Goal: Task Accomplishment & Management: Use online tool/utility

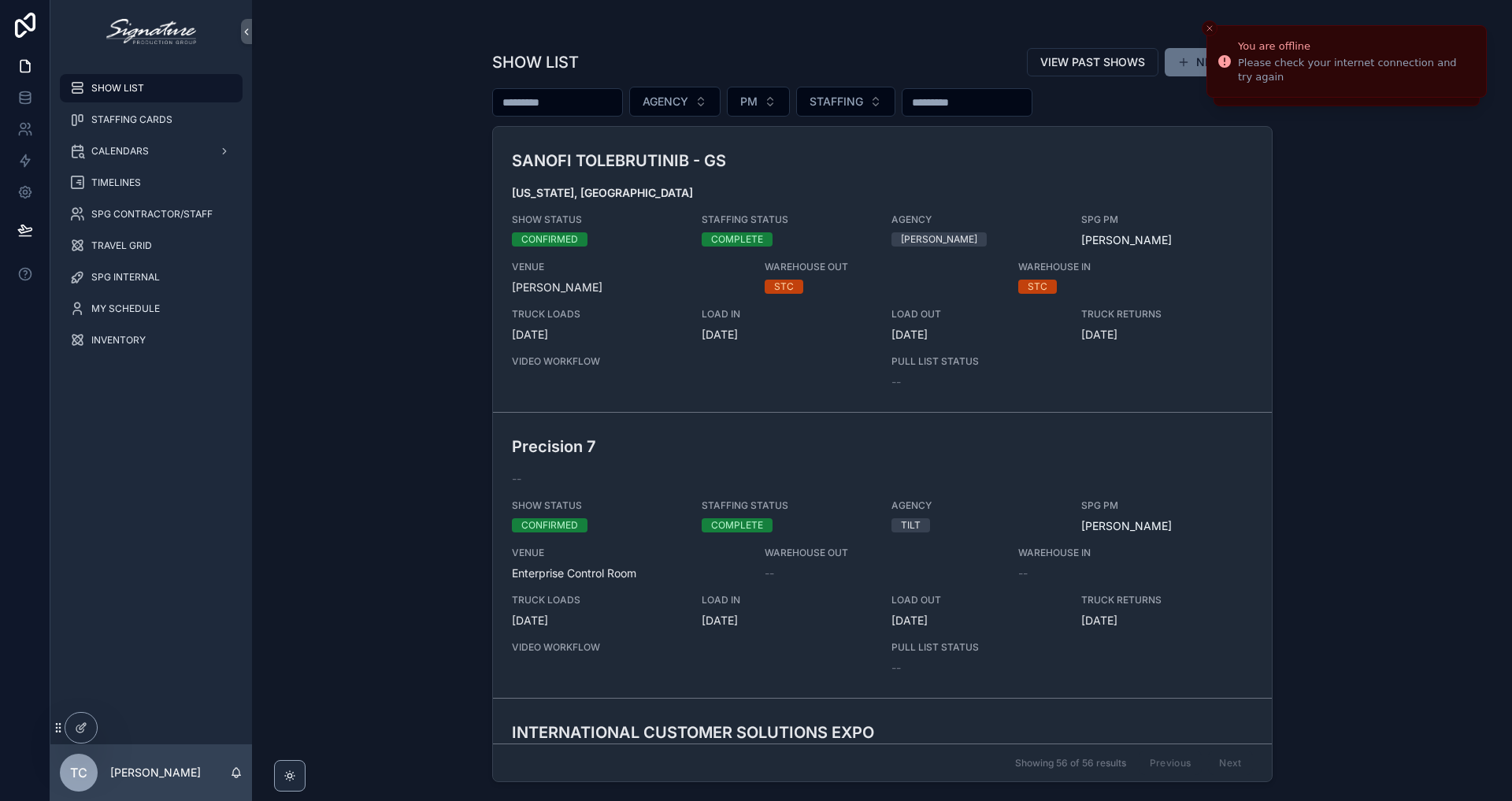
click at [390, 220] on div "SHOW LIST VIEW PAST SHOWS NEW SHOW AGENCY PM STAFFING SANOFI TOLEBRUTINIB - GS …" at bounding box center [882, 400] width 1260 height 801
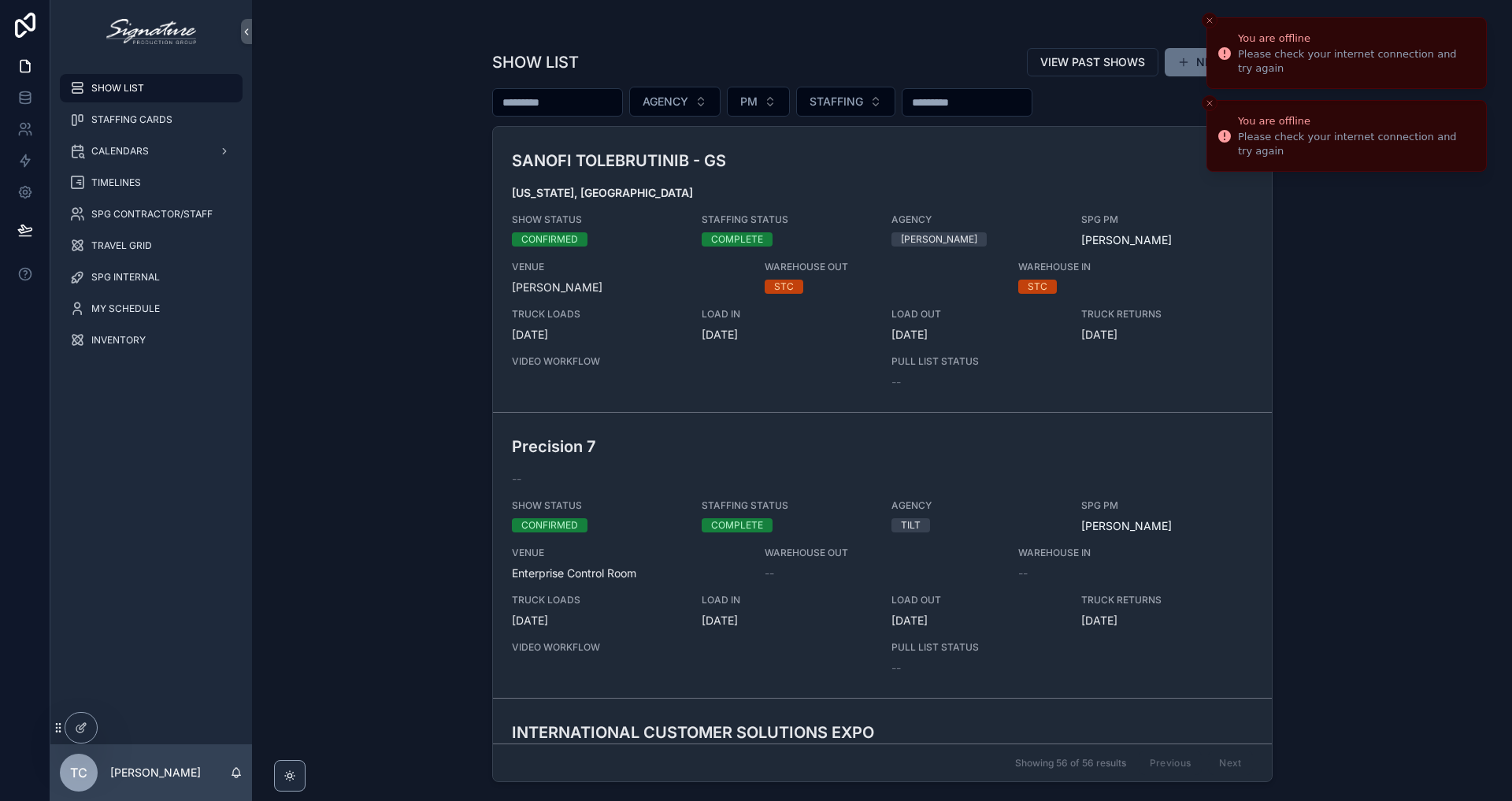
click at [1213, 22] on icon "Close toast" at bounding box center [1209, 21] width 10 height 10
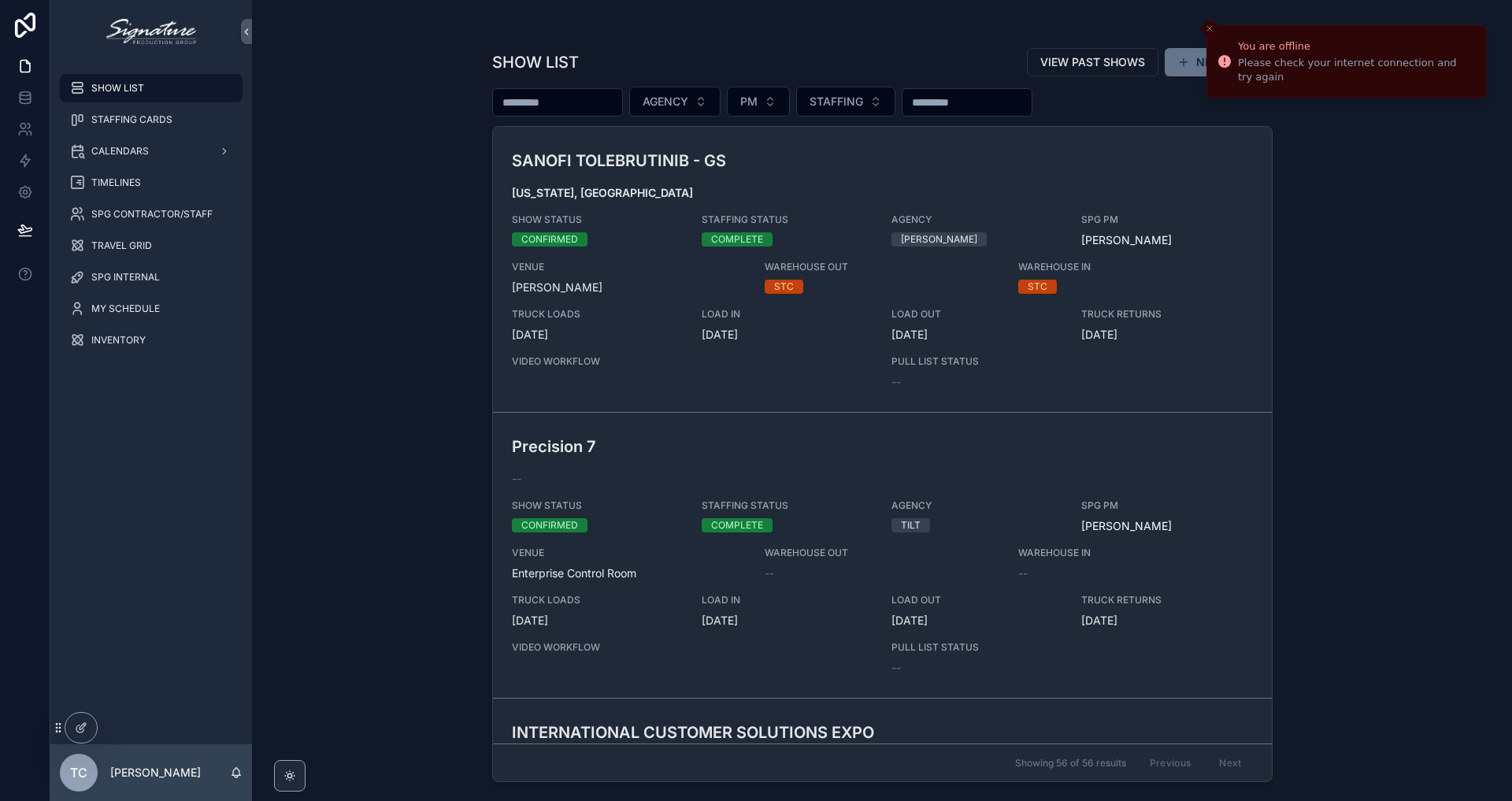
click at [1213, 22] on button "Close toast" at bounding box center [1209, 29] width 16 height 16
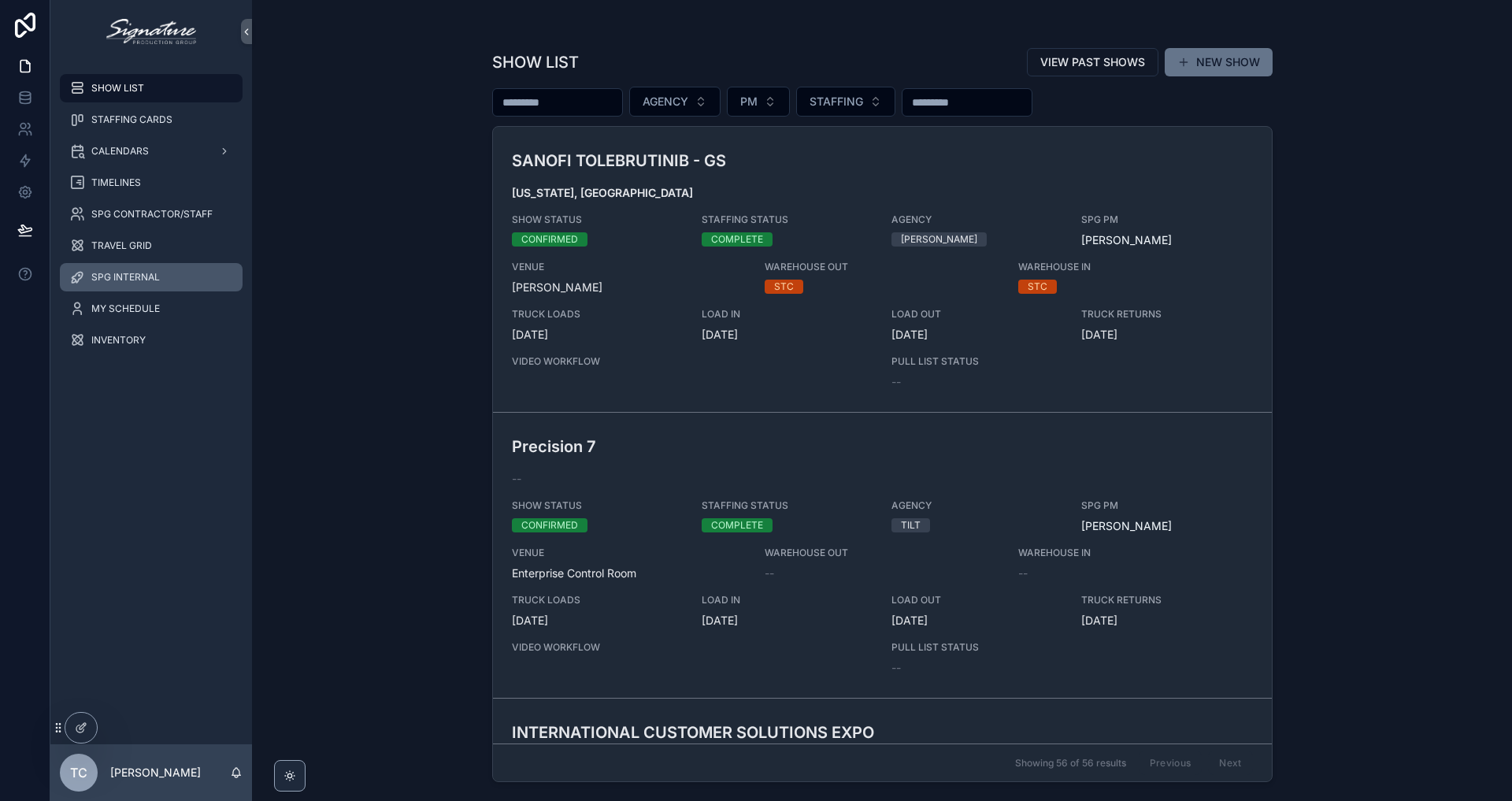
click at [161, 276] on div "SPG INTERNAL" at bounding box center [151, 277] width 164 height 26
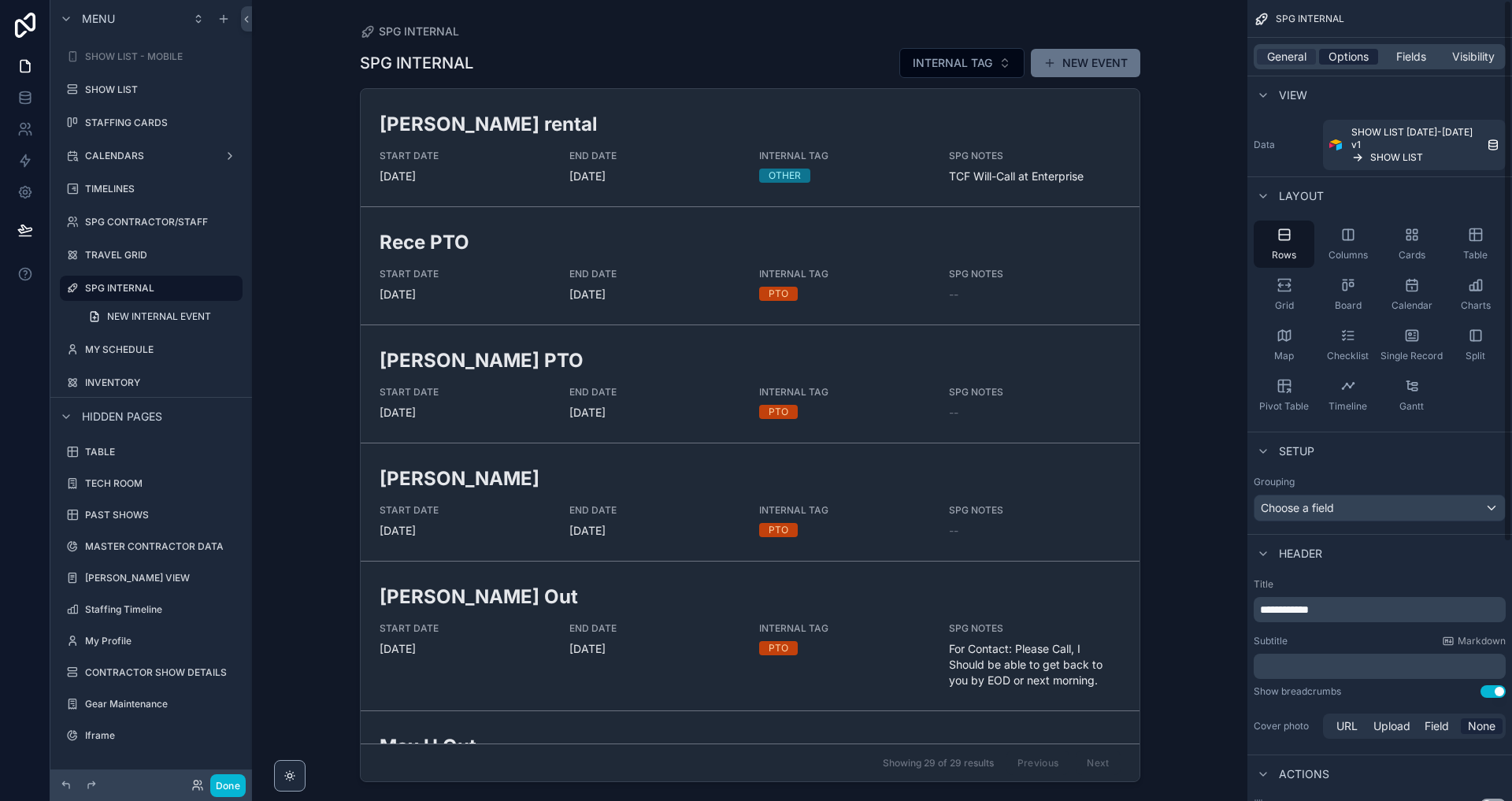
click at [1348, 60] on span "Options" at bounding box center [1348, 57] width 40 height 16
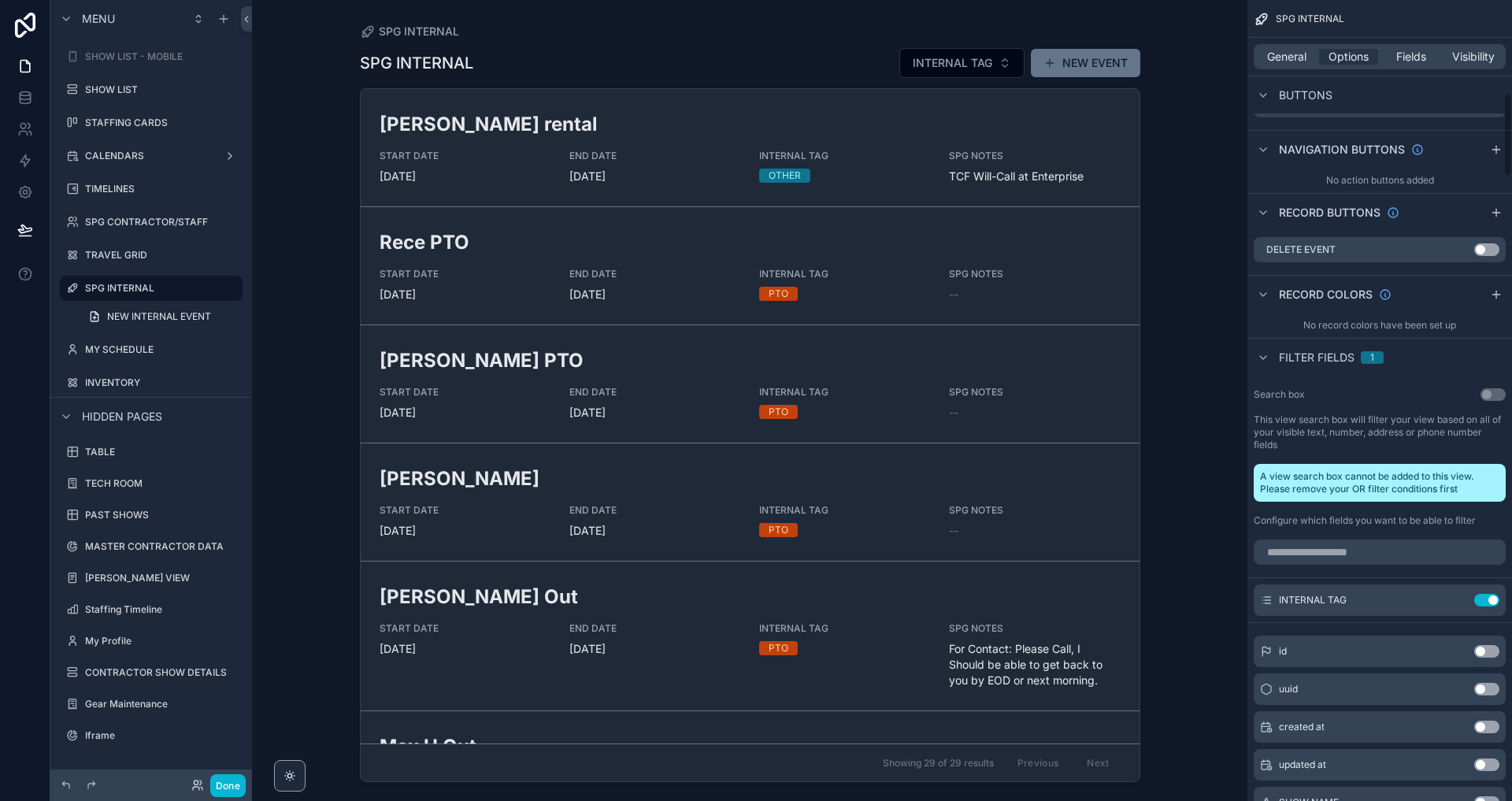
scroll to position [882, 0]
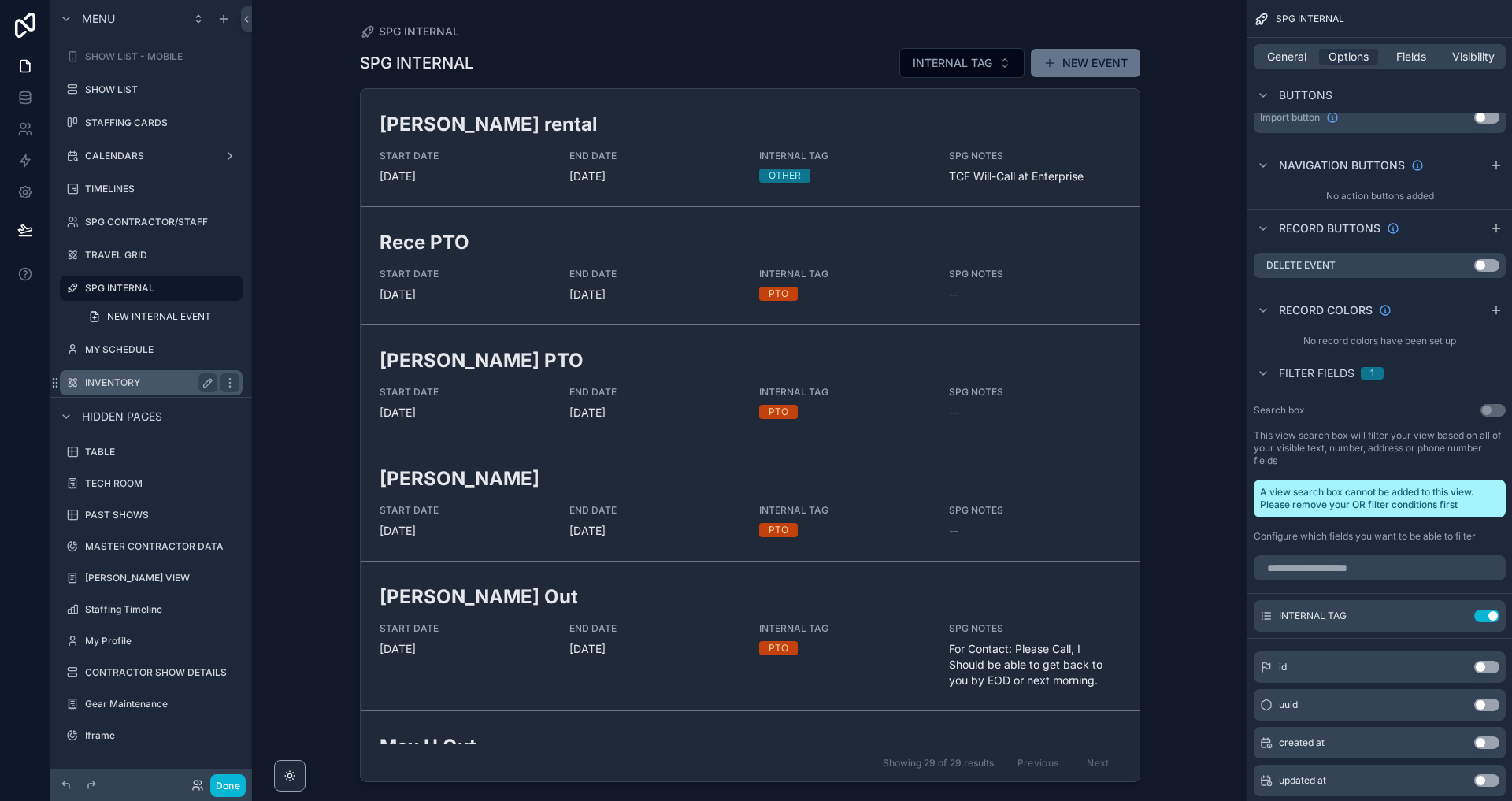
click at [129, 377] on label "INVENTORY" at bounding box center [148, 383] width 126 height 13
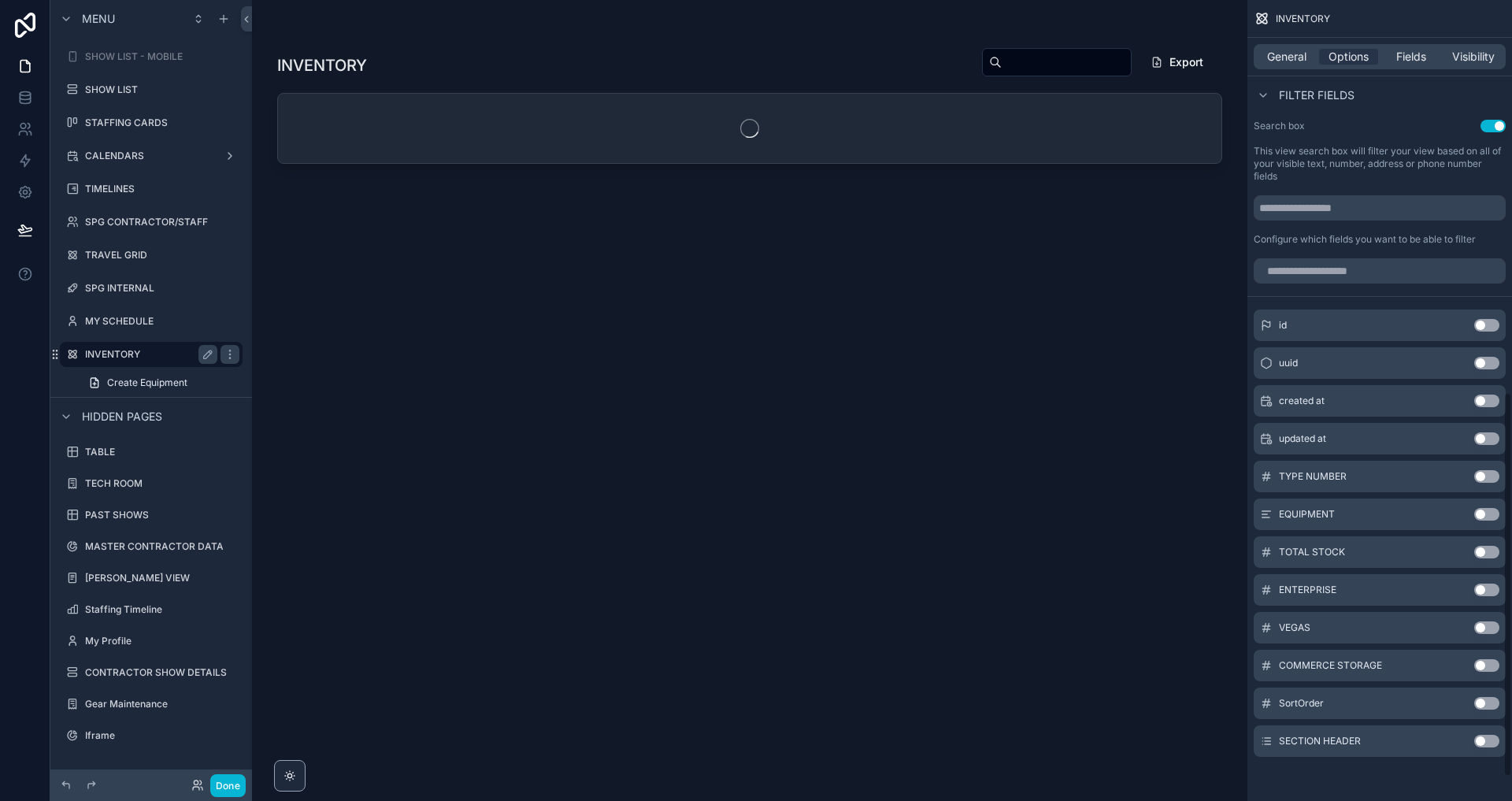
scroll to position [816, 0]
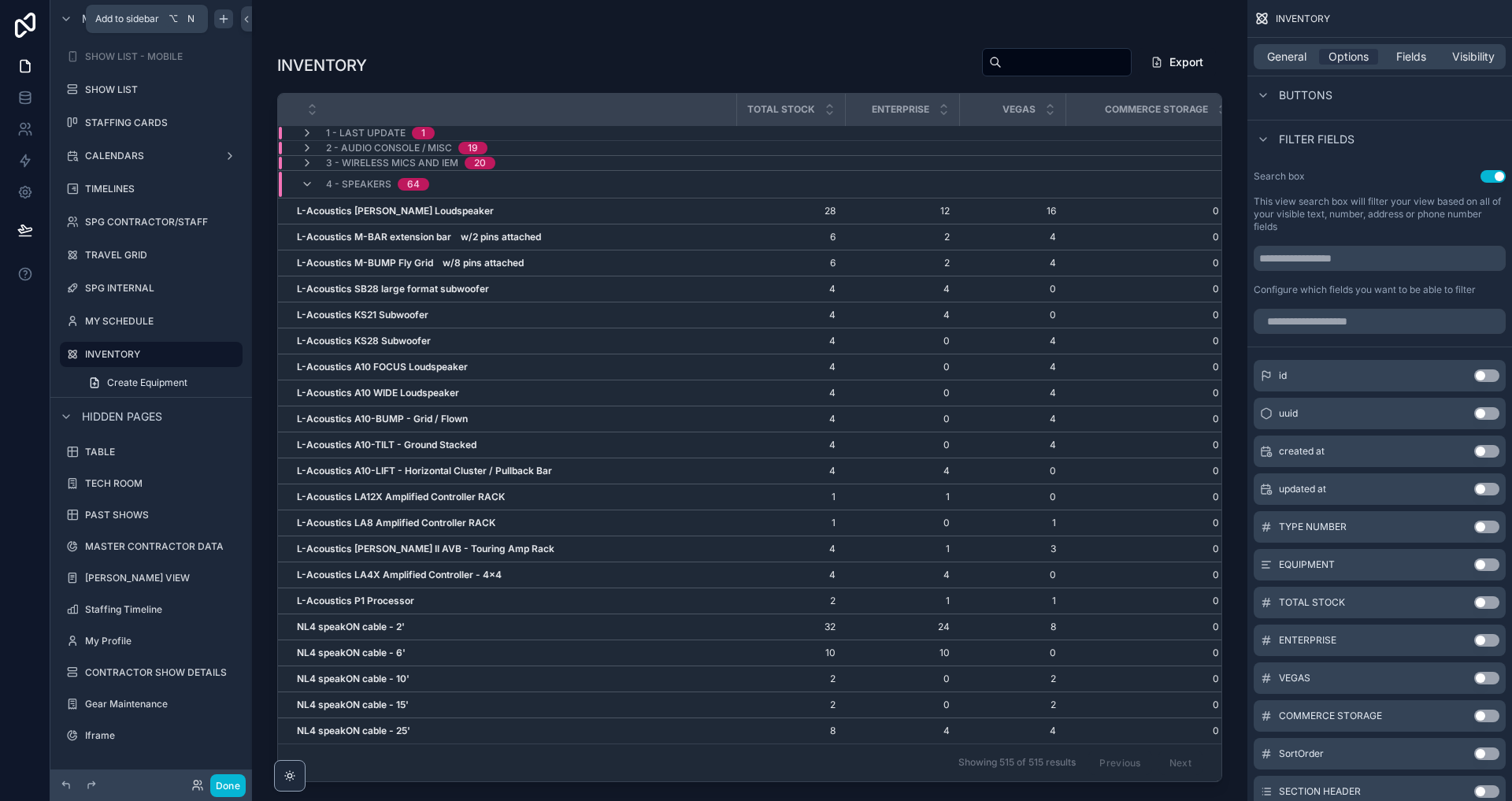
click at [214, 25] on div "scrollable content" at bounding box center [224, 19] width 19 height 19
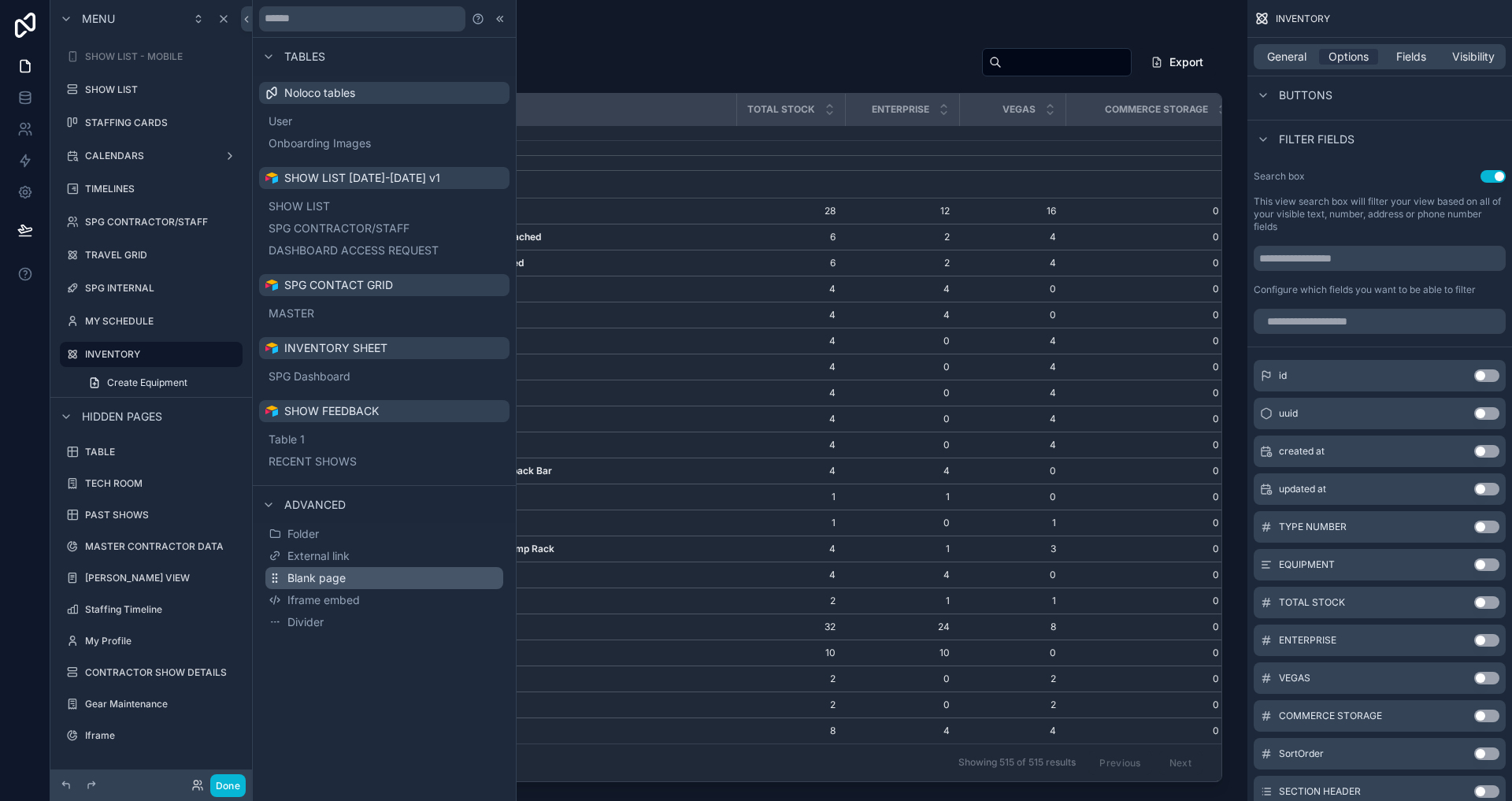
click at [362, 575] on button "Blank page" at bounding box center [384, 578] width 238 height 22
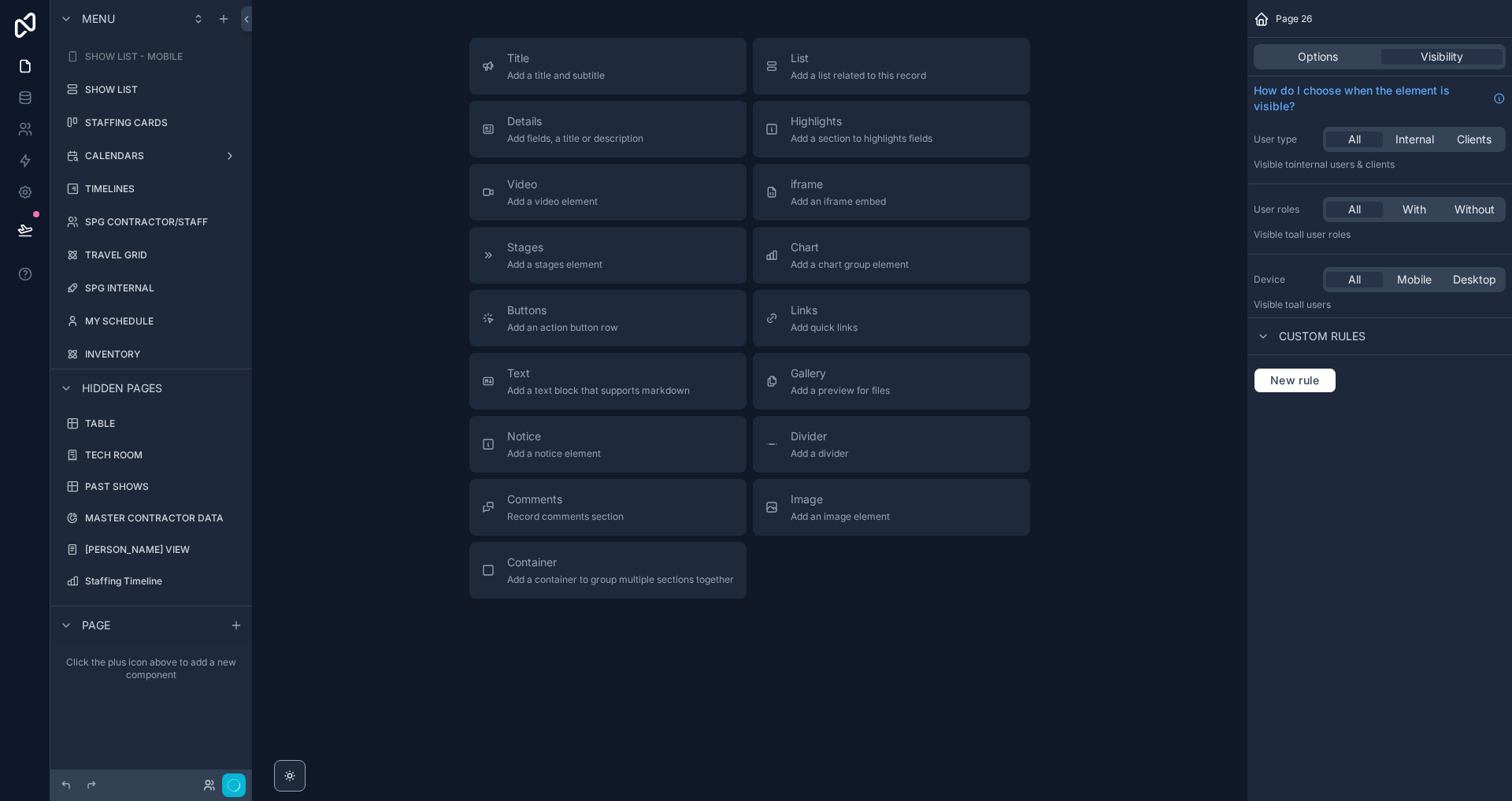
scroll to position [160, 0]
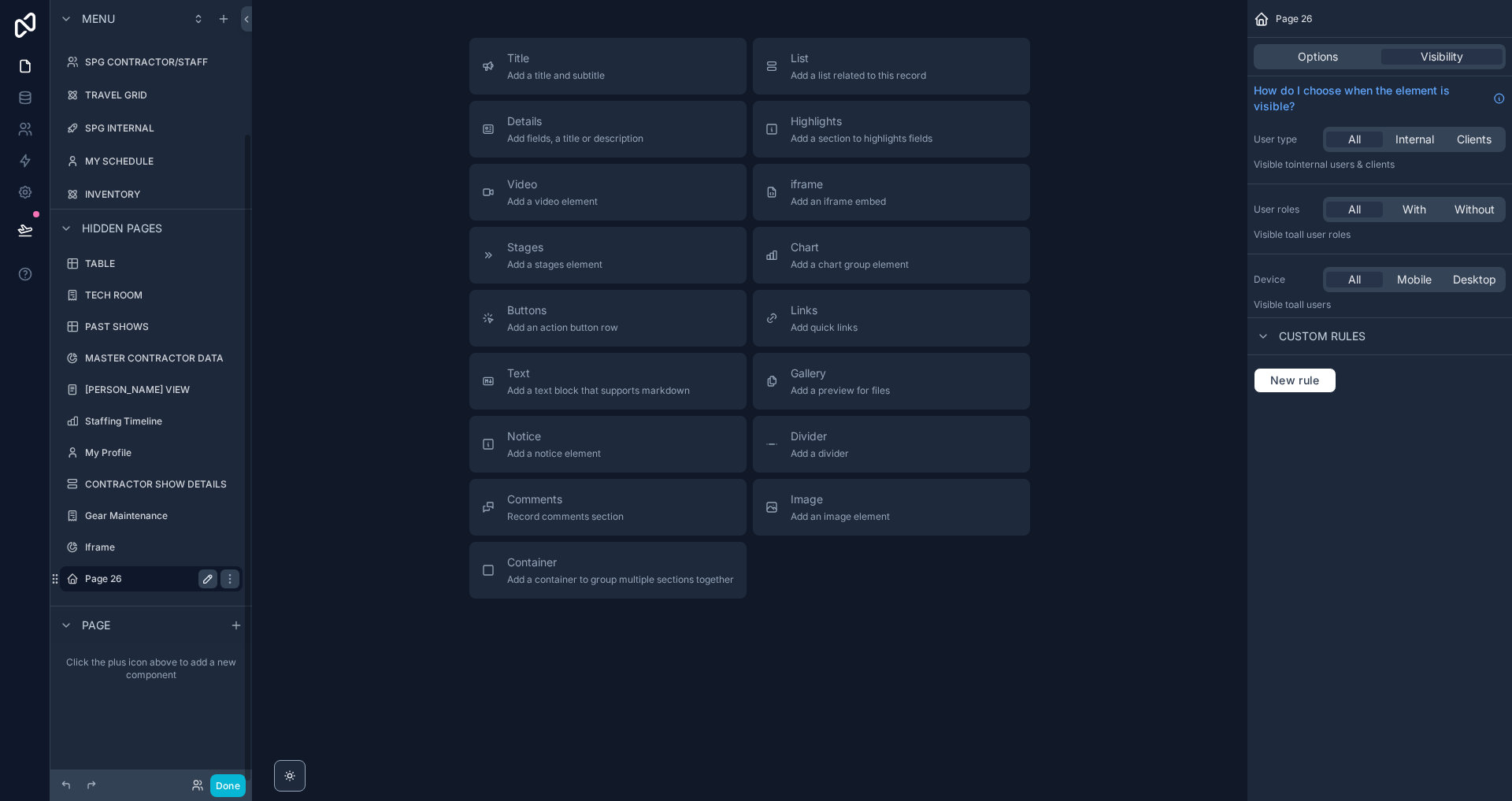
click at [204, 575] on icon "scrollable content" at bounding box center [208, 579] width 13 height 13
click at [159, 573] on input "*******" at bounding box center [139, 579] width 107 height 19
type input "**********"
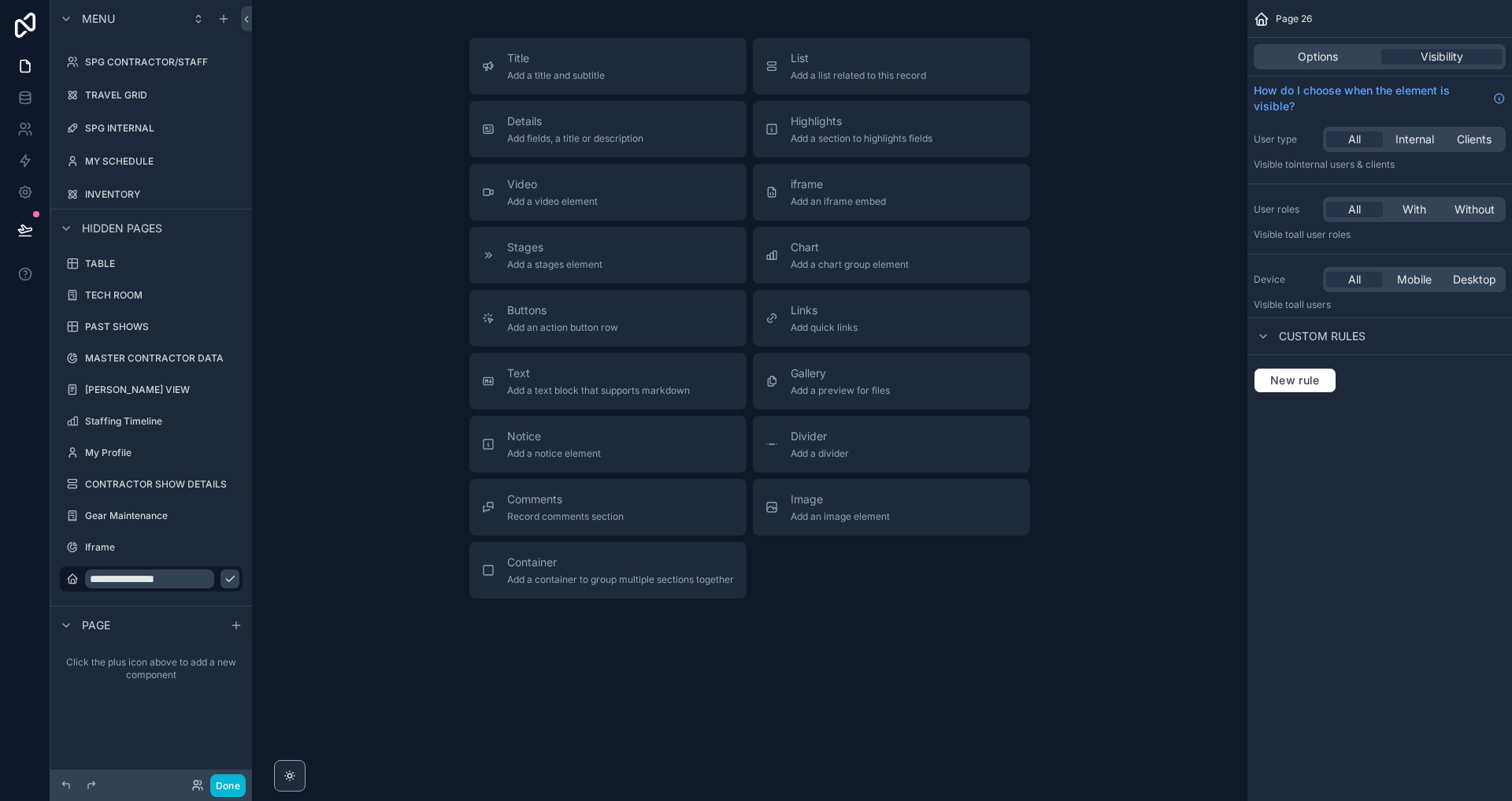
click at [224, 574] on icon "scrollable content" at bounding box center [230, 579] width 13 height 13
click at [1325, 57] on span "Options" at bounding box center [1318, 57] width 40 height 16
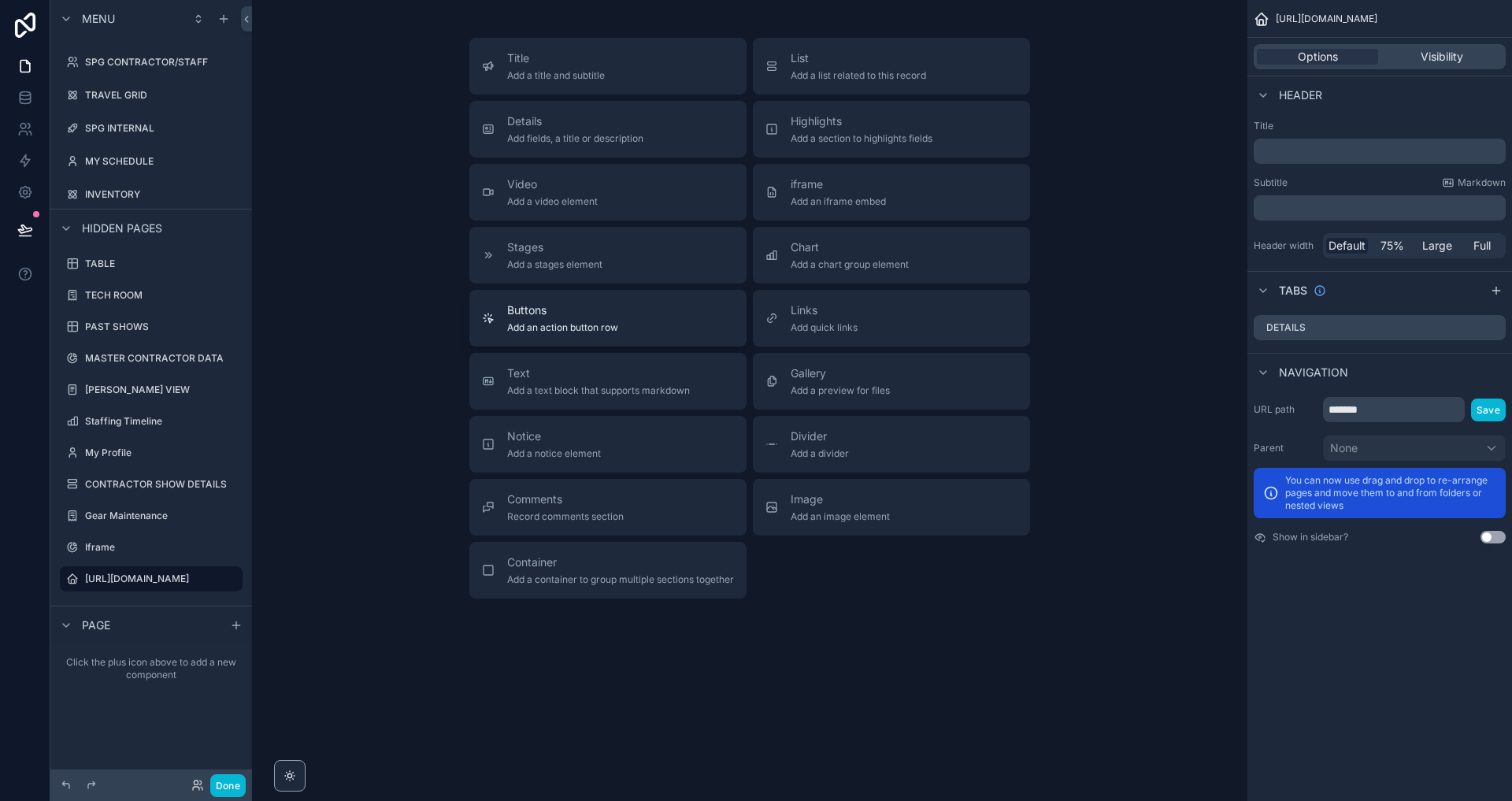
click at [680, 317] on button "Buttons Add an action button row" at bounding box center [608, 318] width 277 height 57
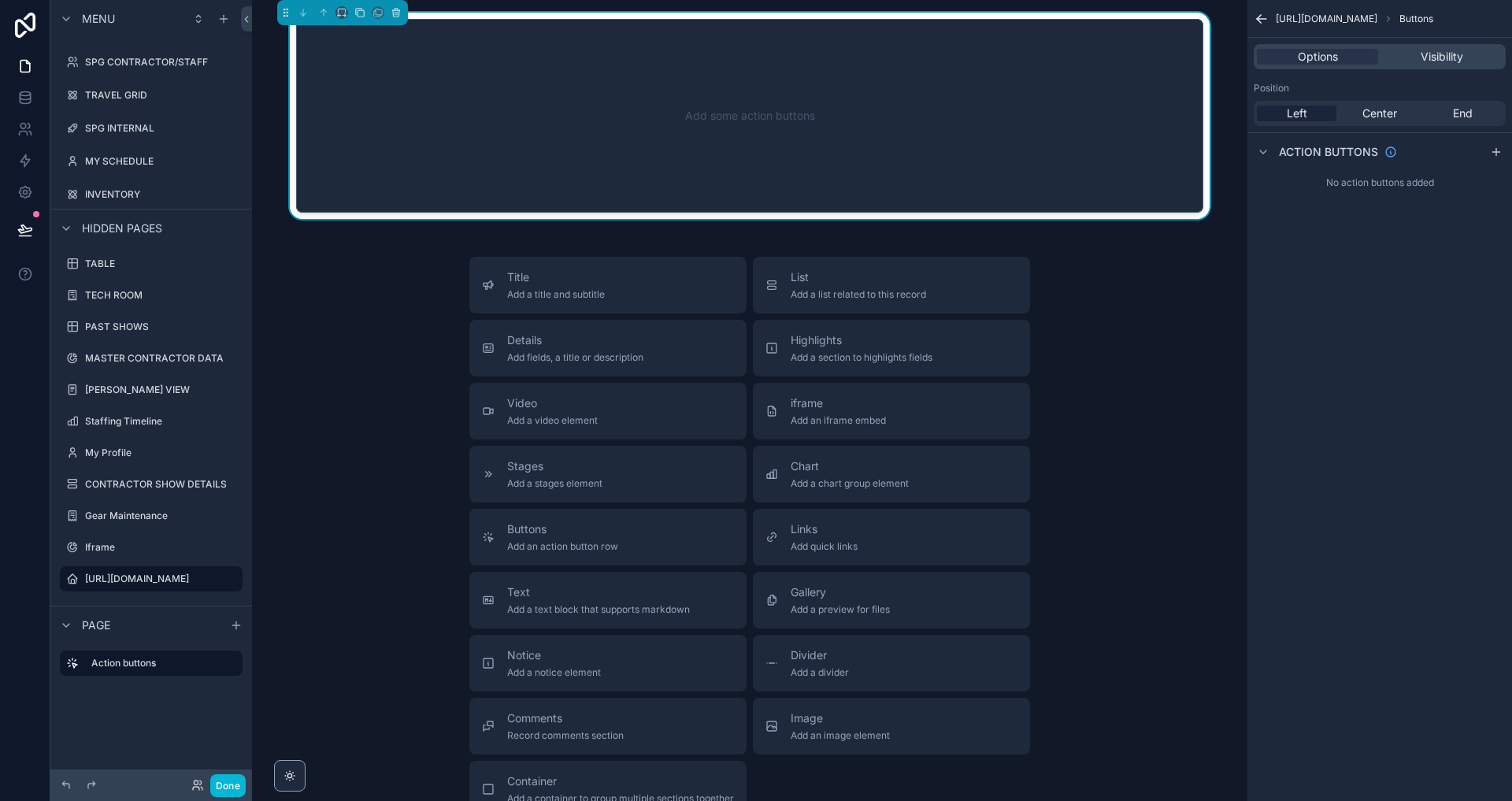
click at [732, 97] on div "Add some action buttons" at bounding box center [749, 116] width 855 height 142
click at [1499, 152] on icon "scrollable content" at bounding box center [1495, 152] width 7 height 0
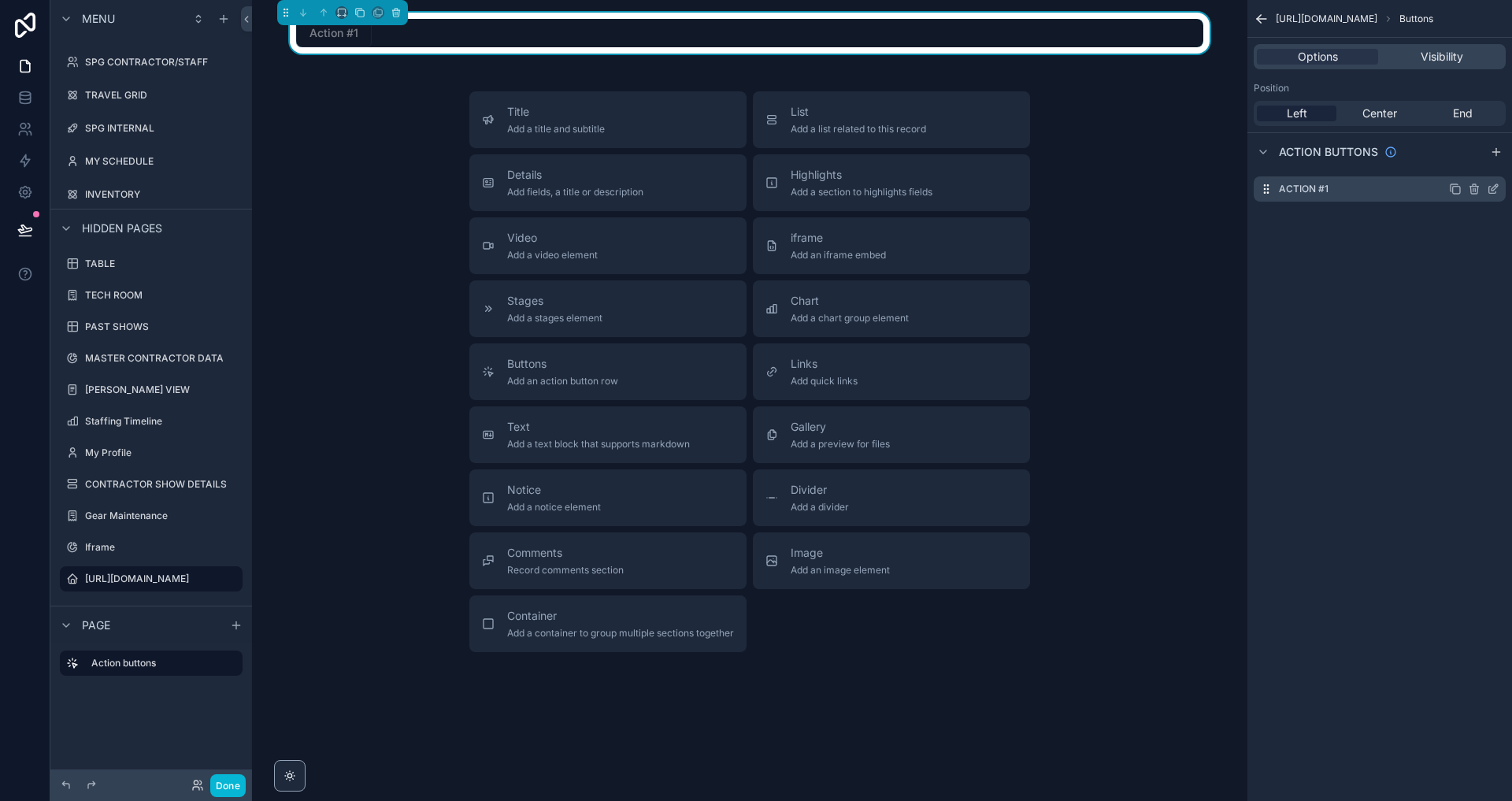
click at [1486, 186] on icon "scrollable content" at bounding box center [1493, 189] width 13 height 13
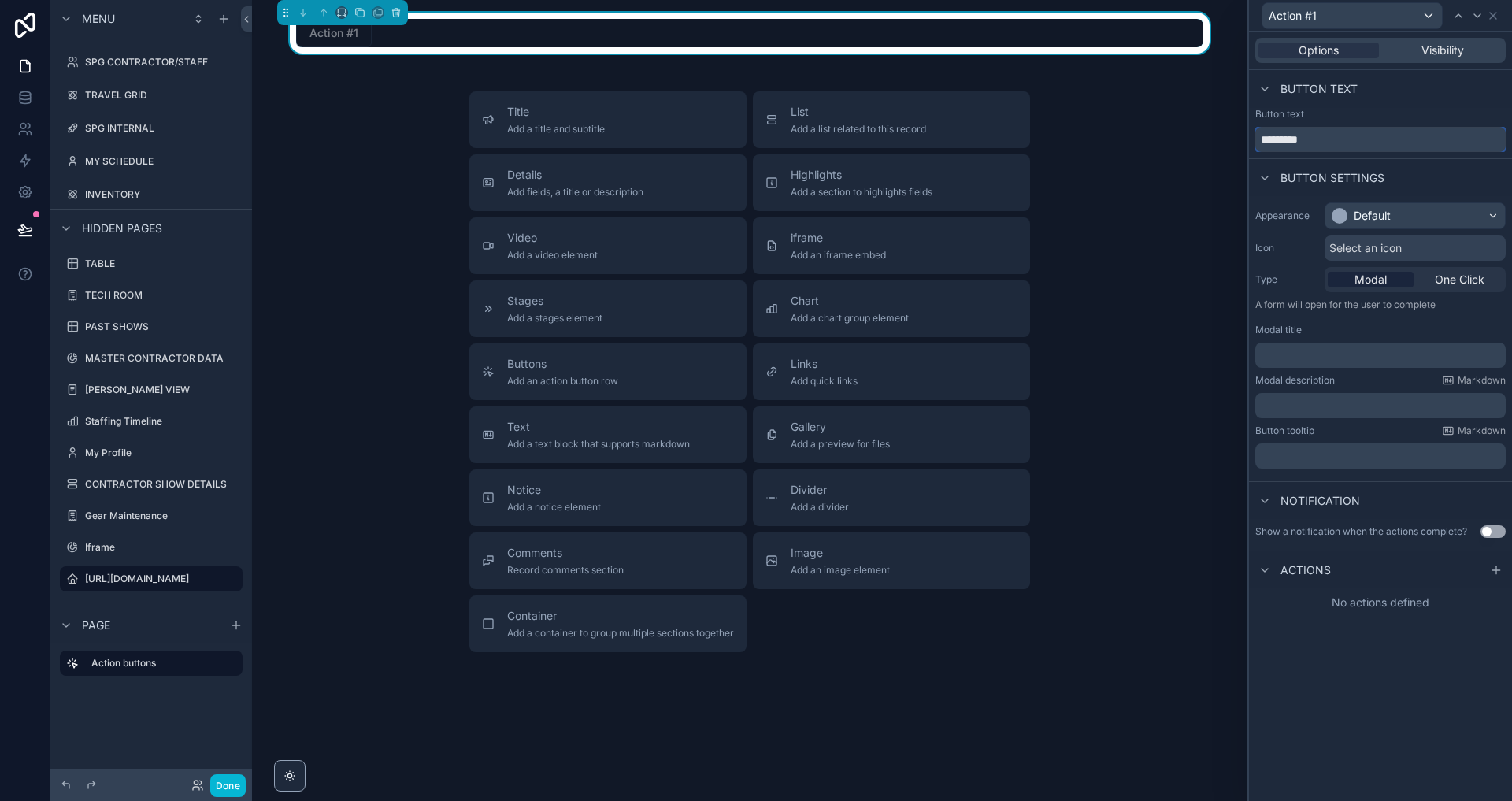
click at [1318, 130] on input "*********" at bounding box center [1380, 140] width 251 height 26
type input "**********"
click at [1339, 111] on div "Button text" at bounding box center [1380, 114] width 251 height 13
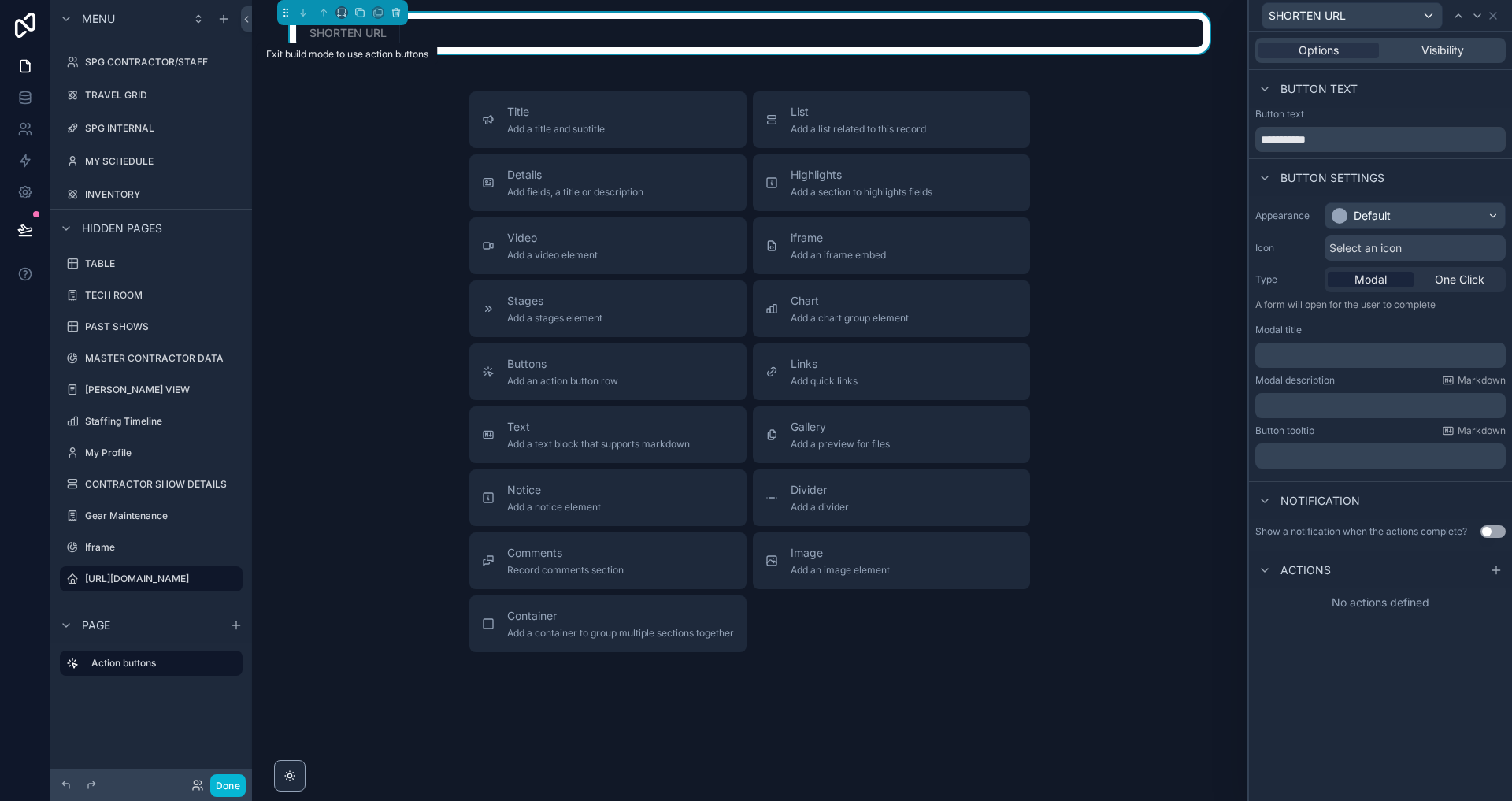
click at [378, 38] on span "SHORTEN URL" at bounding box center [348, 33] width 104 height 16
click at [357, 38] on span "SHORTEN URL" at bounding box center [348, 33] width 104 height 16
click at [344, 130] on div "Title Add a title and subtitle List Add a list related to this record Details A…" at bounding box center [749, 371] width 970 height 561
click at [1490, 573] on icon at bounding box center [1496, 570] width 13 height 13
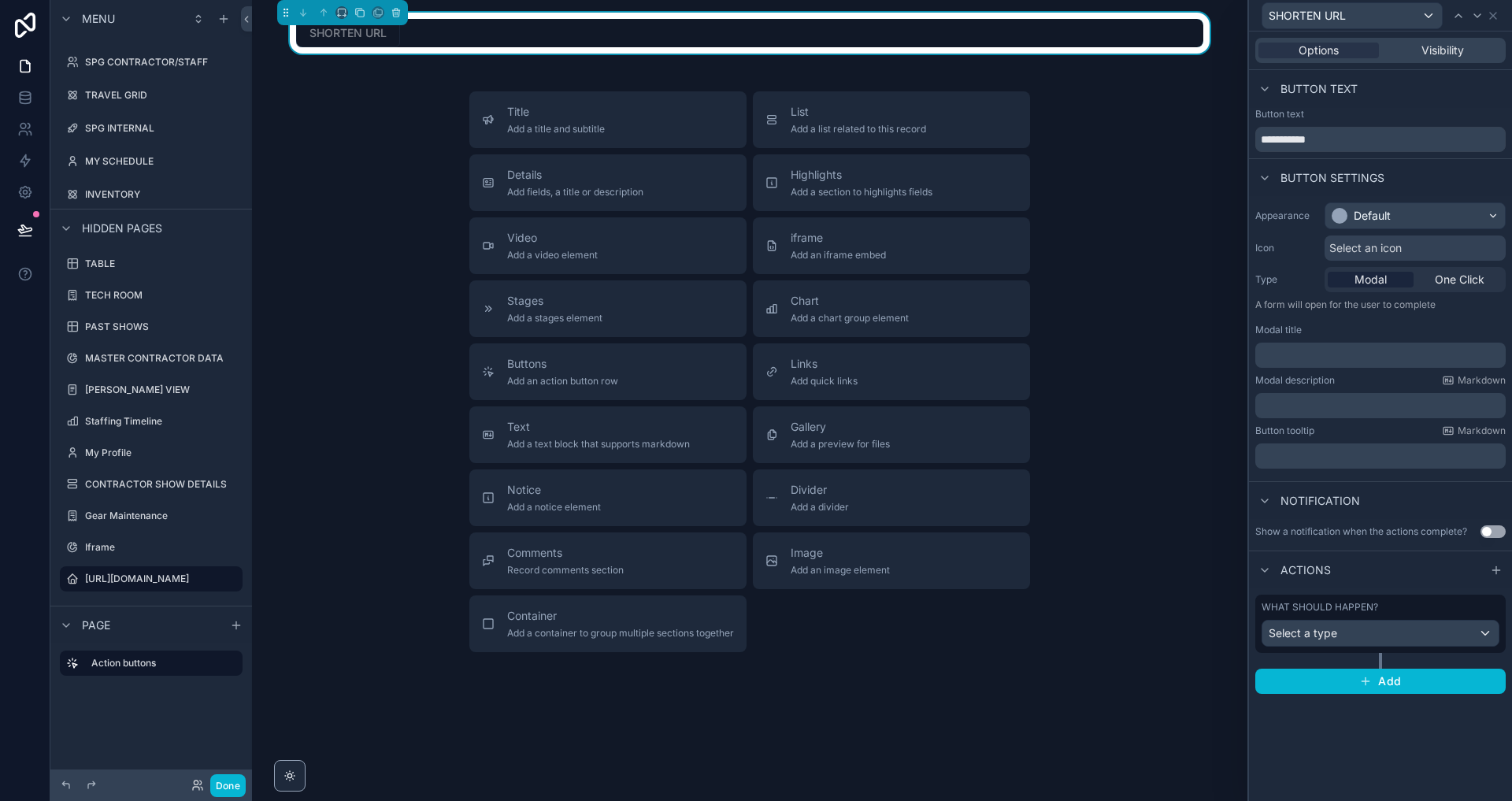
click at [1347, 625] on div "Select a type" at bounding box center [1380, 633] width 236 height 26
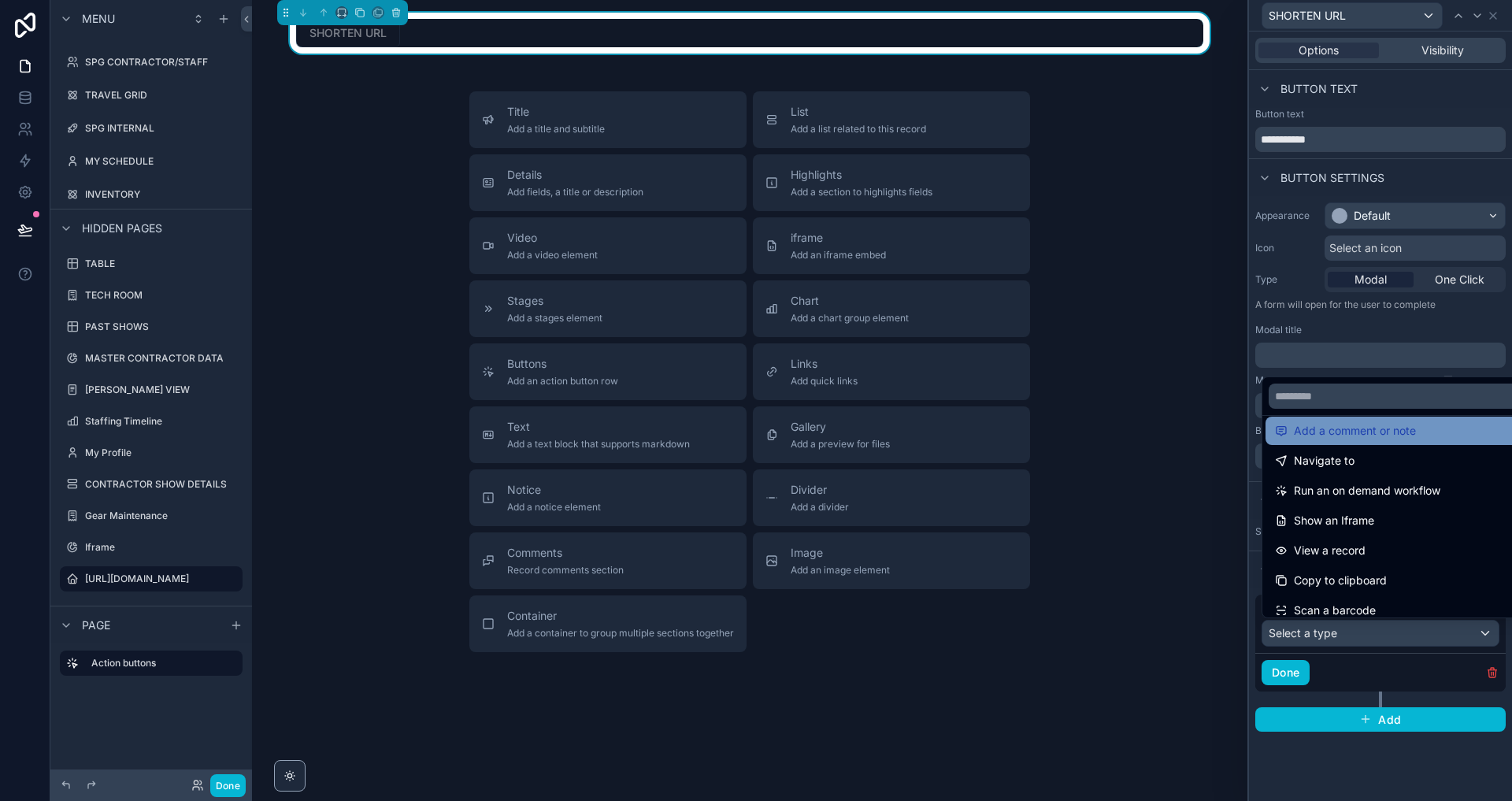
scroll to position [103, 0]
click at [1324, 322] on div at bounding box center [1380, 400] width 263 height 801
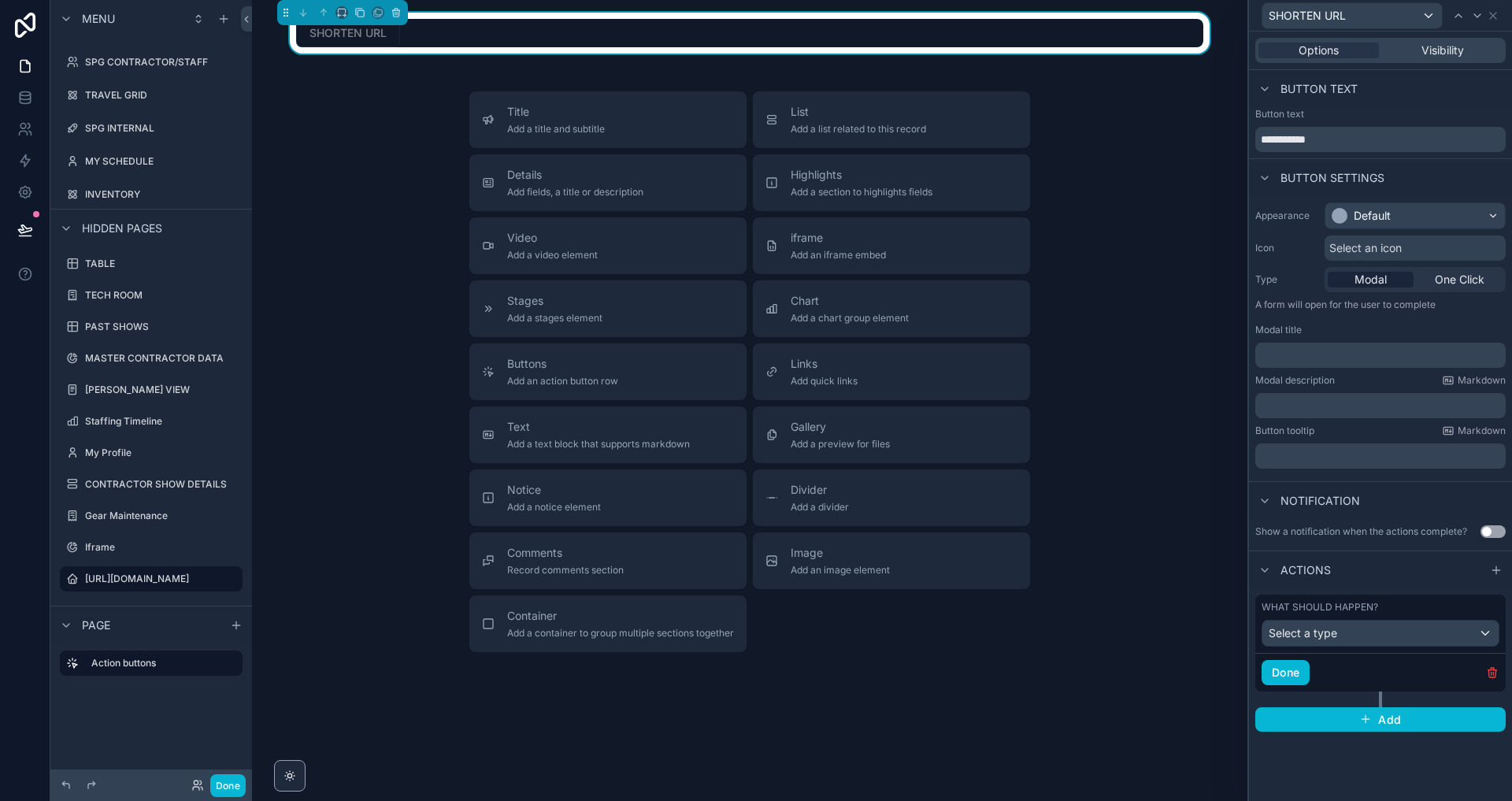
click at [1324, 628] on span "Select a type" at bounding box center [1303, 632] width 69 height 14
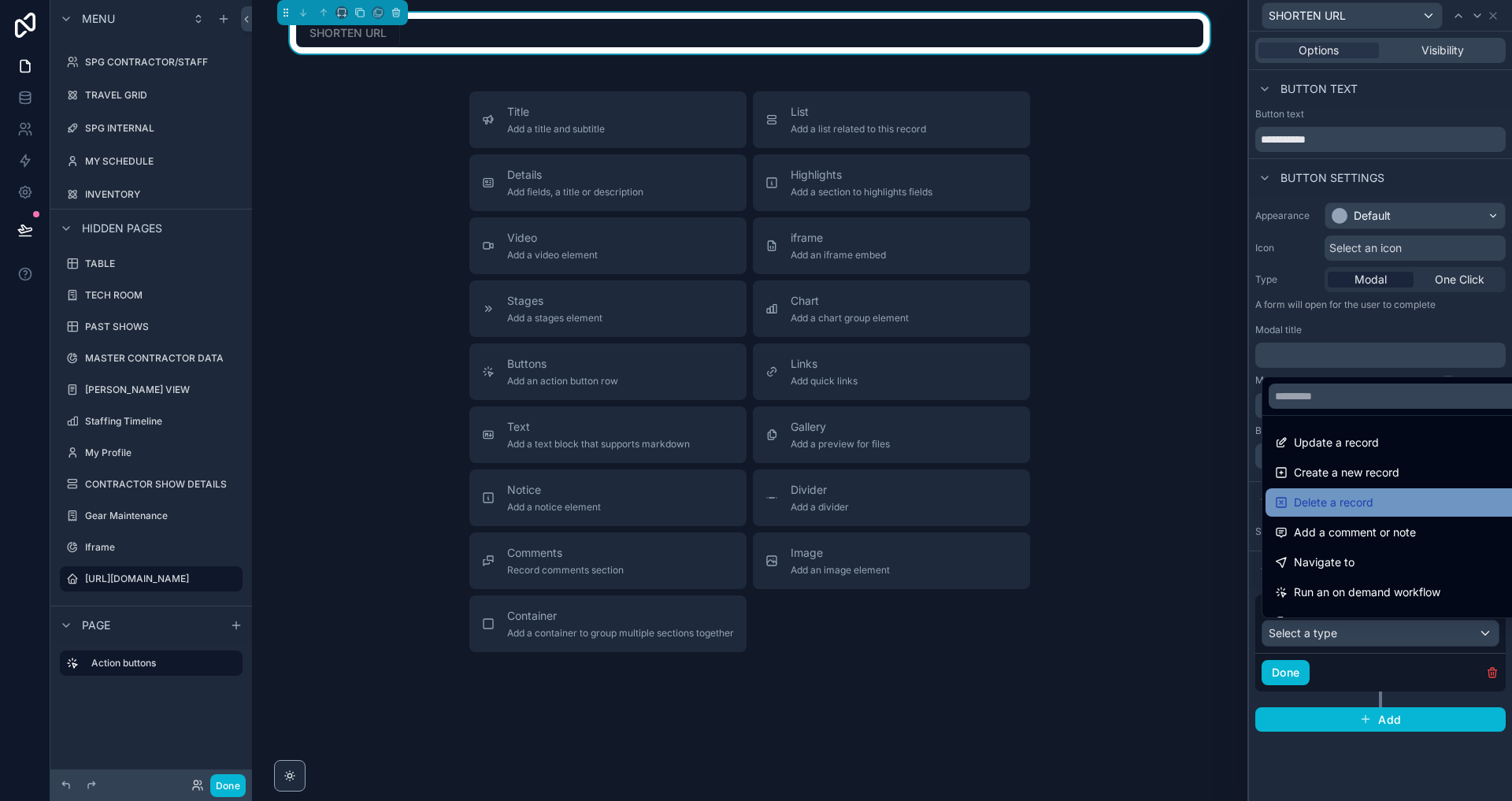
scroll to position [0, 0]
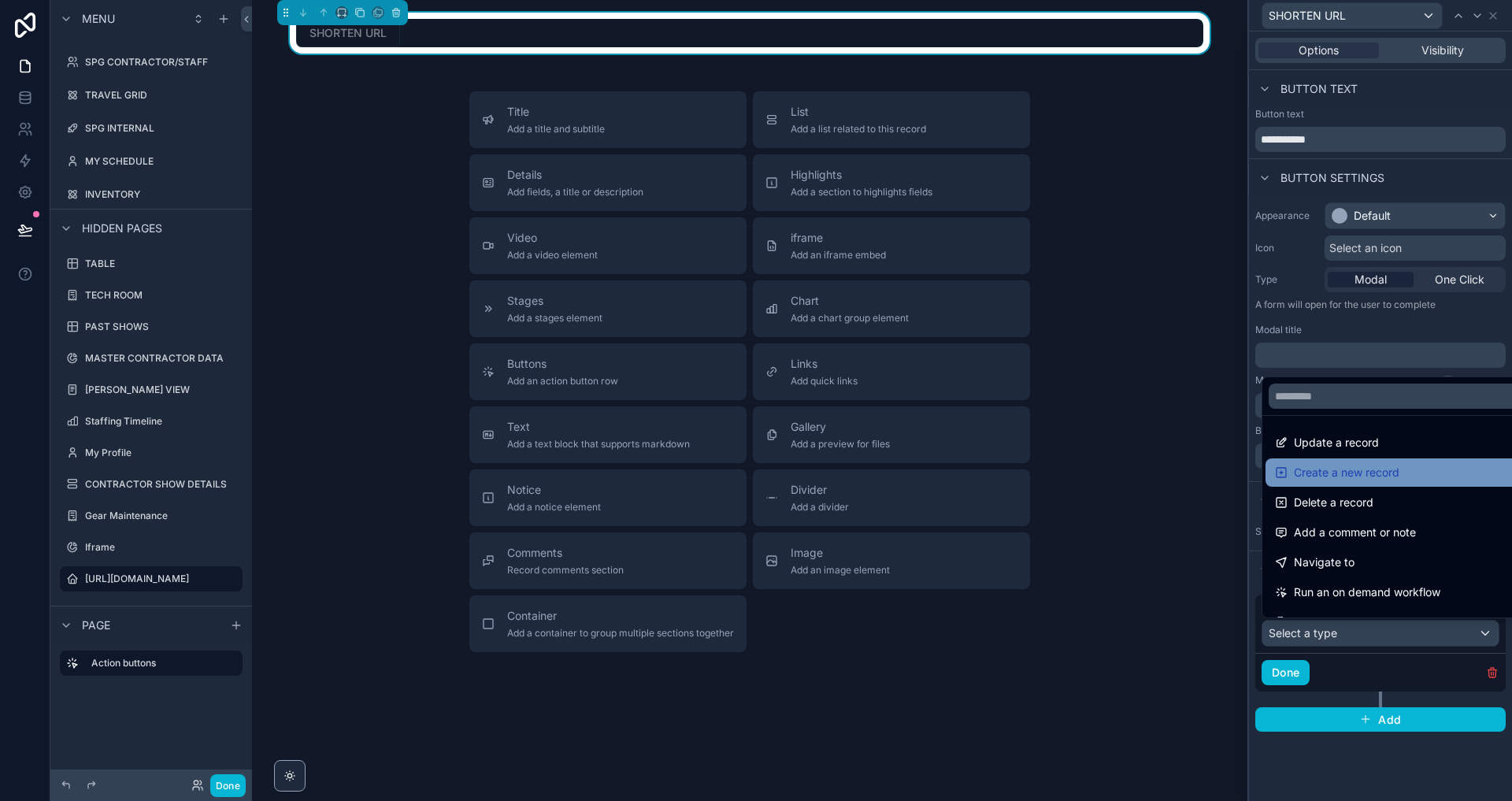
click at [1340, 478] on span "Create a new record" at bounding box center [1347, 473] width 105 height 19
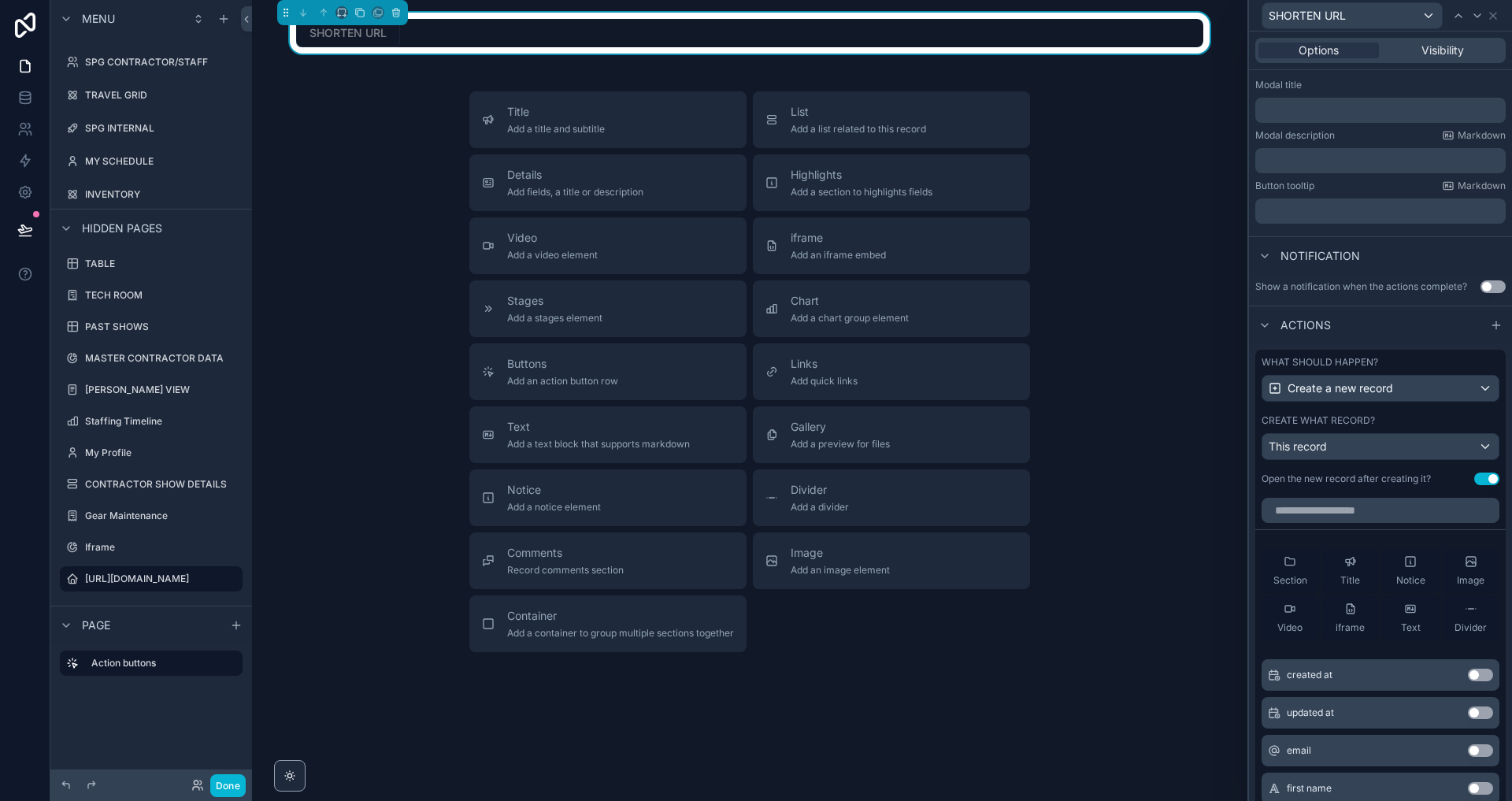
scroll to position [272, 0]
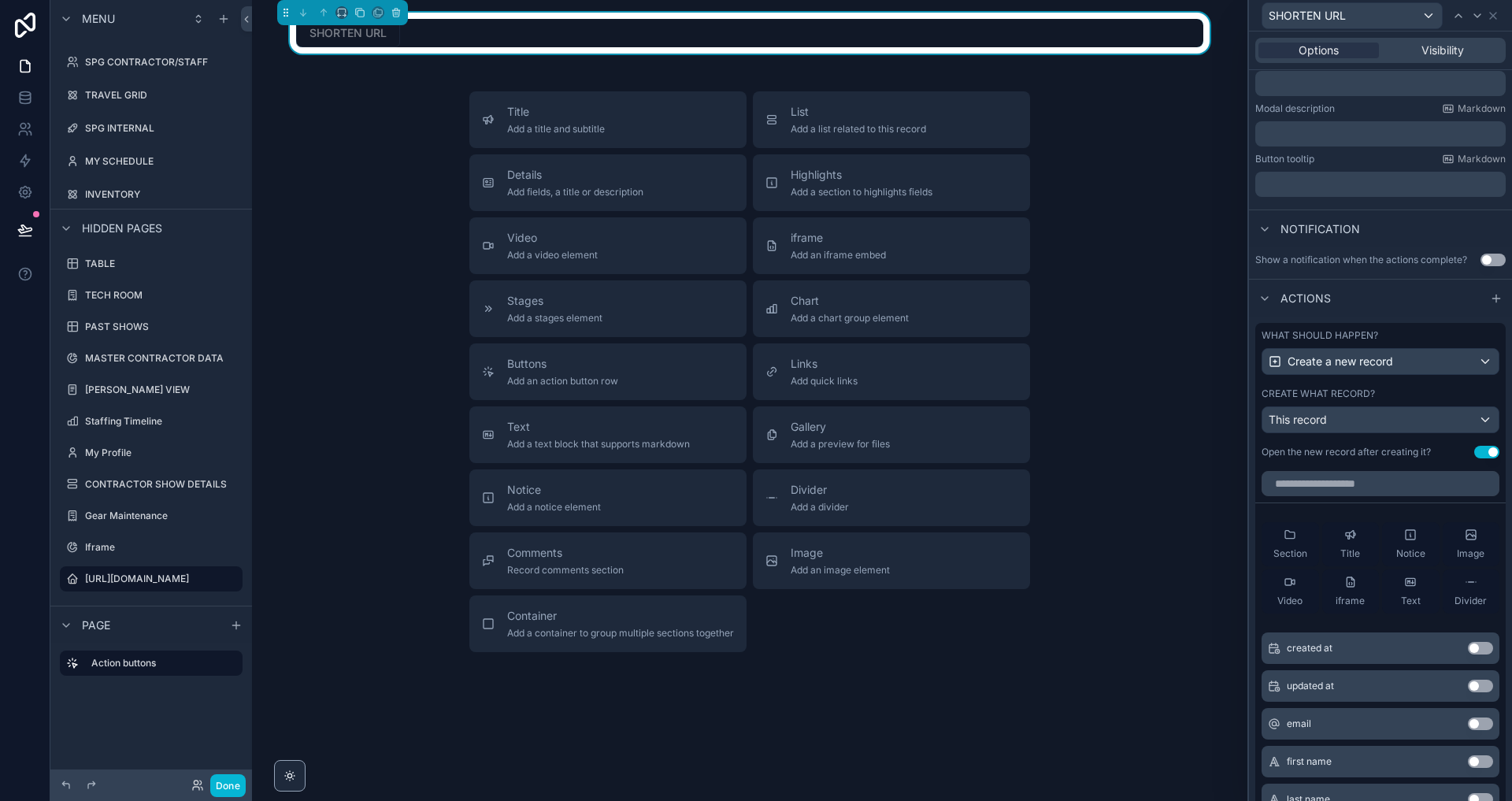
click at [1332, 424] on div "This record" at bounding box center [1380, 420] width 236 height 26
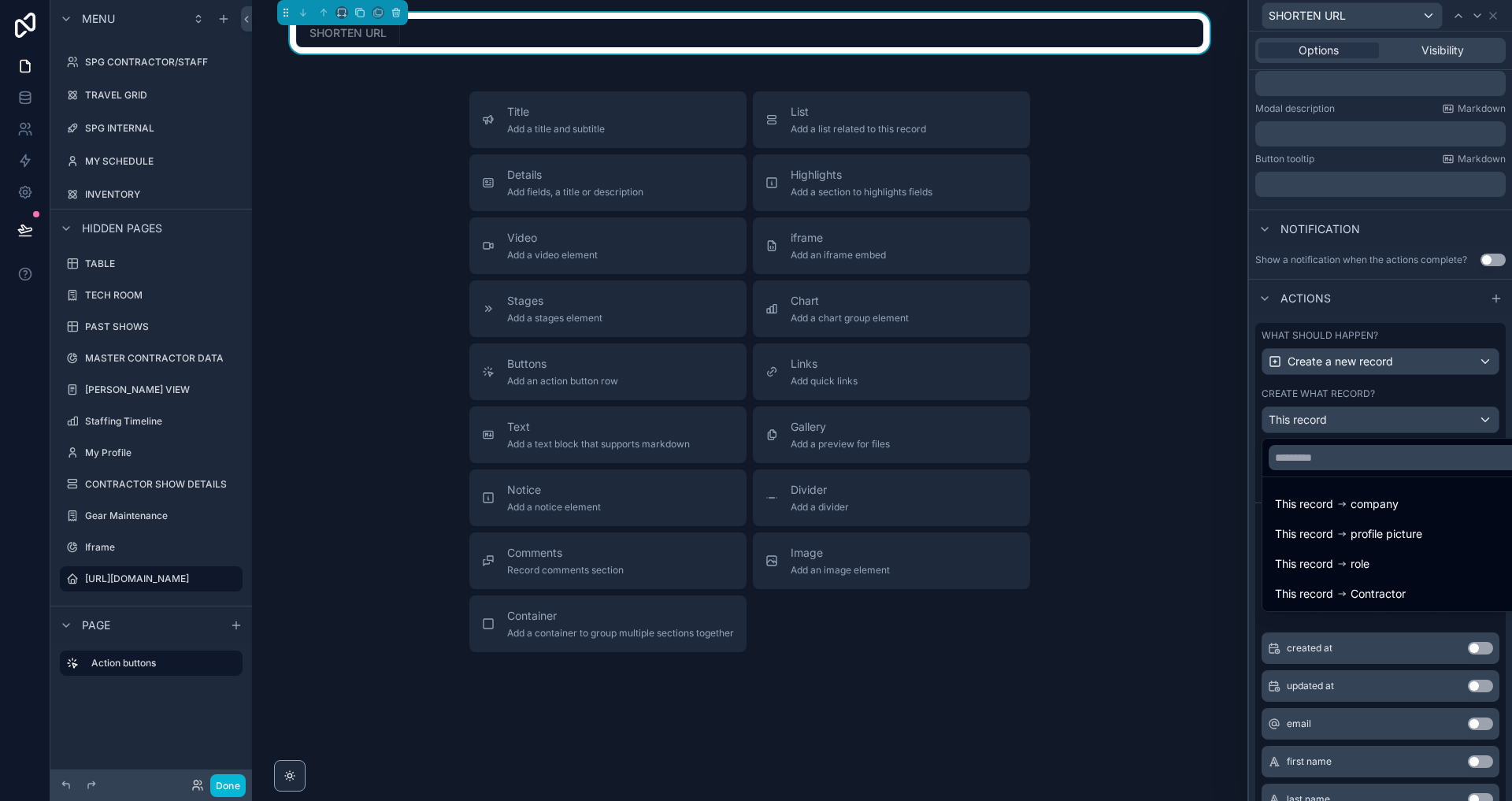
click at [1344, 387] on div at bounding box center [1380, 400] width 263 height 801
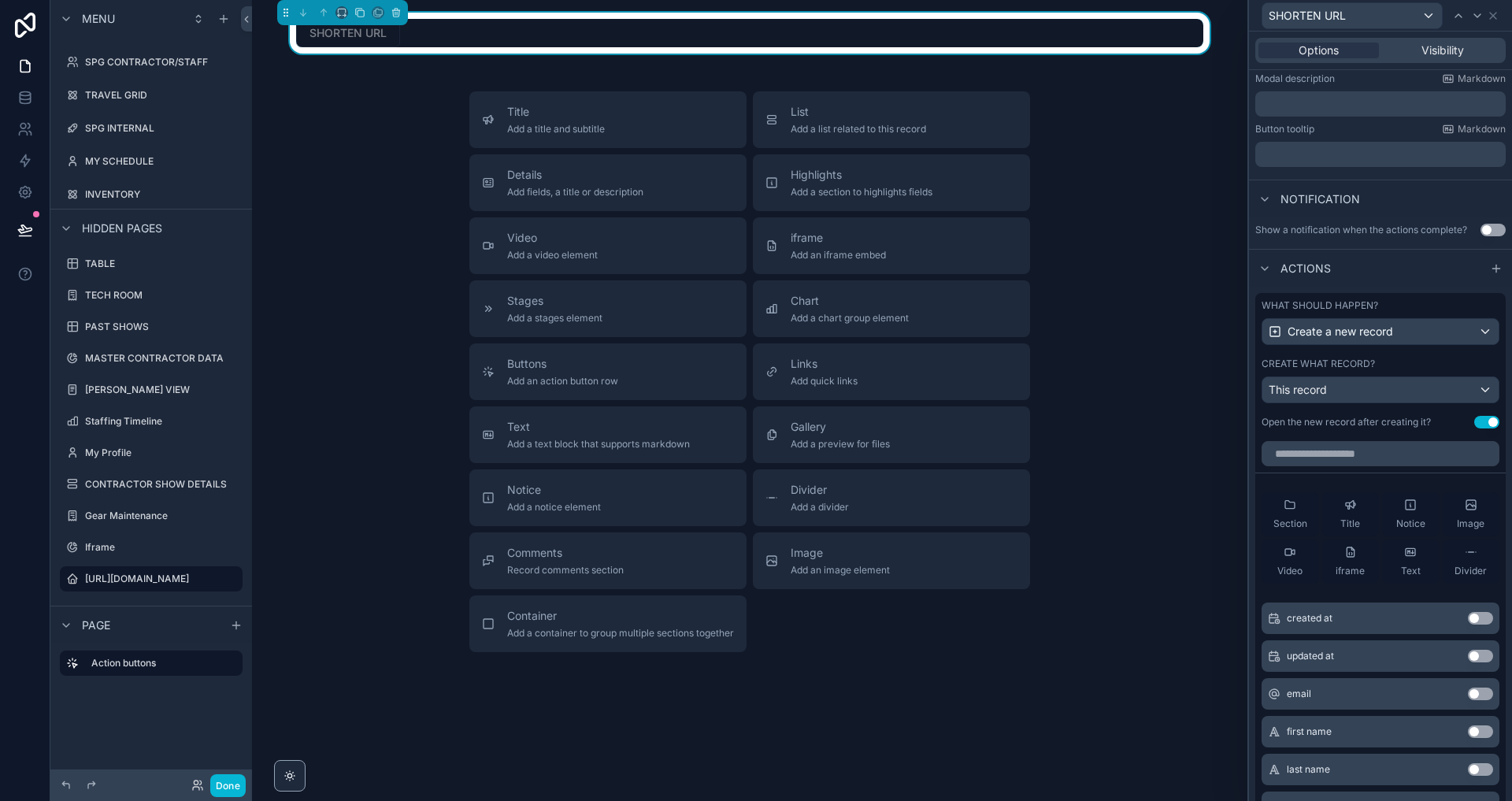
scroll to position [303, 0]
click at [1489, 422] on button "Use setting" at bounding box center [1487, 421] width 26 height 13
click at [1372, 455] on input "text" at bounding box center [1380, 452] width 238 height 26
click at [1368, 429] on div "What should happen? Create a new record Create what record? This record Open th…" at bounding box center [1380, 363] width 251 height 142
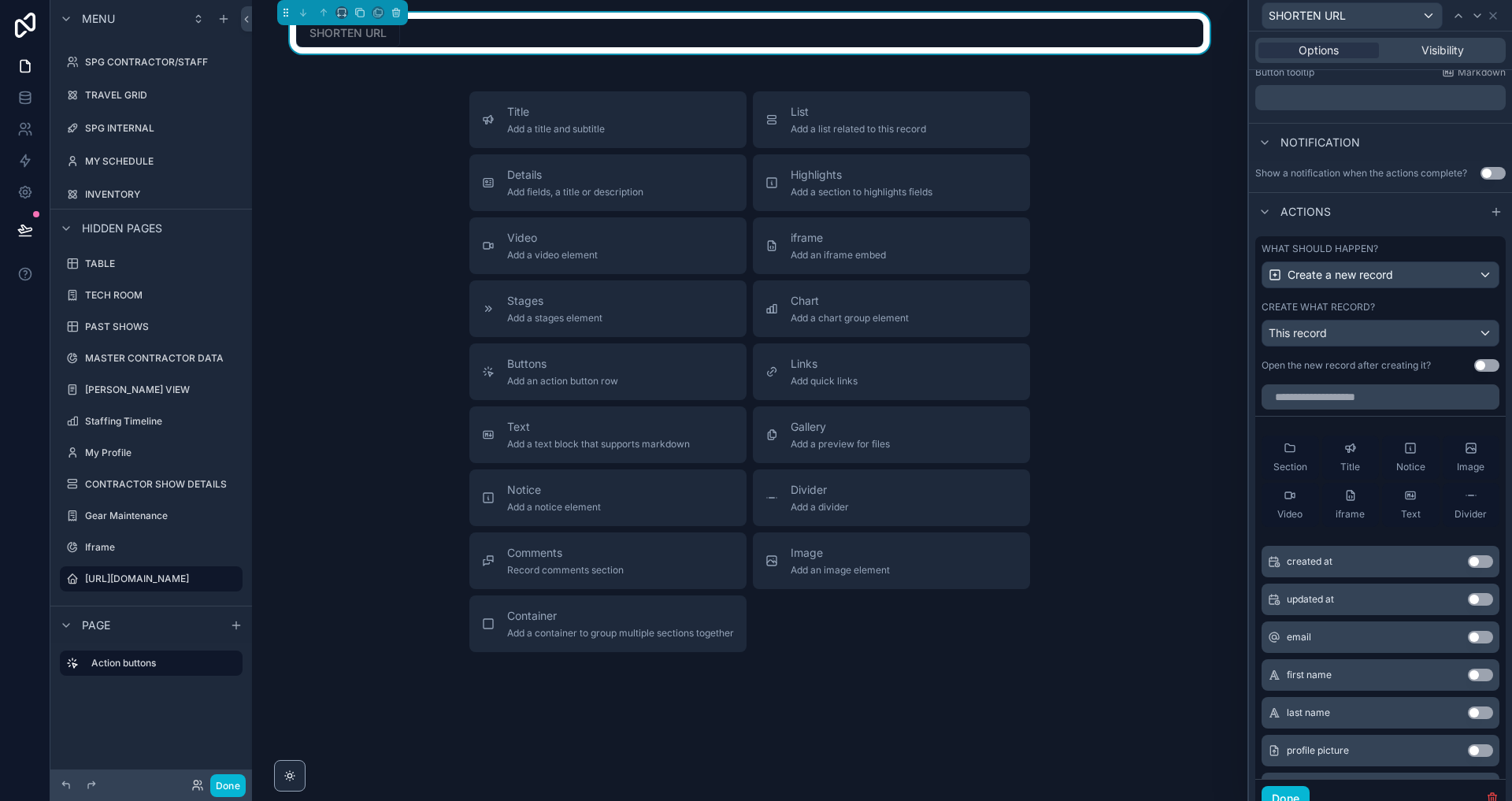
scroll to position [0, 0]
click at [1315, 329] on span "This record" at bounding box center [1297, 332] width 58 height 14
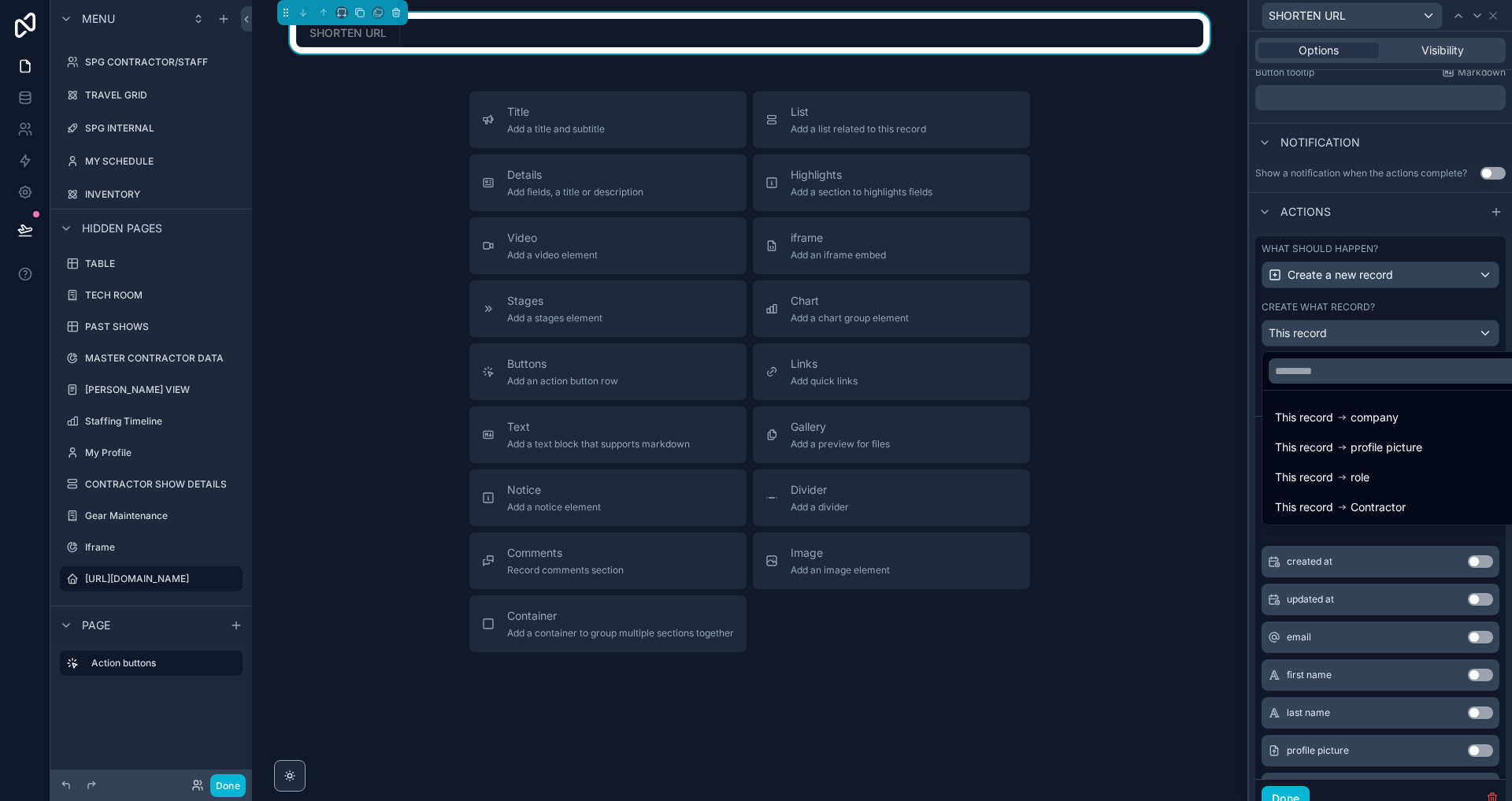
click at [1315, 329] on div at bounding box center [1380, 400] width 263 height 801
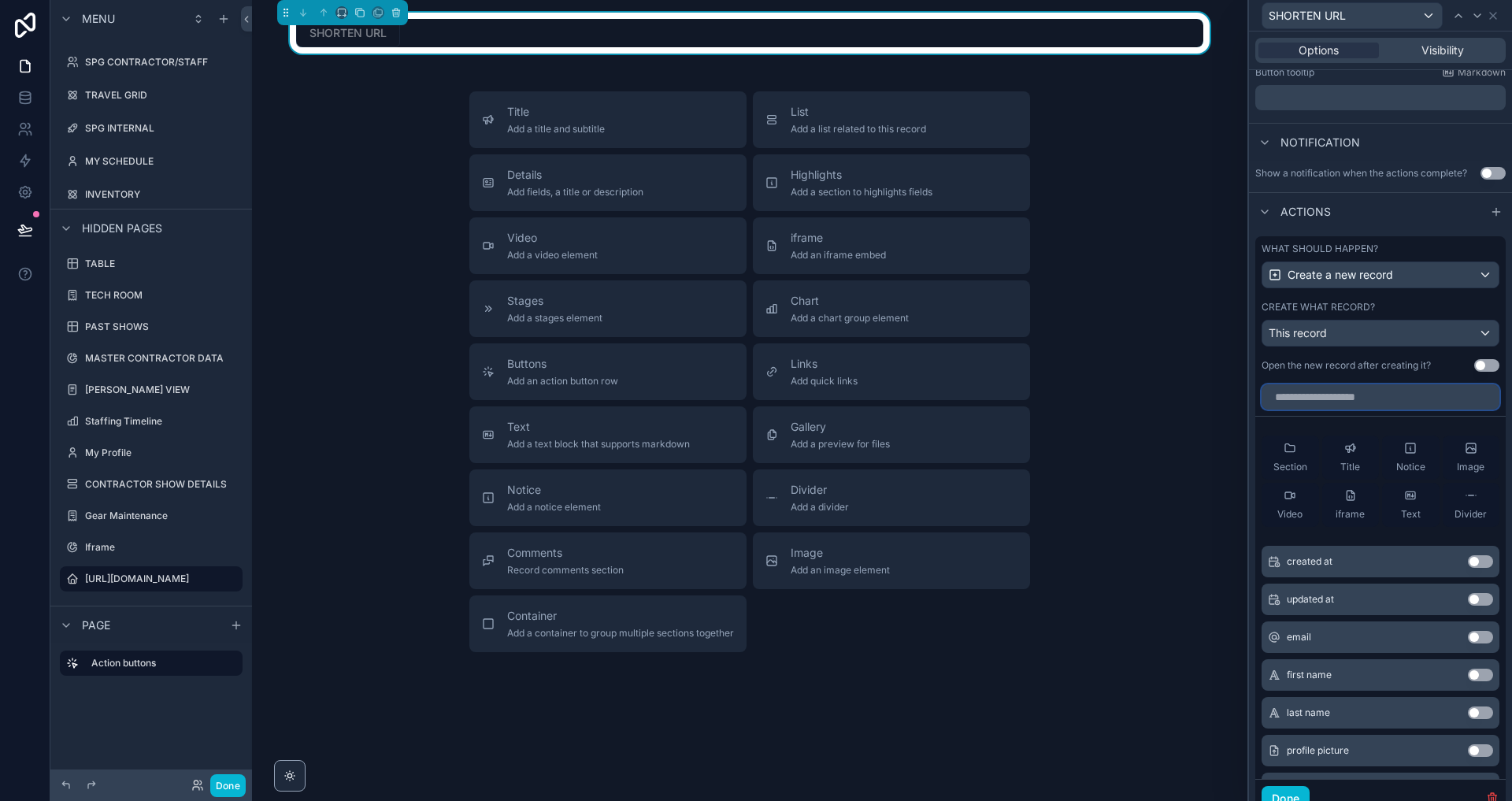
click at [1315, 394] on input "text" at bounding box center [1380, 397] width 238 height 26
click at [1315, 379] on div at bounding box center [1380, 394] width 251 height 31
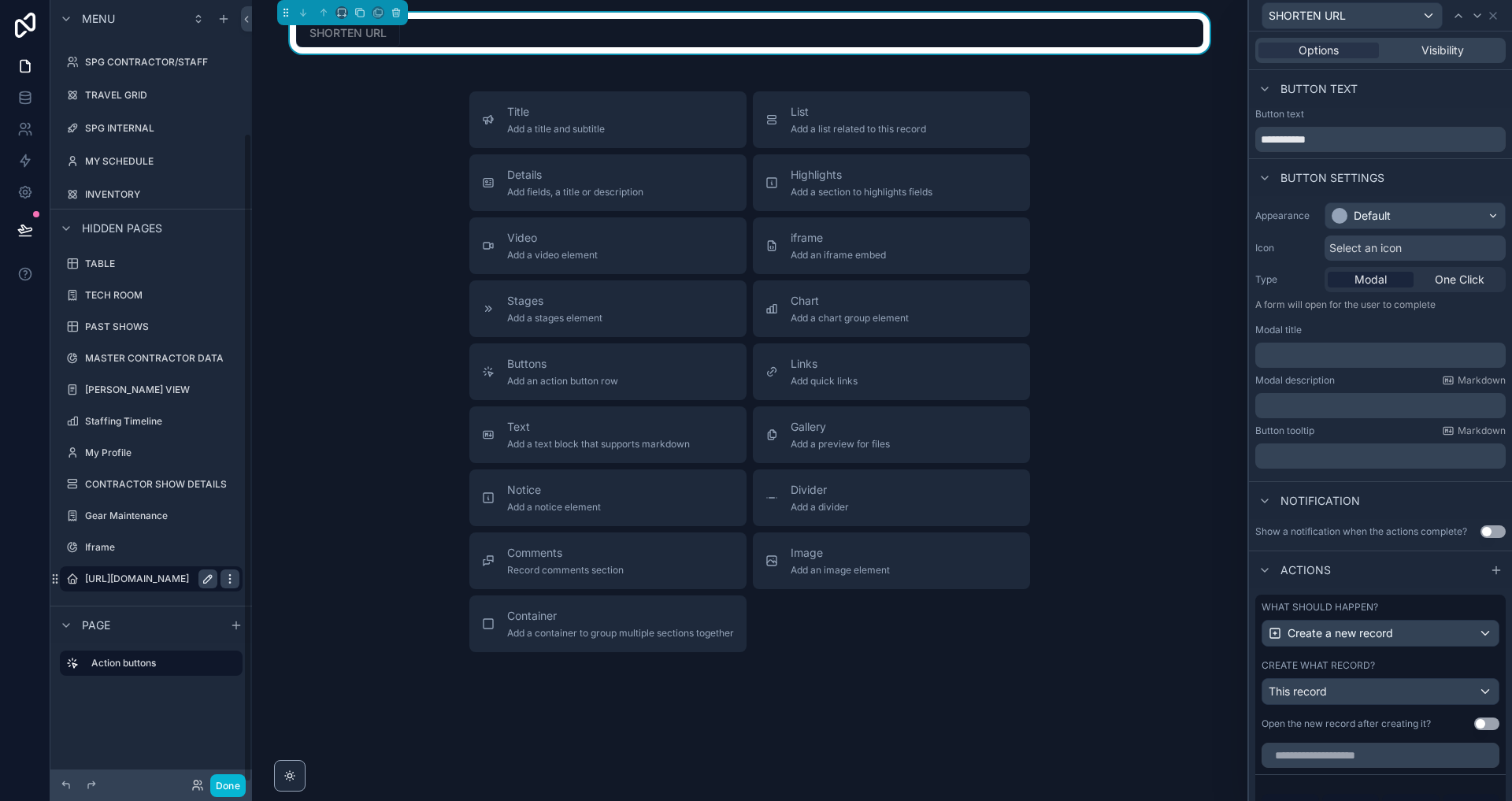
click at [228, 578] on icon "scrollable content" at bounding box center [230, 579] width 13 height 13
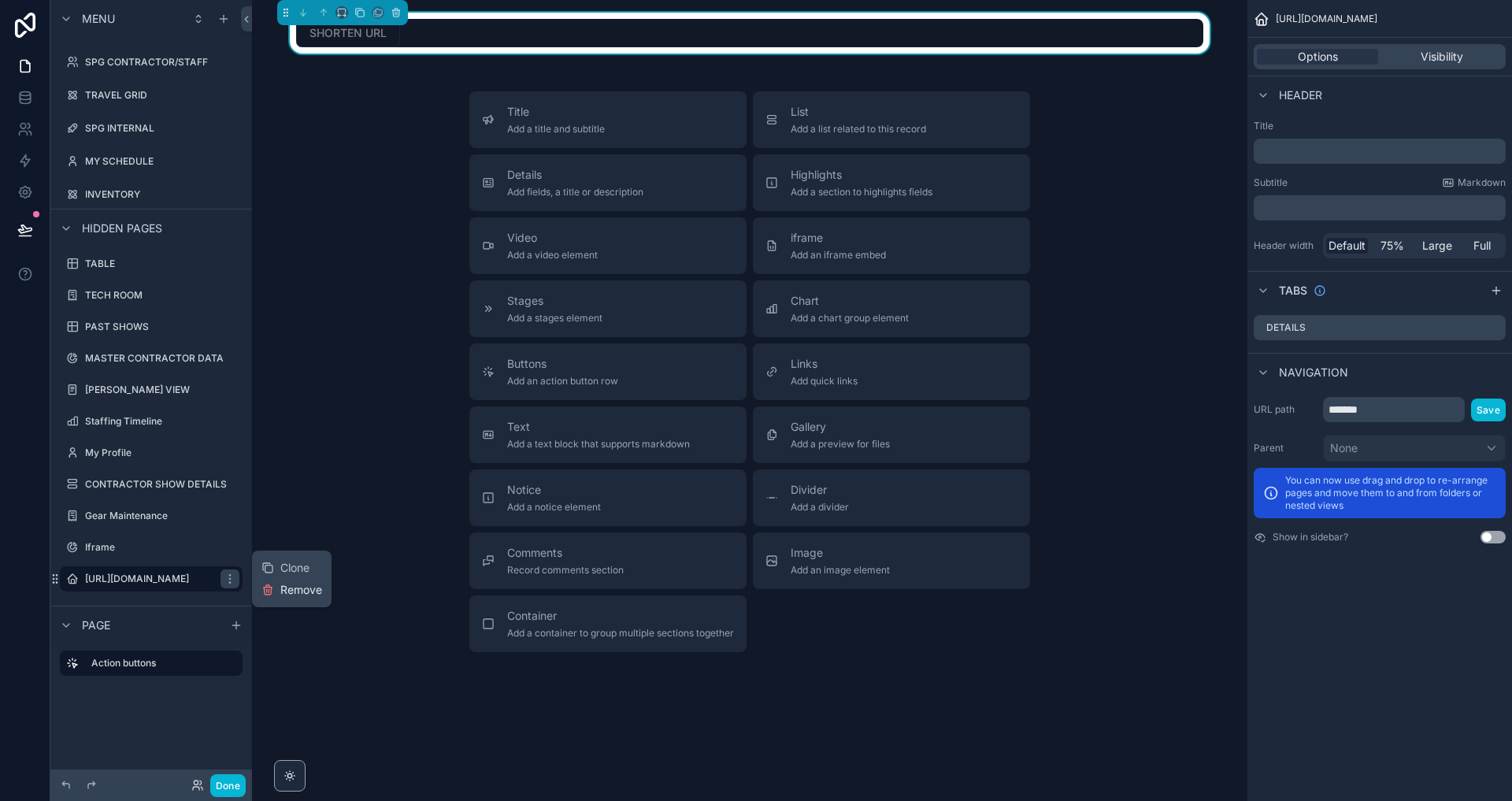
click at [292, 595] on span "Remove" at bounding box center [301, 590] width 42 height 16
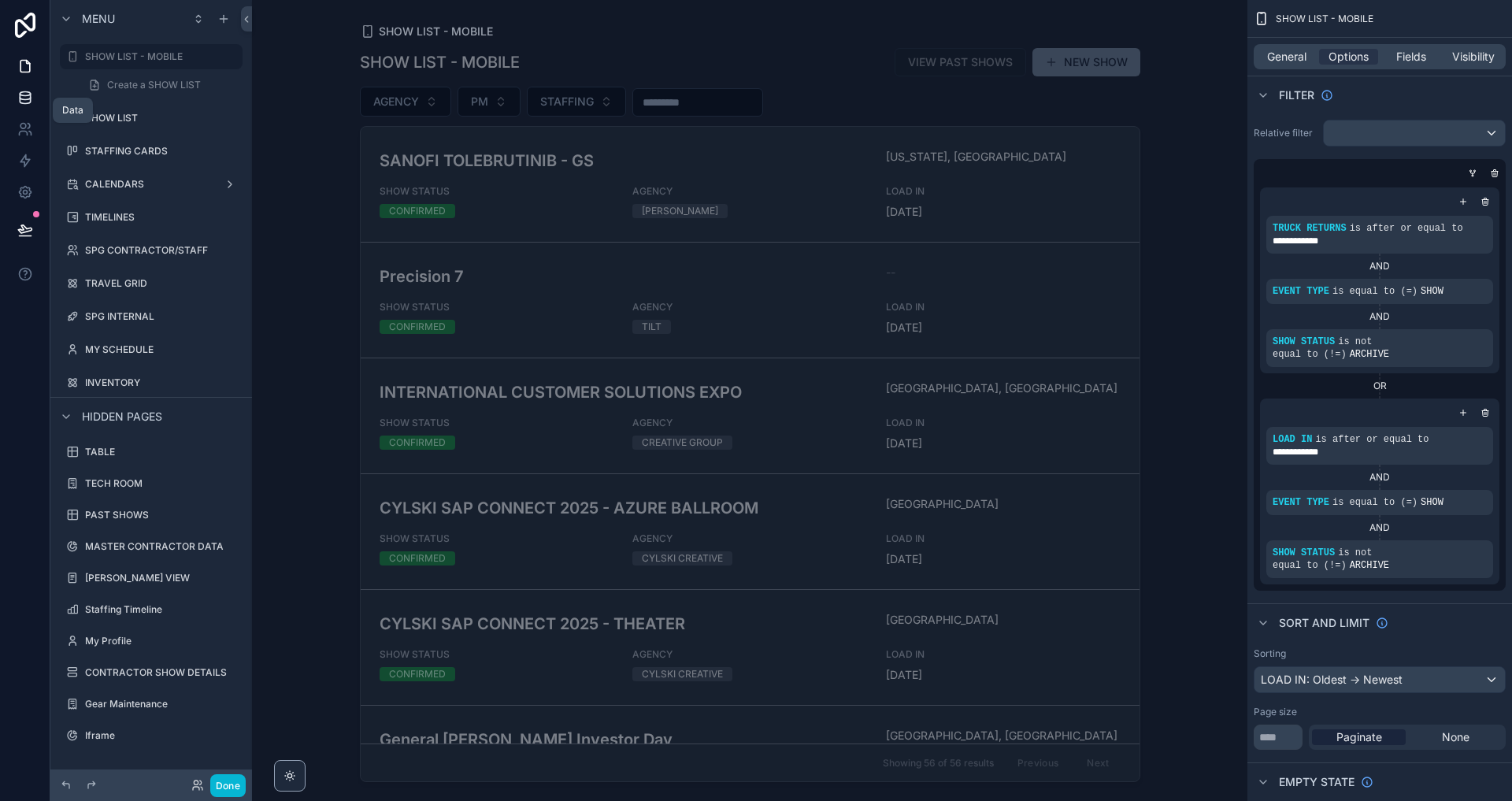
click at [27, 87] on link at bounding box center [25, 97] width 49 height 31
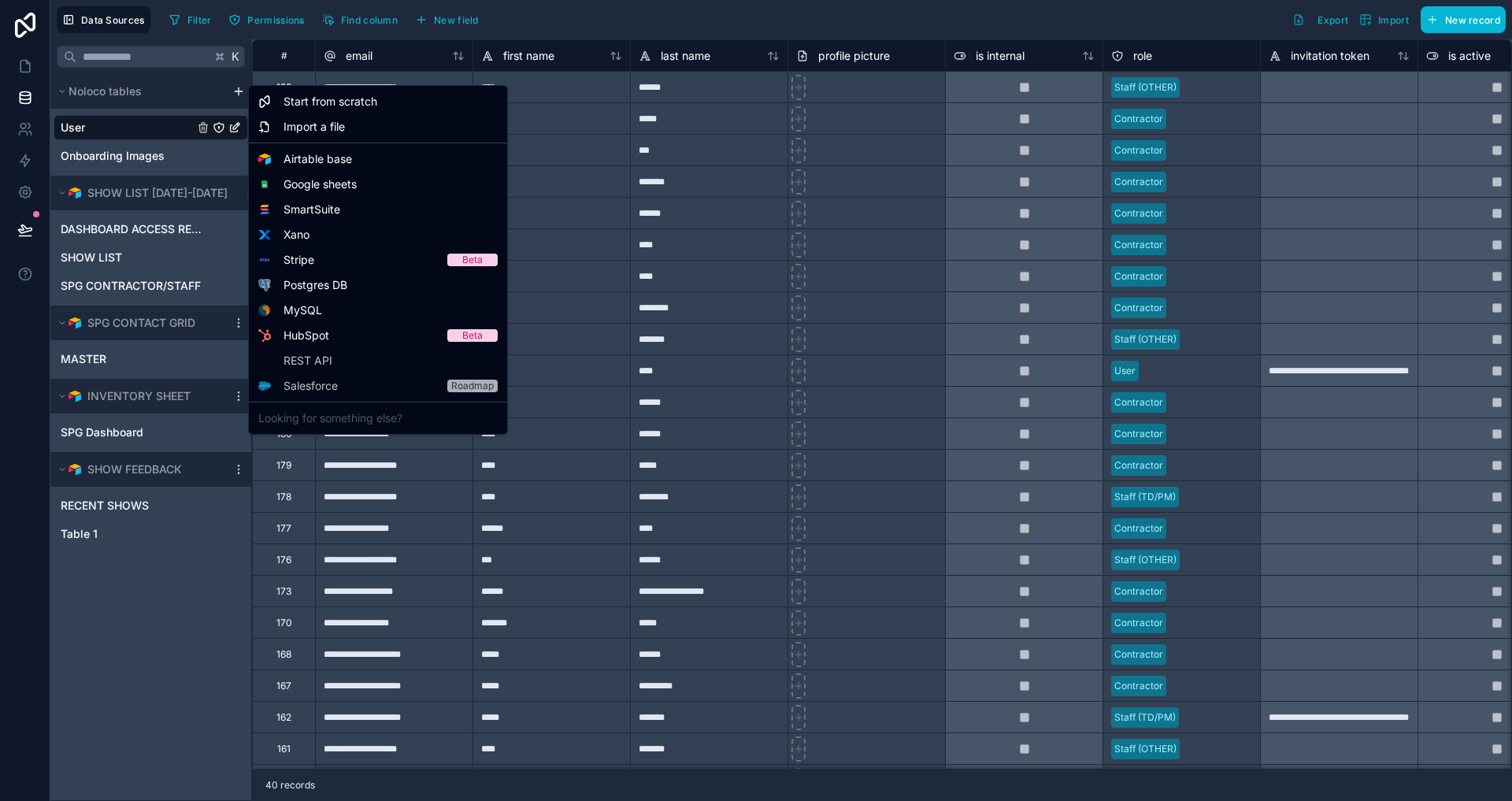
click at [238, 91] on html "**********" at bounding box center [756, 400] width 1512 height 801
click at [338, 104] on span "Start from scratch" at bounding box center [330, 101] width 93 height 16
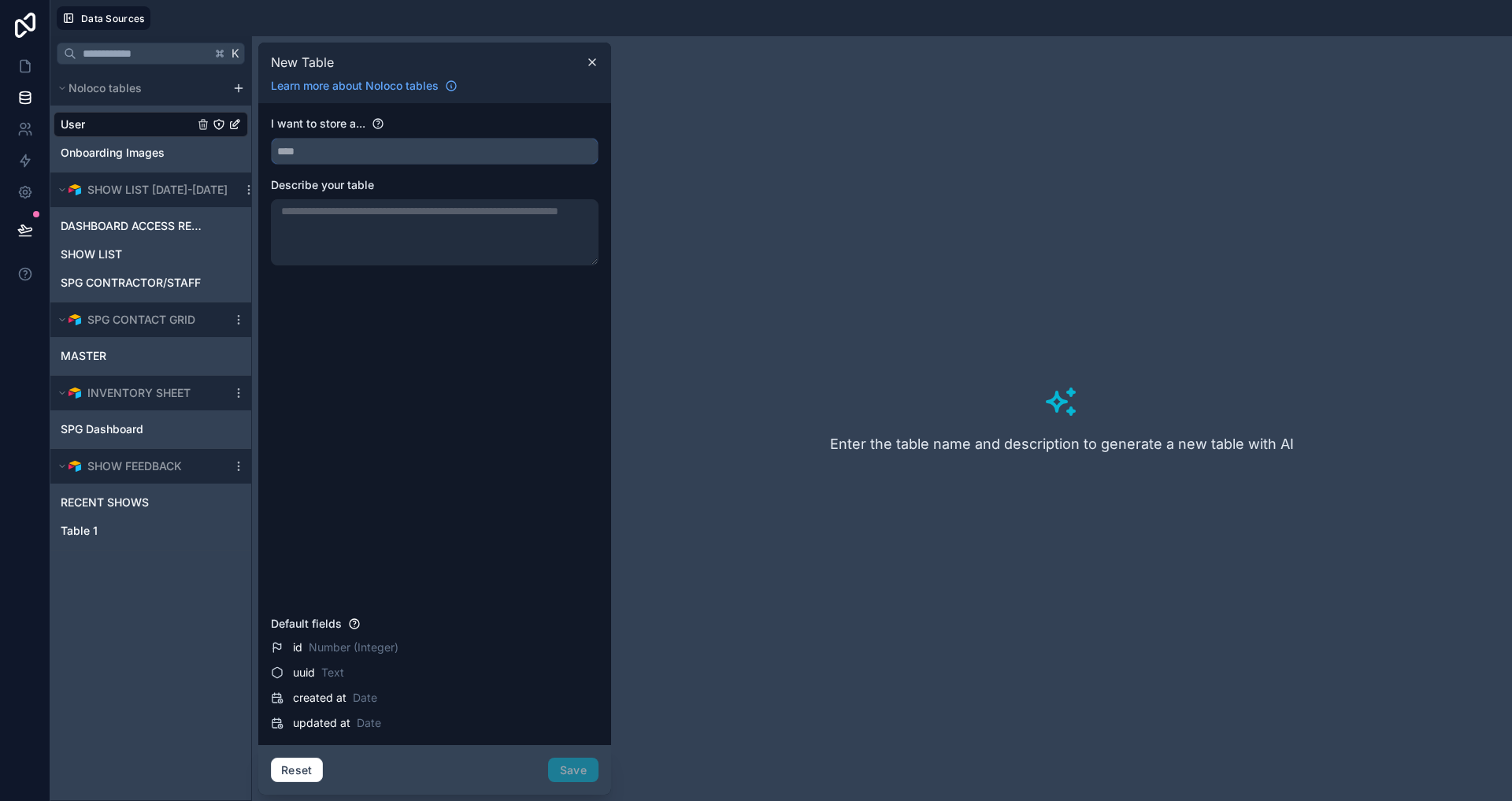
click at [350, 151] on input "text" at bounding box center [434, 152] width 326 height 26
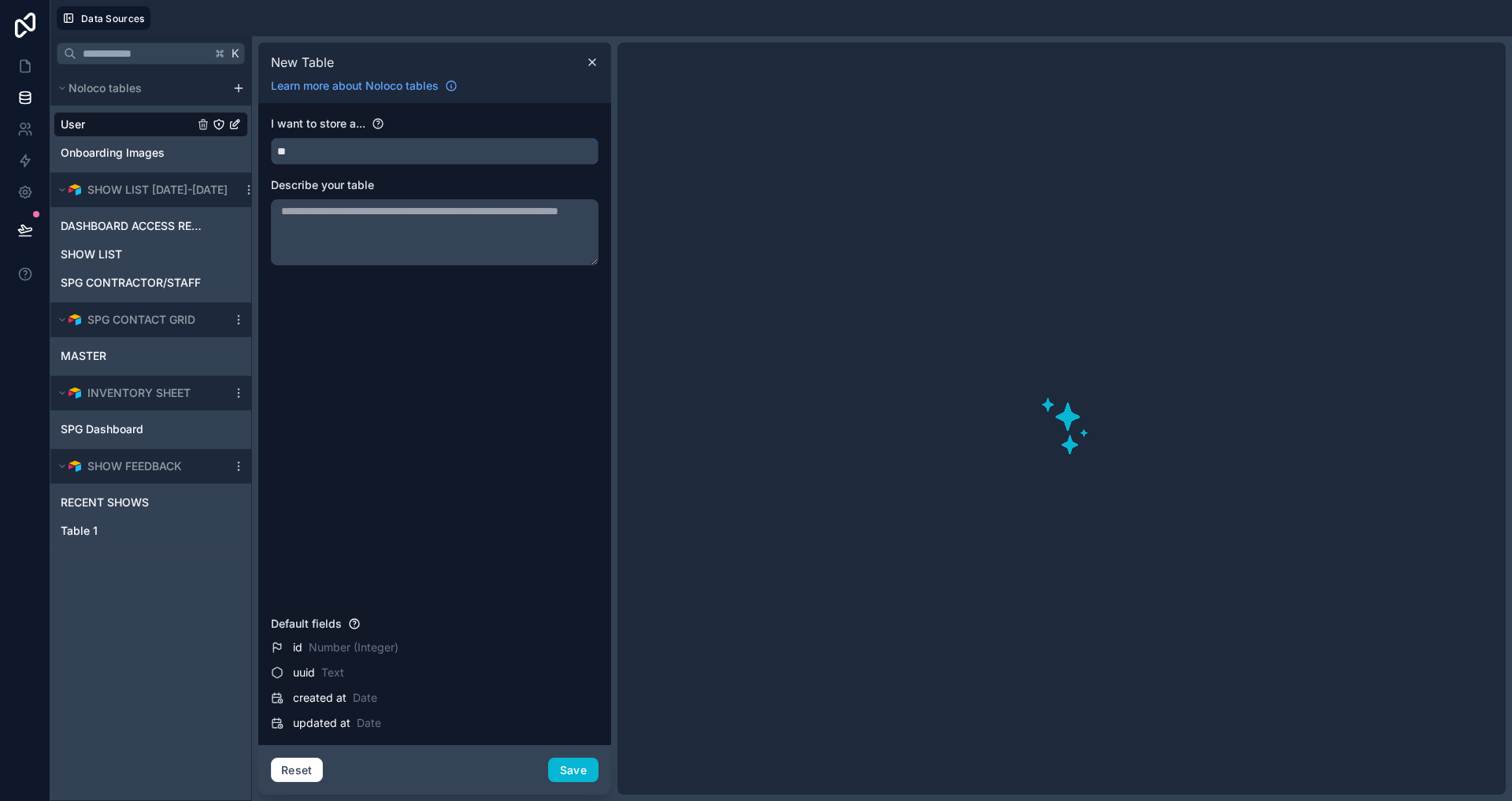
type input "*"
type input "***"
click at [371, 259] on textarea at bounding box center [434, 232] width 327 height 66
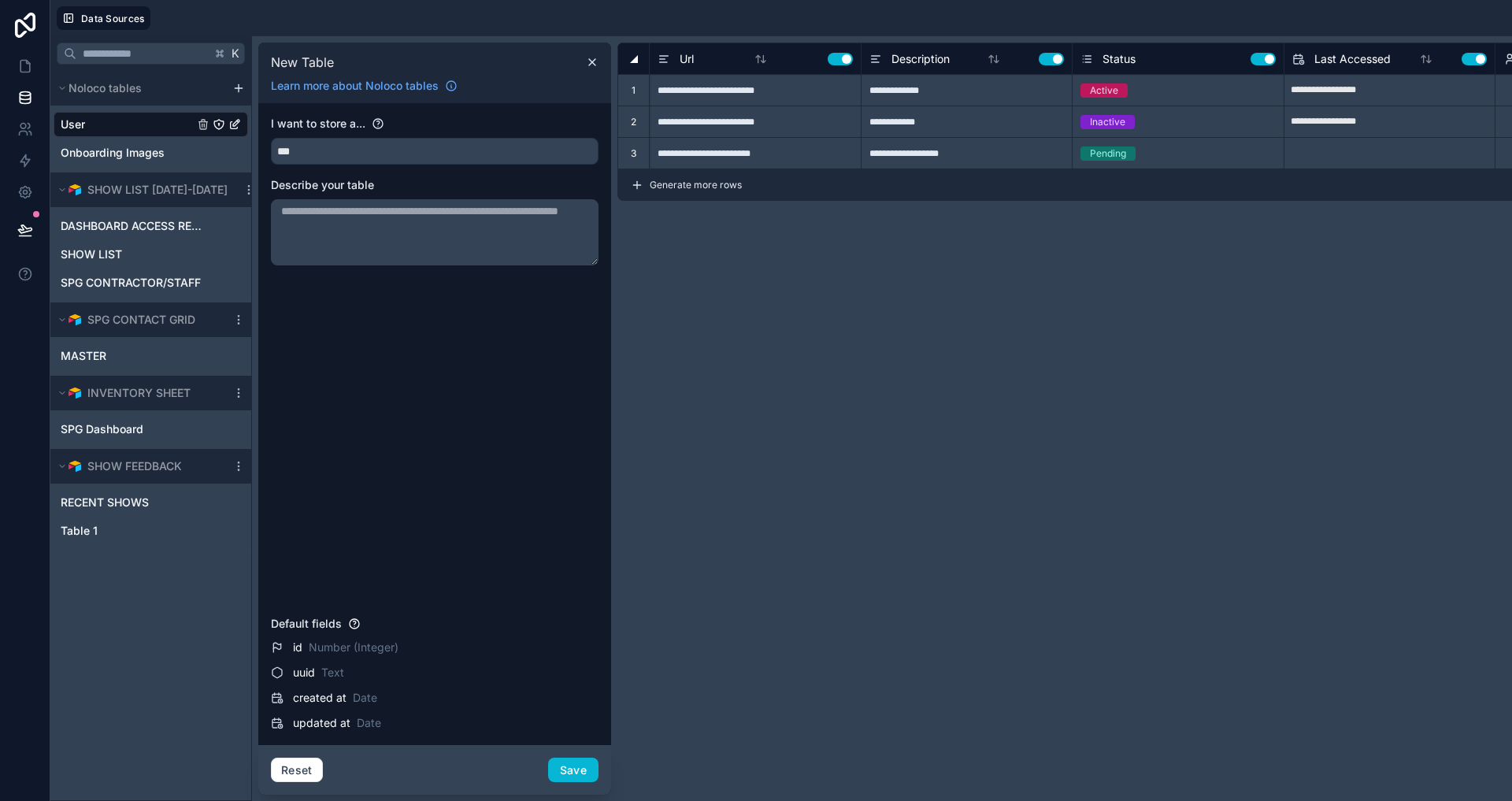
click at [1356, 177] on div "Generate more rows 3 records" at bounding box center [1162, 184] width 1090 height 31
click at [445, 262] on textarea at bounding box center [434, 232] width 327 height 66
click at [442, 359] on div "I want to store a... *** Describe your table" at bounding box center [434, 363] width 327 height 494
click at [277, 773] on button "Reset" at bounding box center [296, 771] width 52 height 26
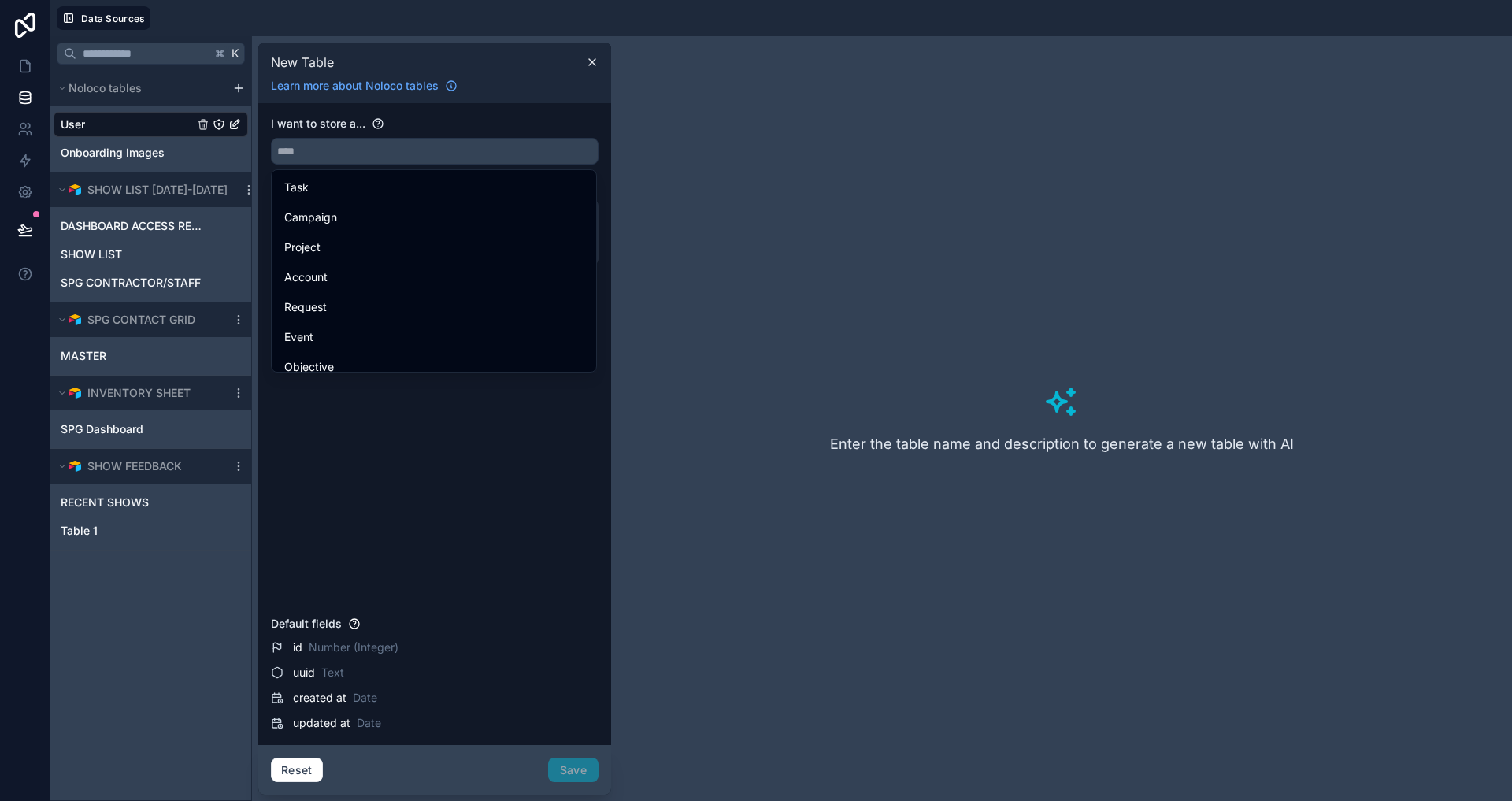
click at [431, 569] on div "I want to store a... Describe your table" at bounding box center [434, 363] width 327 height 494
click at [558, 772] on div "Reset Save" at bounding box center [434, 771] width 327 height 26
click at [429, 161] on input "text" at bounding box center [434, 152] width 326 height 26
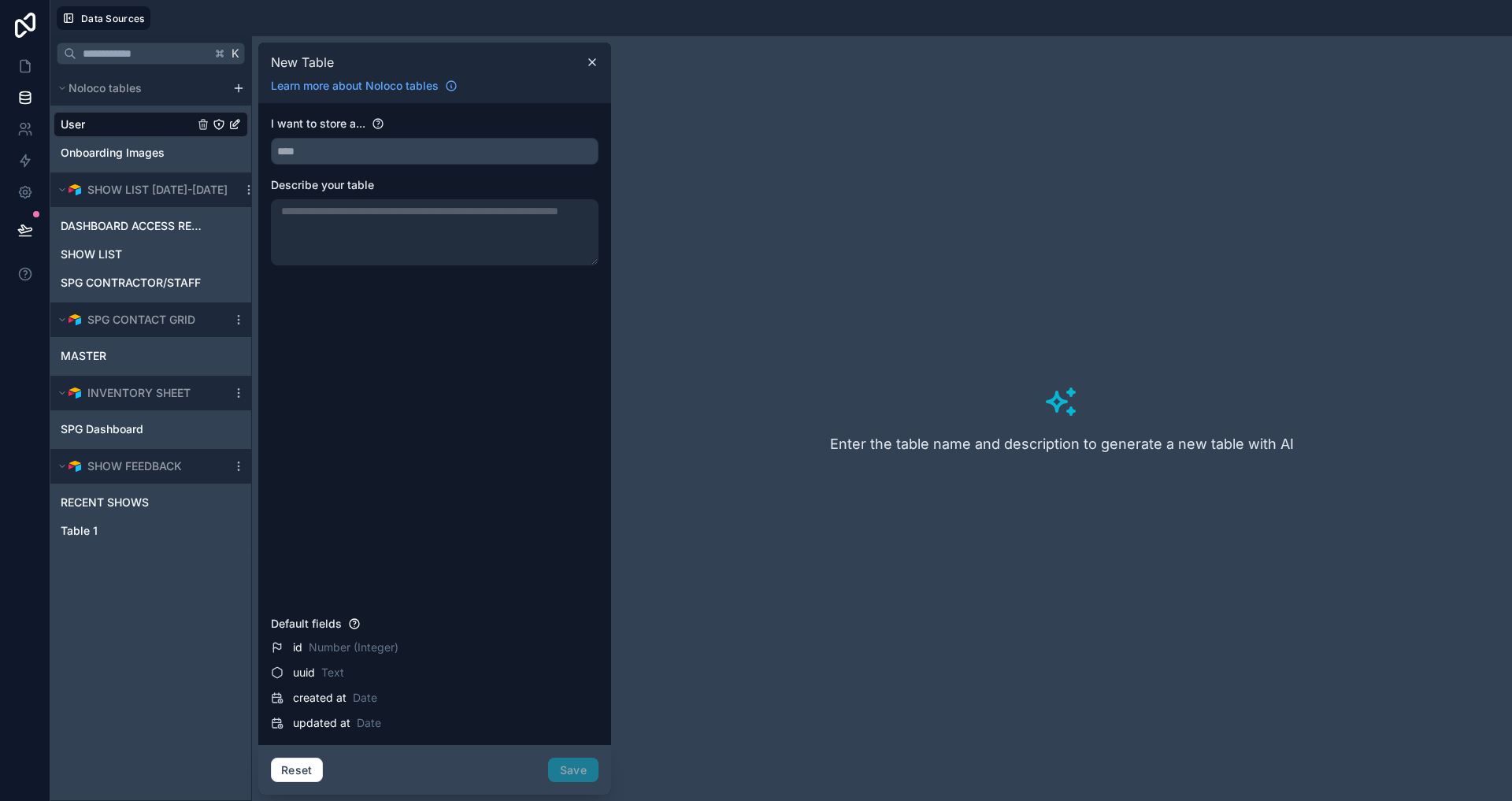
click at [398, 527] on div "I want to store a... Describe your table" at bounding box center [434, 363] width 327 height 494
click at [358, 253] on div at bounding box center [434, 232] width 327 height 66
click at [297, 647] on span "id" at bounding box center [298, 648] width 10 height 16
click at [557, 768] on div "Reset Save" at bounding box center [434, 771] width 327 height 26
click at [351, 236] on div at bounding box center [434, 232] width 327 height 66
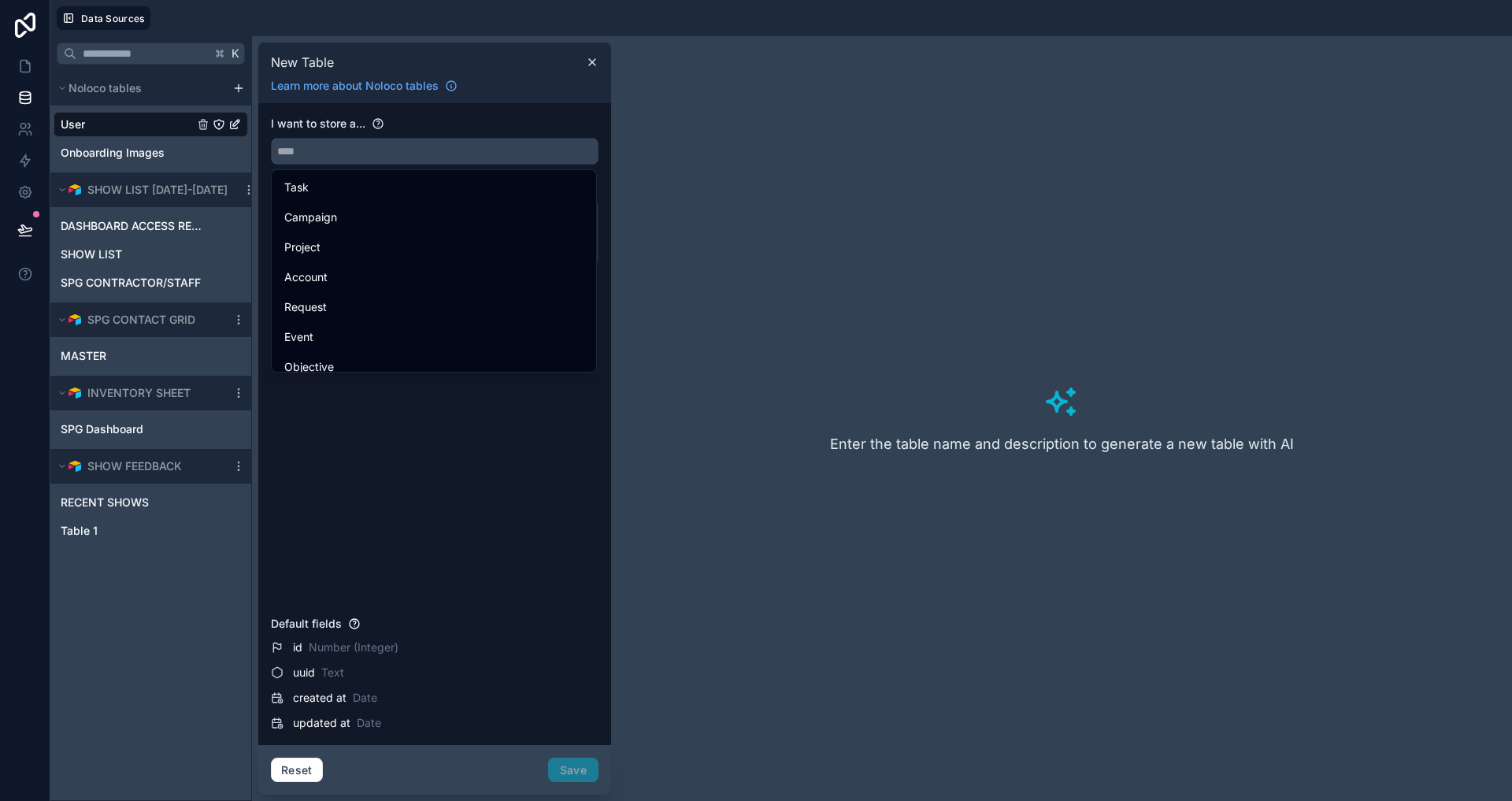
click at [348, 149] on input "text" at bounding box center [434, 152] width 326 height 26
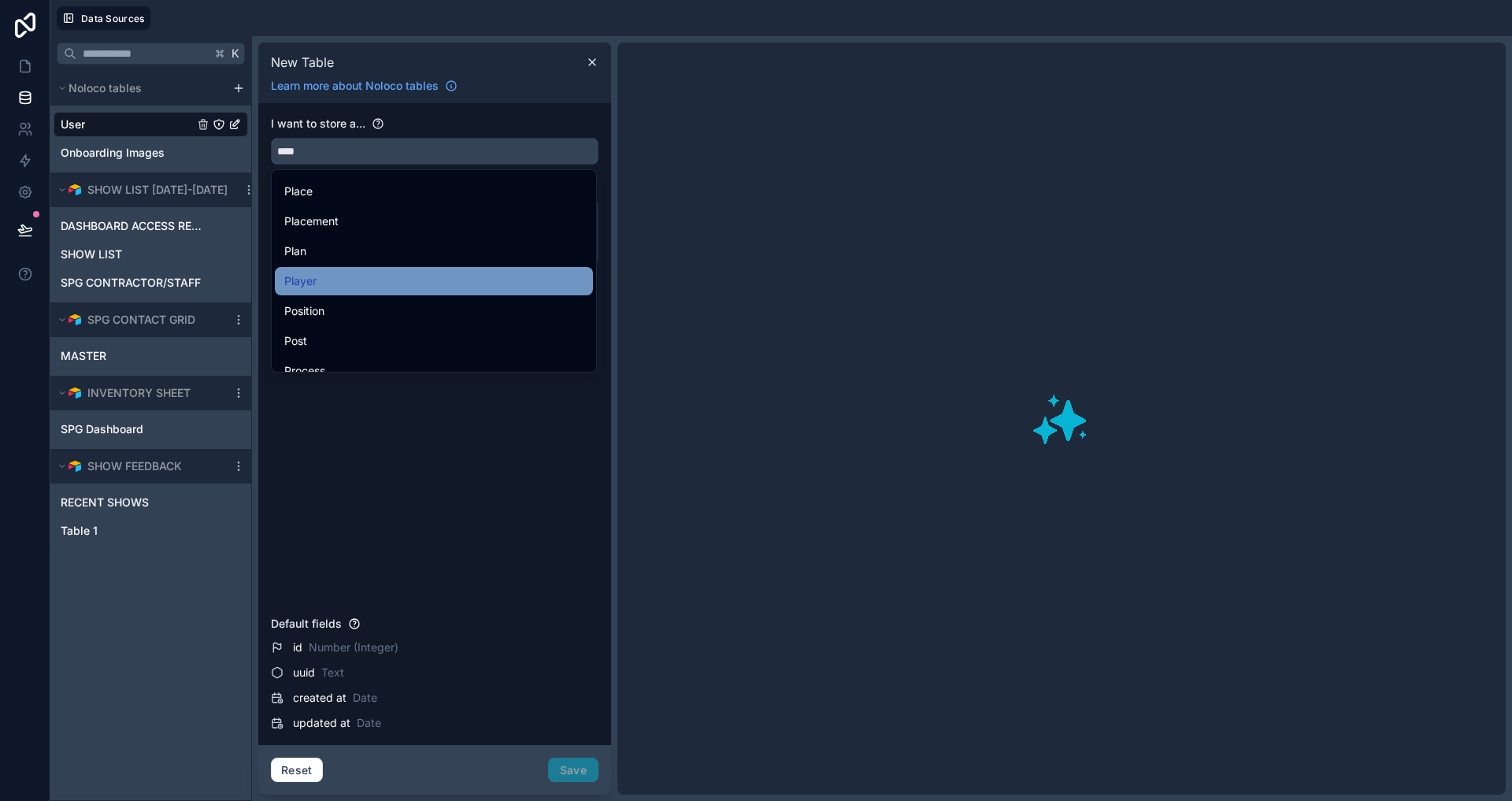
click at [435, 151] on button "***" at bounding box center [434, 152] width 327 height 27
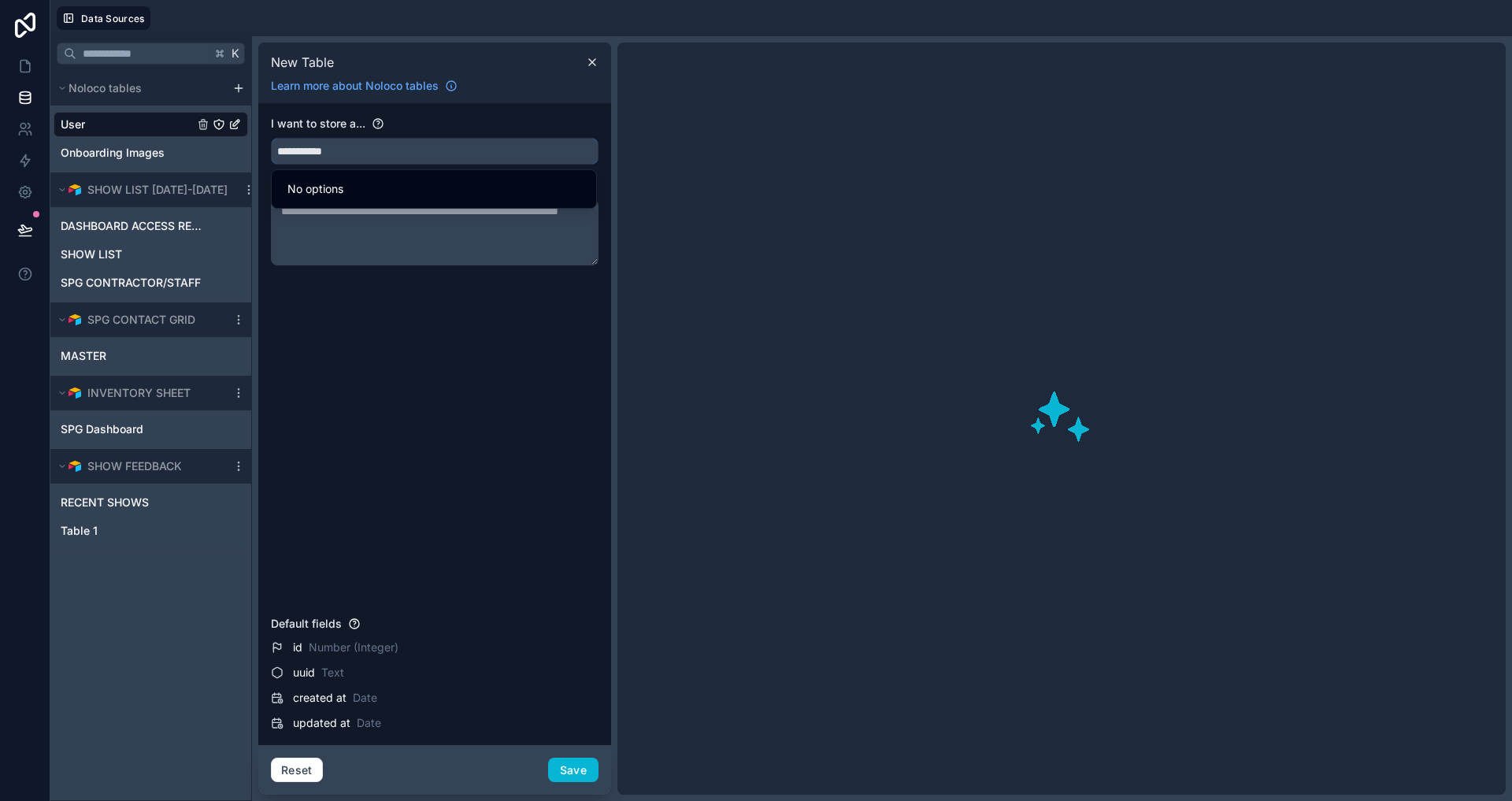
scroll to position [0, 0]
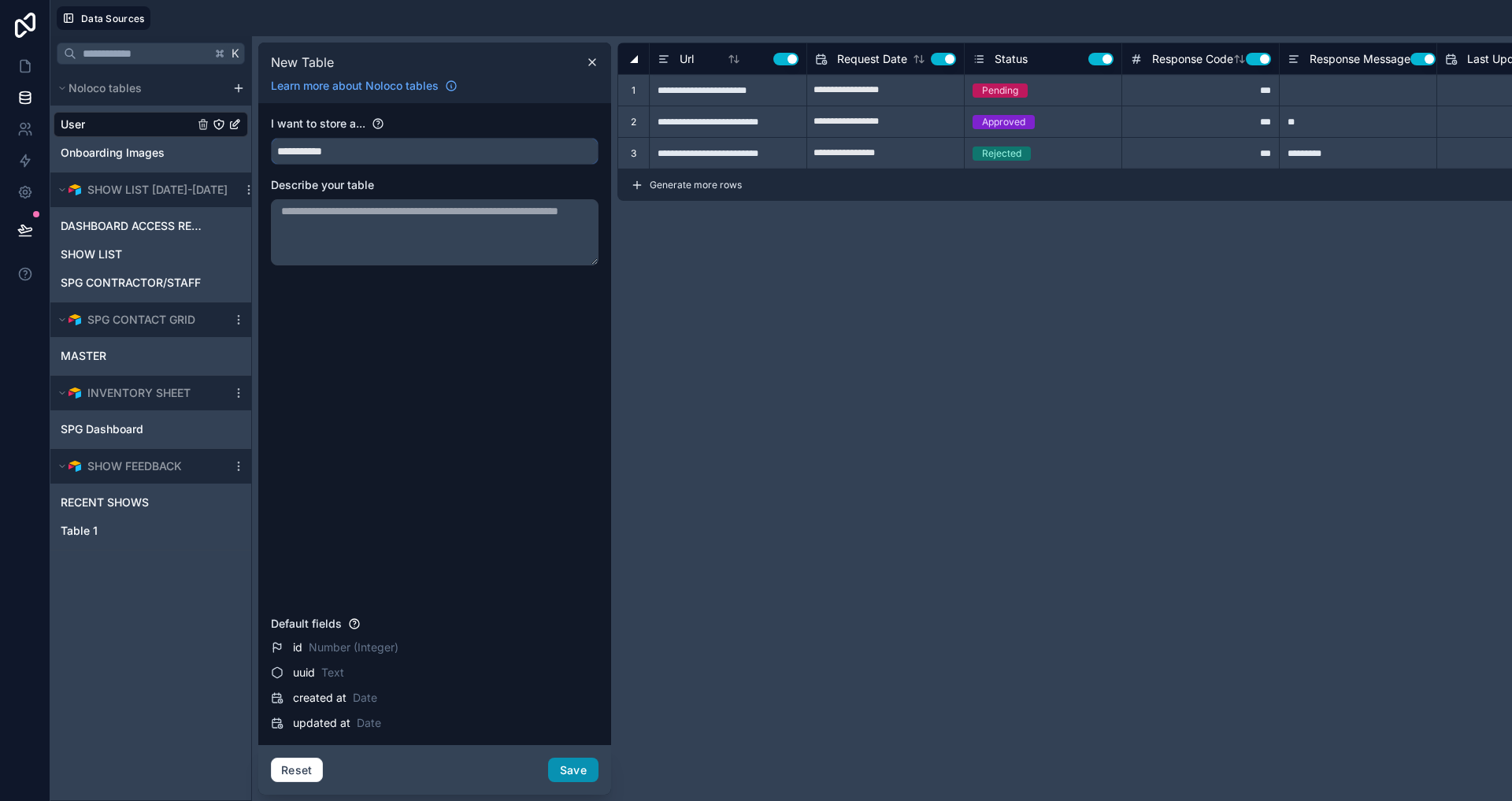
type input "**********"
click at [559, 767] on button "Save" at bounding box center [573, 771] width 50 height 26
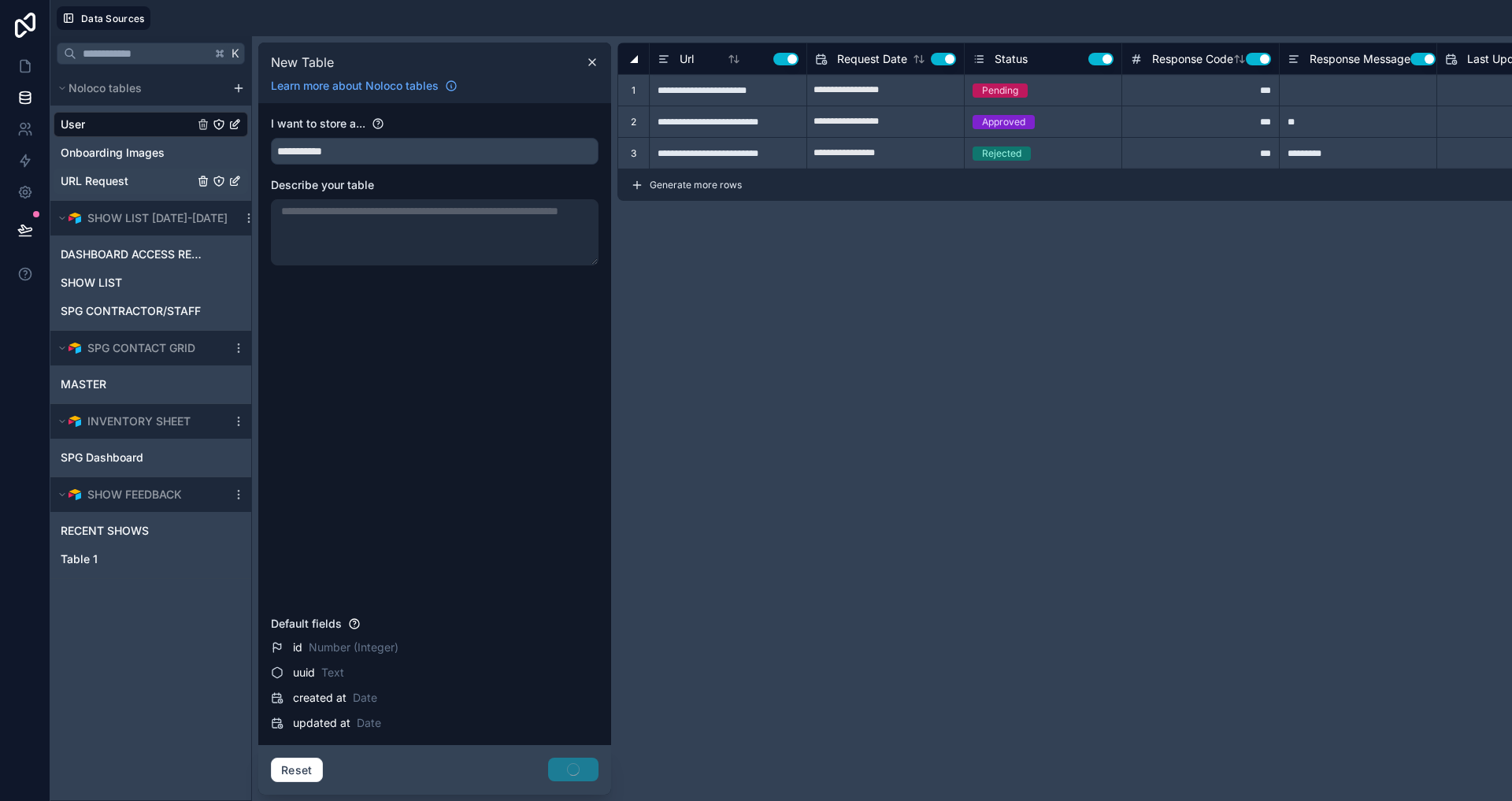
click at [101, 177] on span "URL Request" at bounding box center [94, 181] width 68 height 16
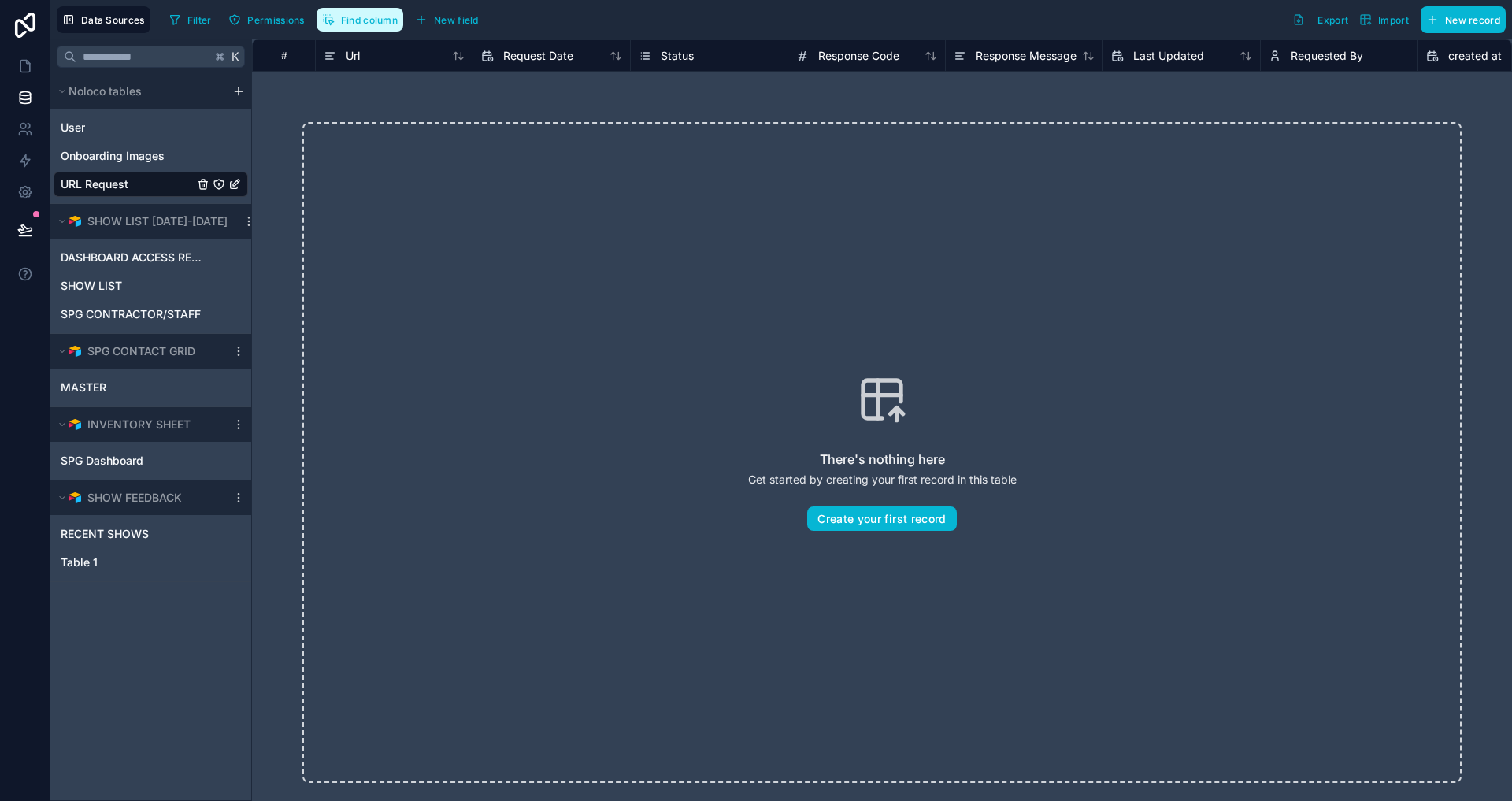
click at [354, 23] on span "Find column" at bounding box center [369, 20] width 57 height 12
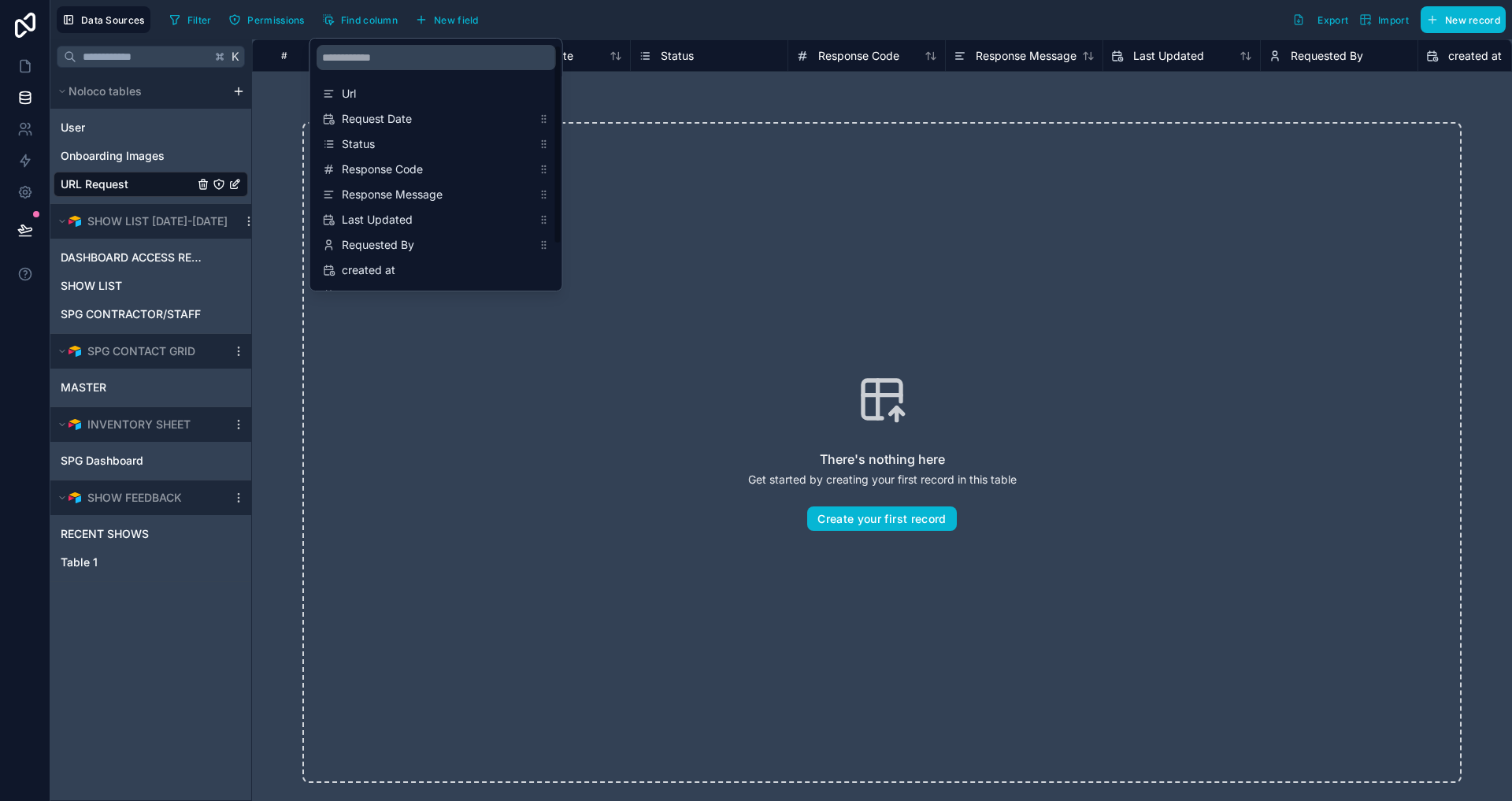
click at [695, 102] on div "There's nothing here Get started by creating your first record in this table Cr…" at bounding box center [882, 453] width 1260 height 762
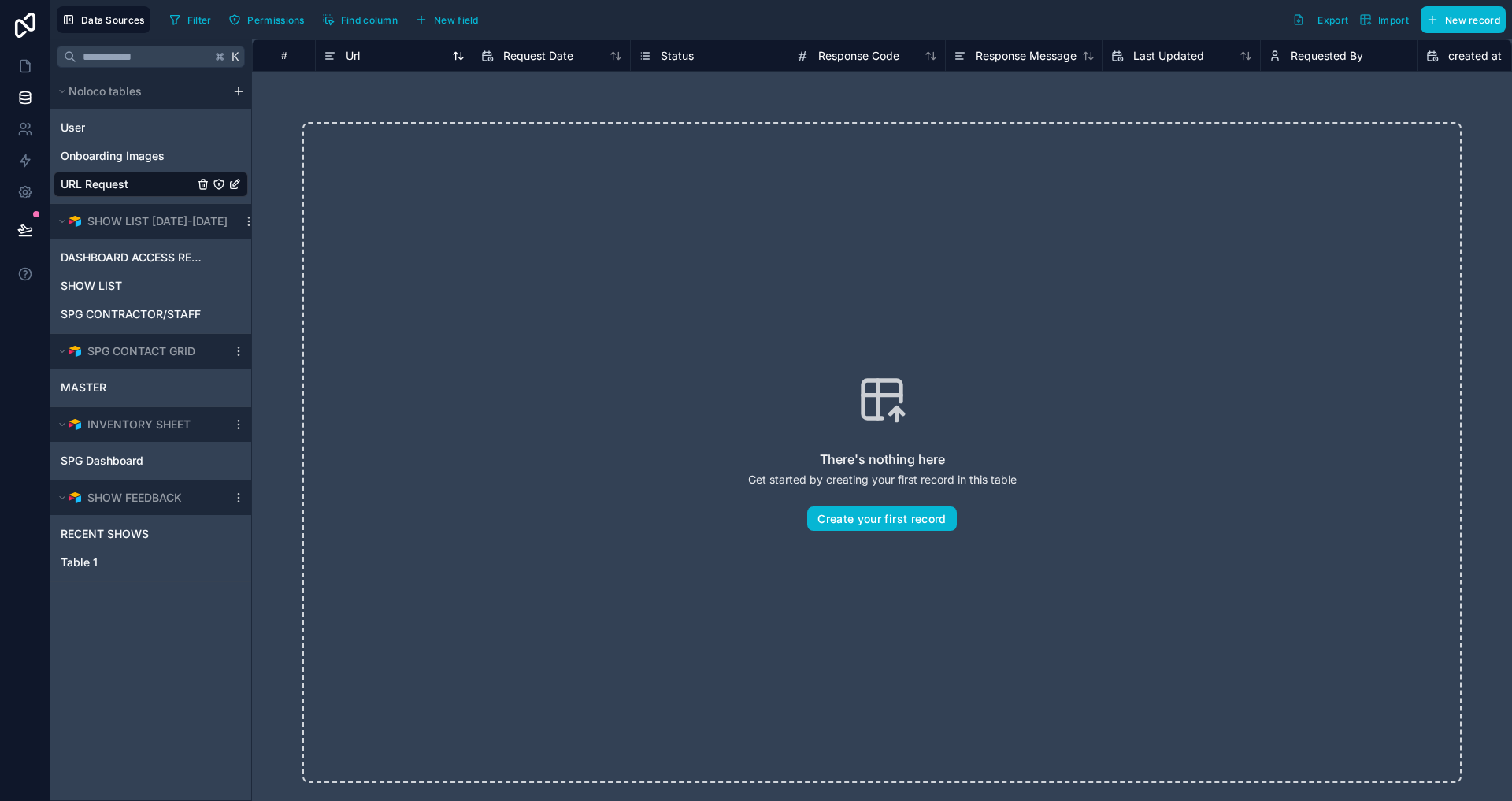
click at [418, 59] on div "Url" at bounding box center [394, 56] width 141 height 19
click at [386, 55] on div "Url" at bounding box center [394, 56] width 141 height 19
click at [868, 177] on div "There's nothing here Get started by creating your first record in this table Cr…" at bounding box center [882, 453] width 1159 height 661
click at [355, 53] on span "Url" at bounding box center [353, 56] width 14 height 16
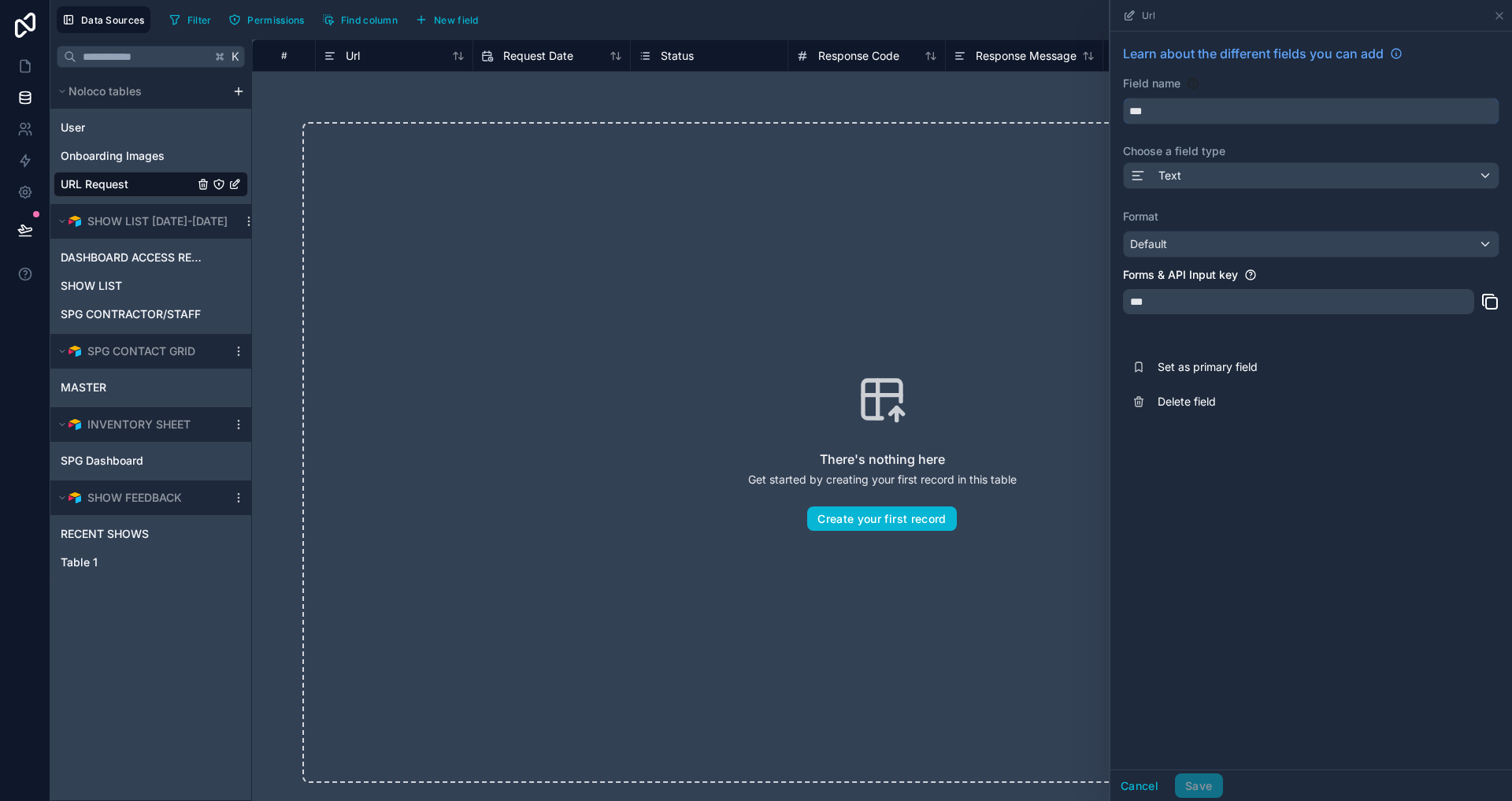
click at [1160, 115] on input "***" at bounding box center [1312, 111] width 375 height 26
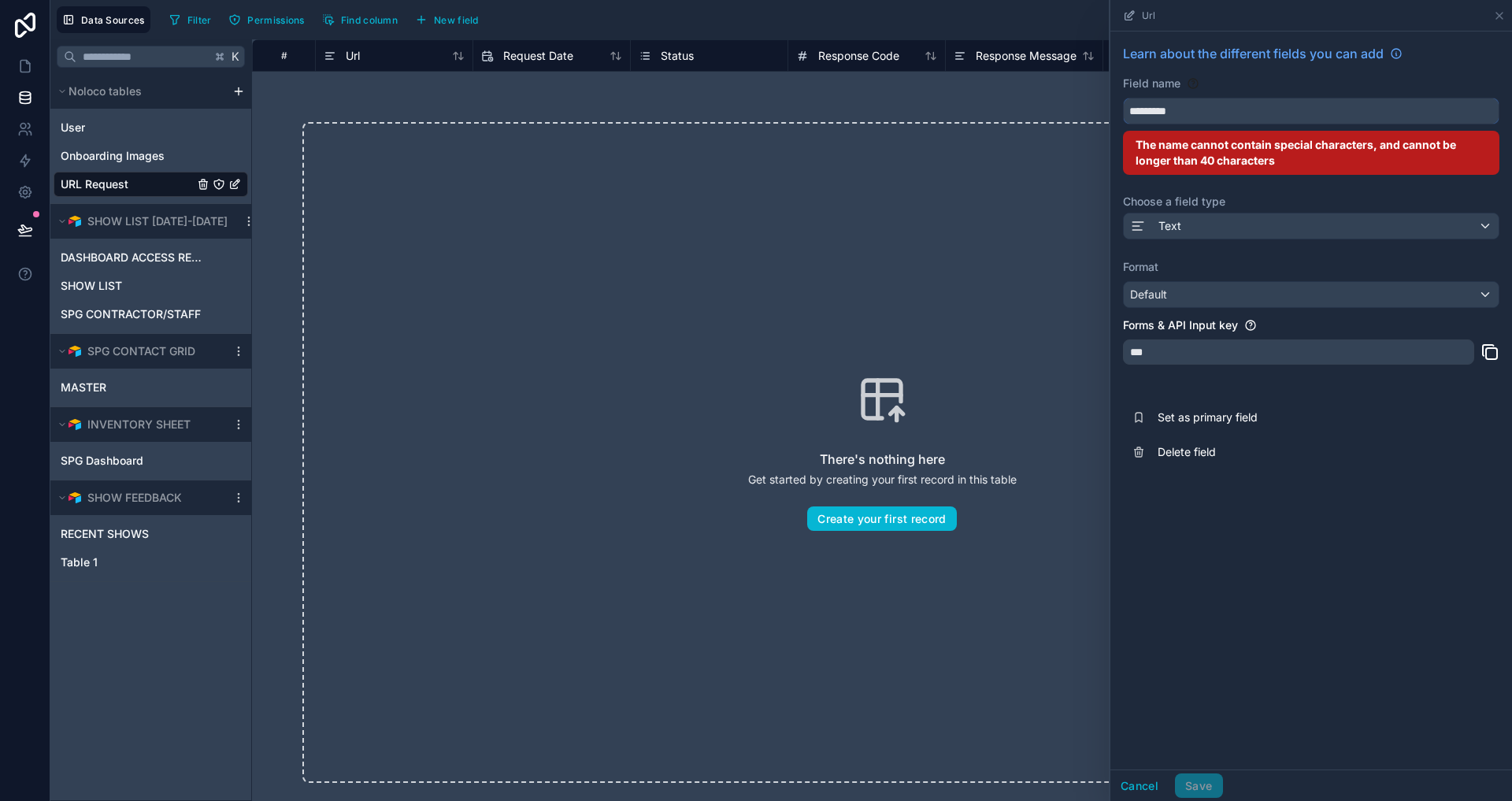
click at [1311, 111] on button "********" at bounding box center [1312, 111] width 377 height 27
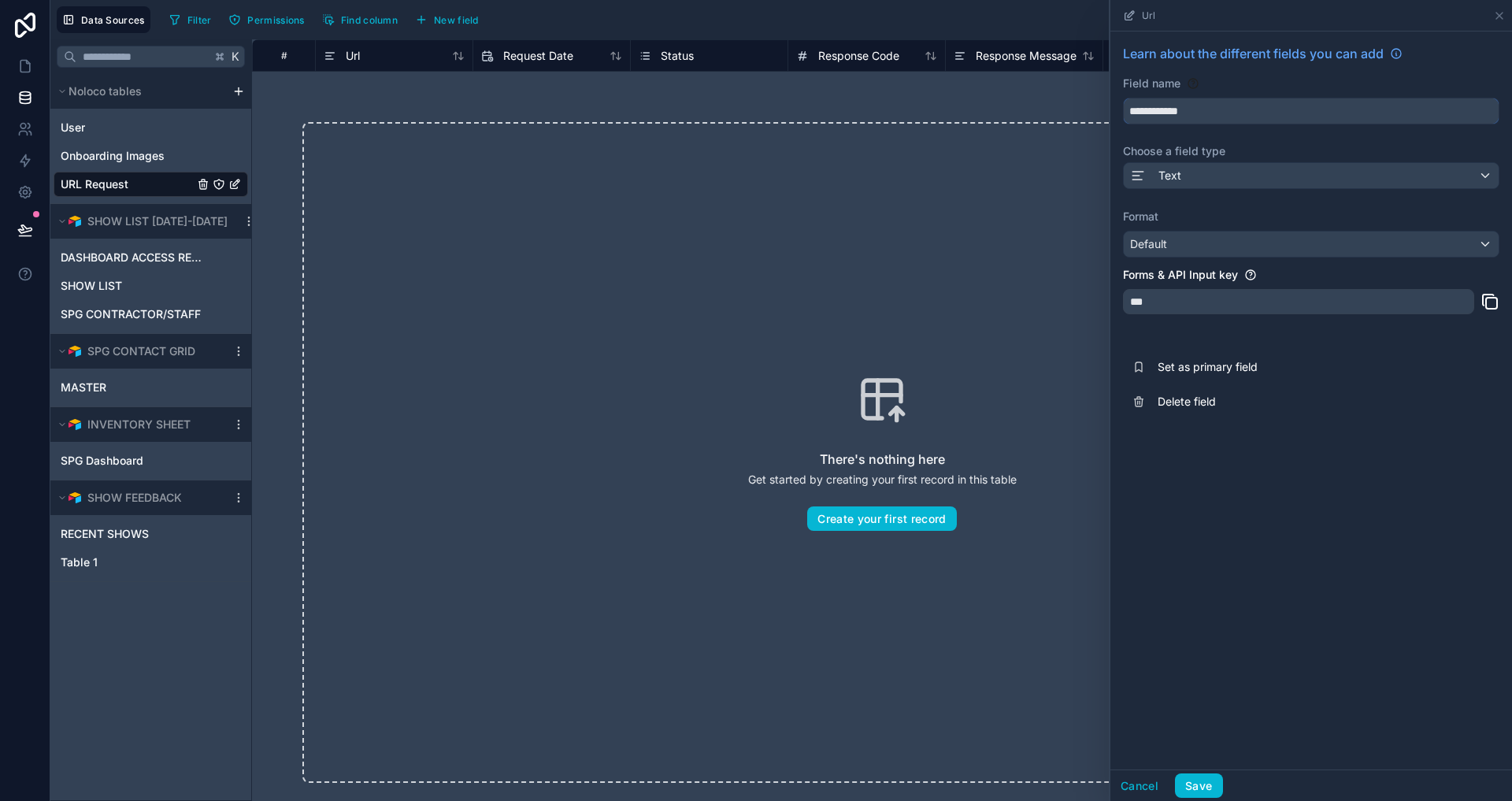
type input "**********"
click at [1191, 254] on div "Default" at bounding box center [1312, 244] width 375 height 26
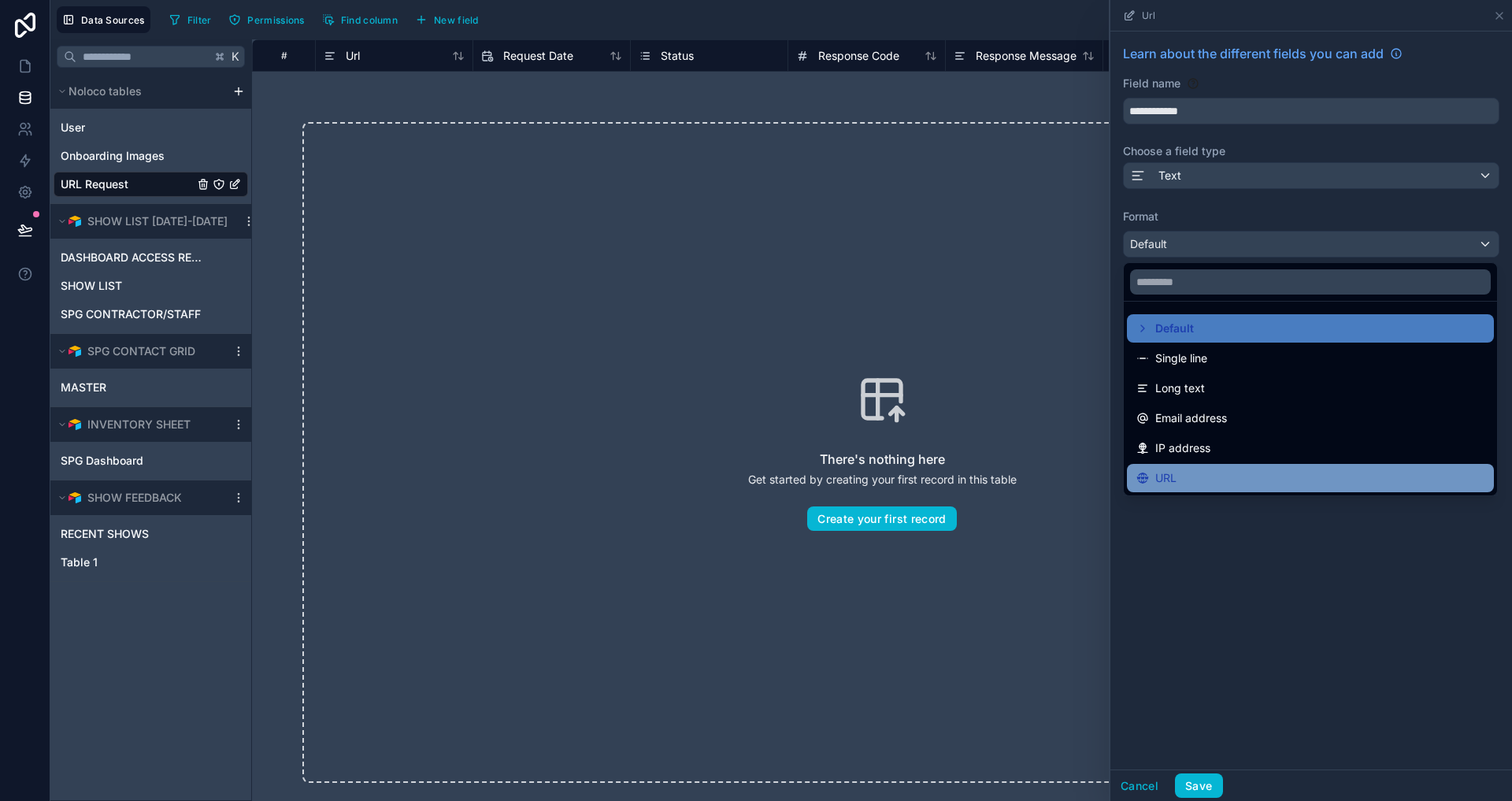
click at [1198, 465] on div "URL" at bounding box center [1311, 478] width 367 height 29
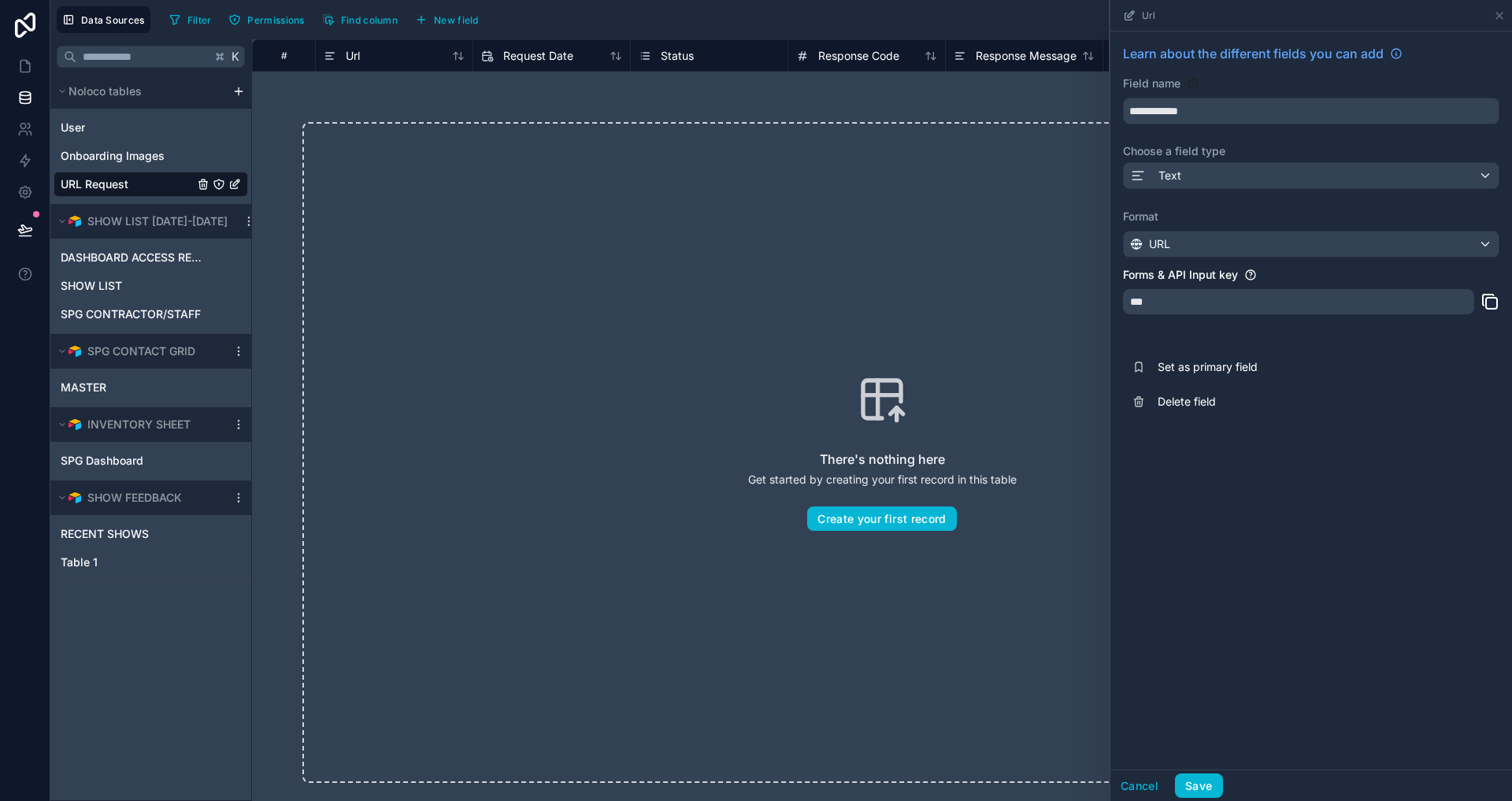
click at [1174, 335] on div "**********" at bounding box center [1311, 231] width 402 height 400
click at [873, 287] on div "There's nothing here Get started by creating your first record in this table Cr…" at bounding box center [882, 453] width 1159 height 661
click at [1497, 19] on icon at bounding box center [1499, 16] width 13 height 13
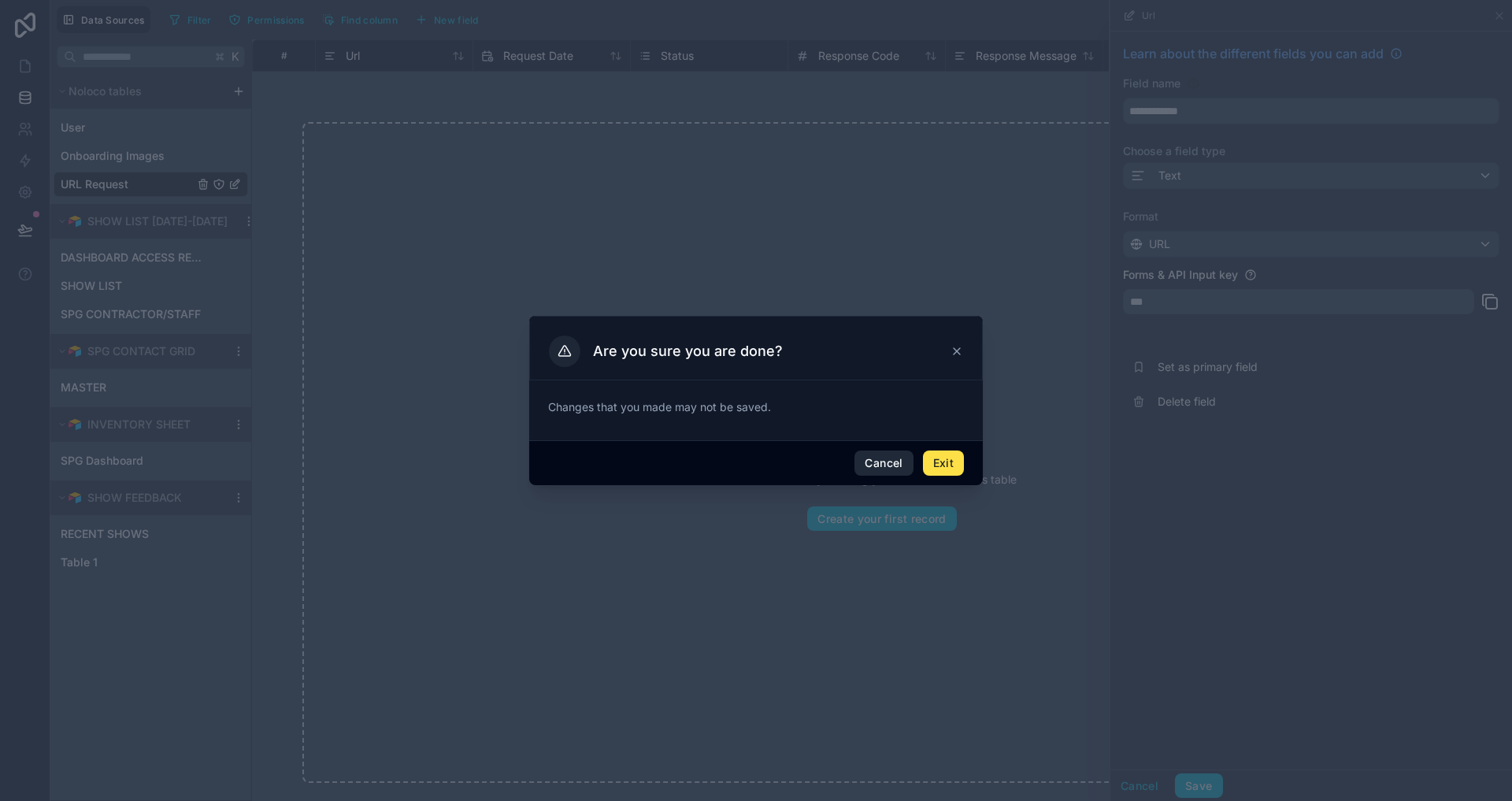
click at [893, 460] on button "Cancel" at bounding box center [883, 463] width 58 height 26
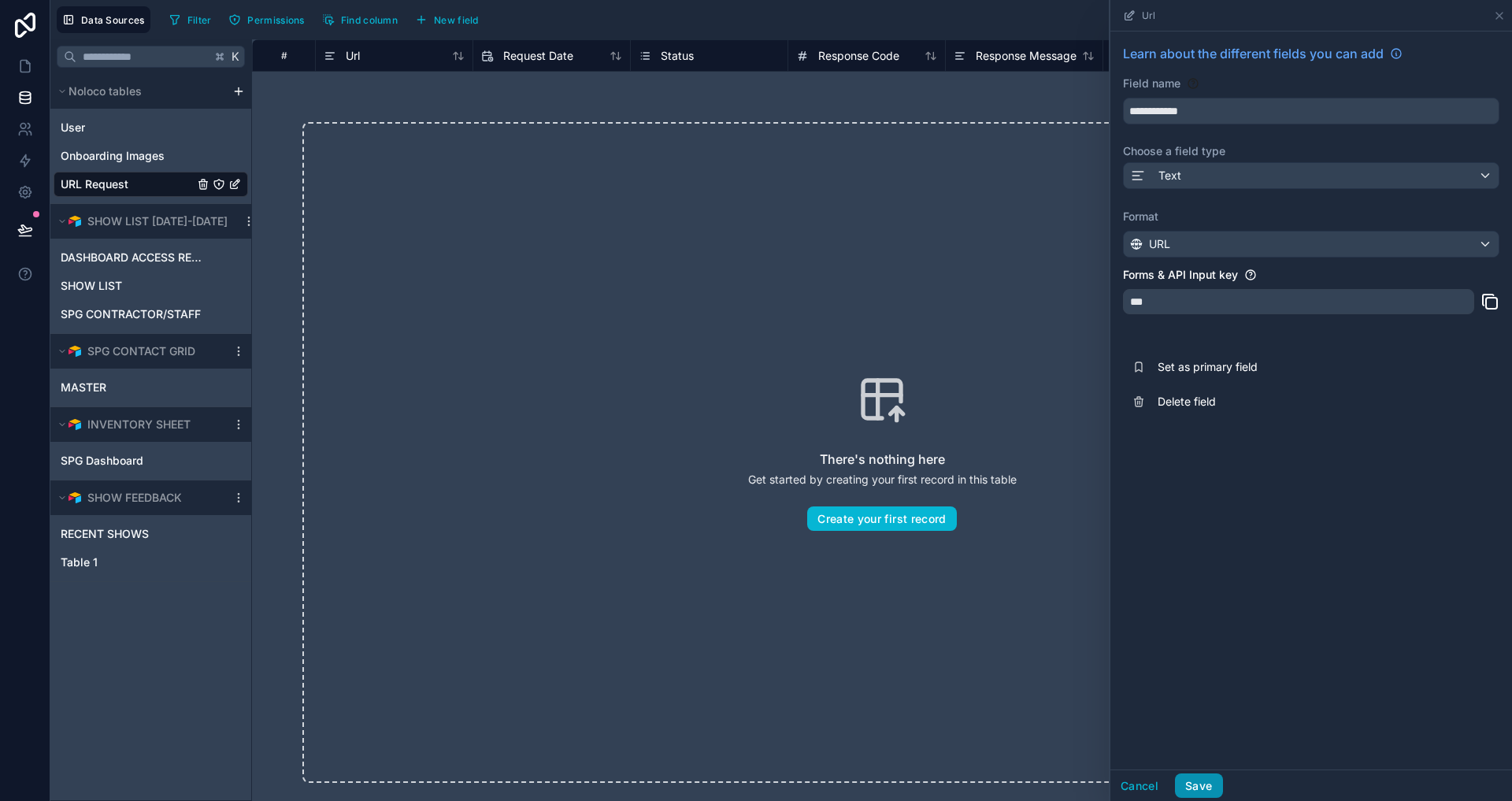
click at [1197, 786] on button "Save" at bounding box center [1198, 787] width 47 height 26
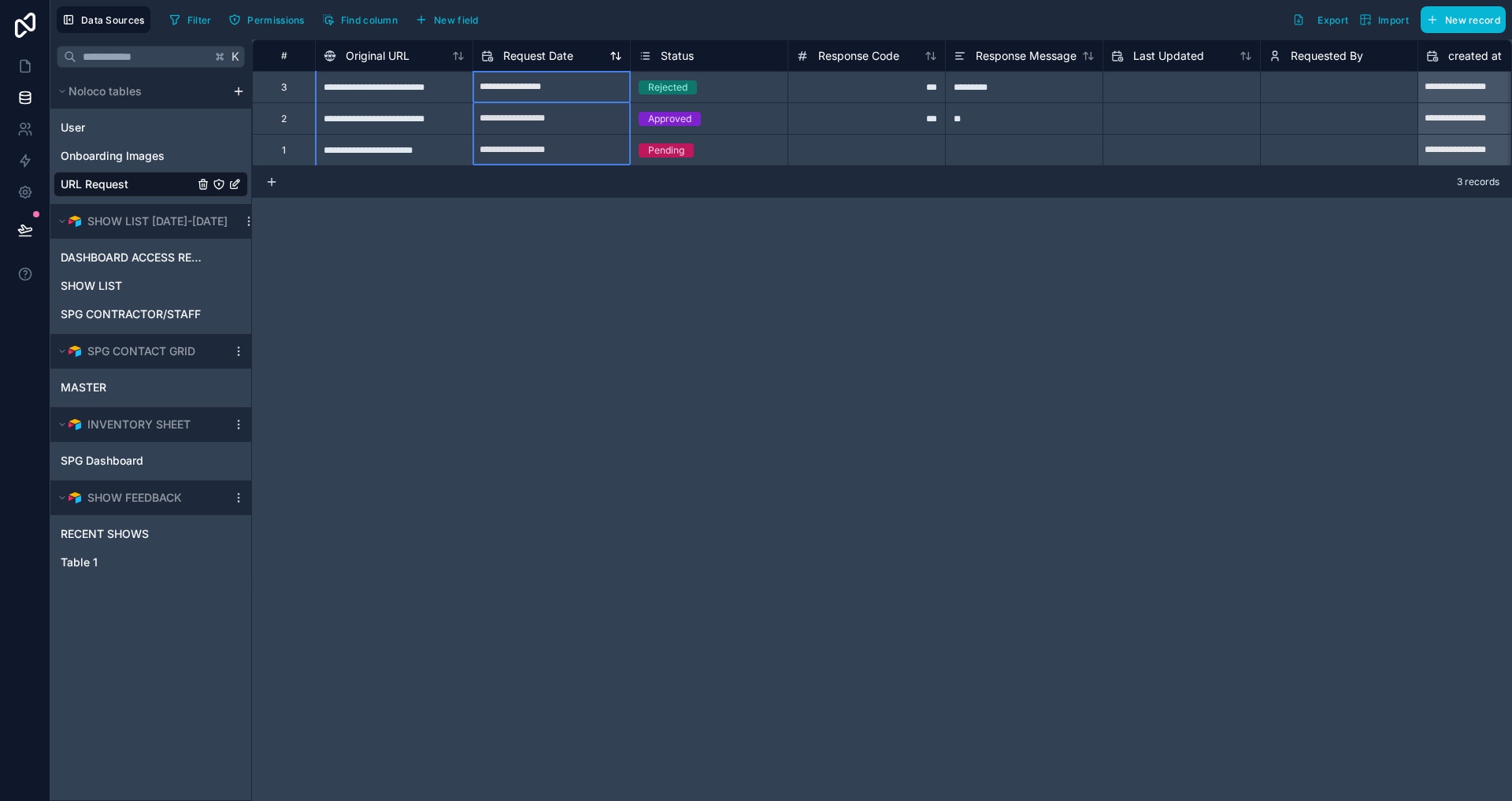
click at [556, 54] on span "Request Date" at bounding box center [538, 56] width 70 height 16
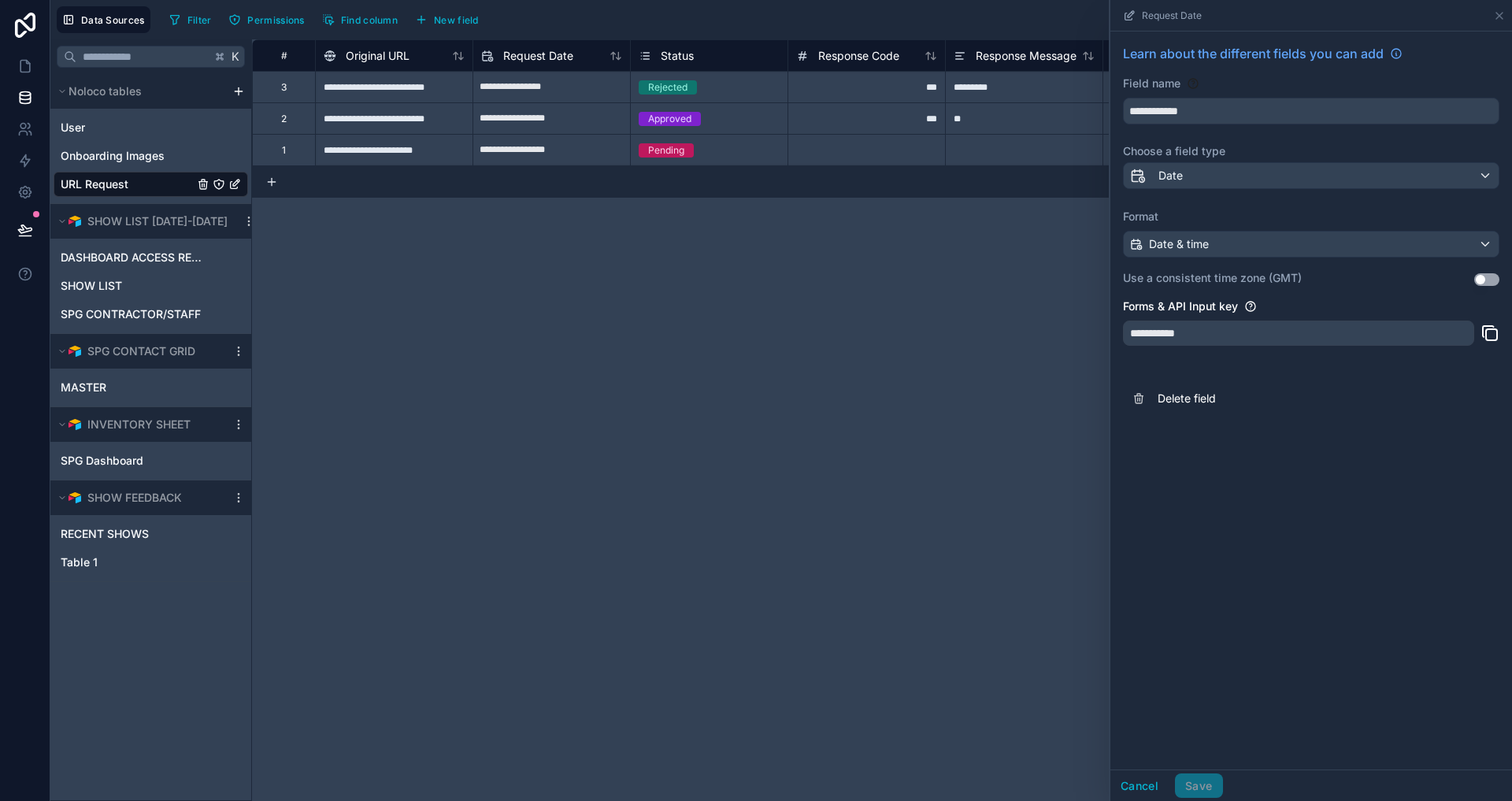
click at [1200, 165] on div "Date" at bounding box center [1312, 176] width 375 height 26
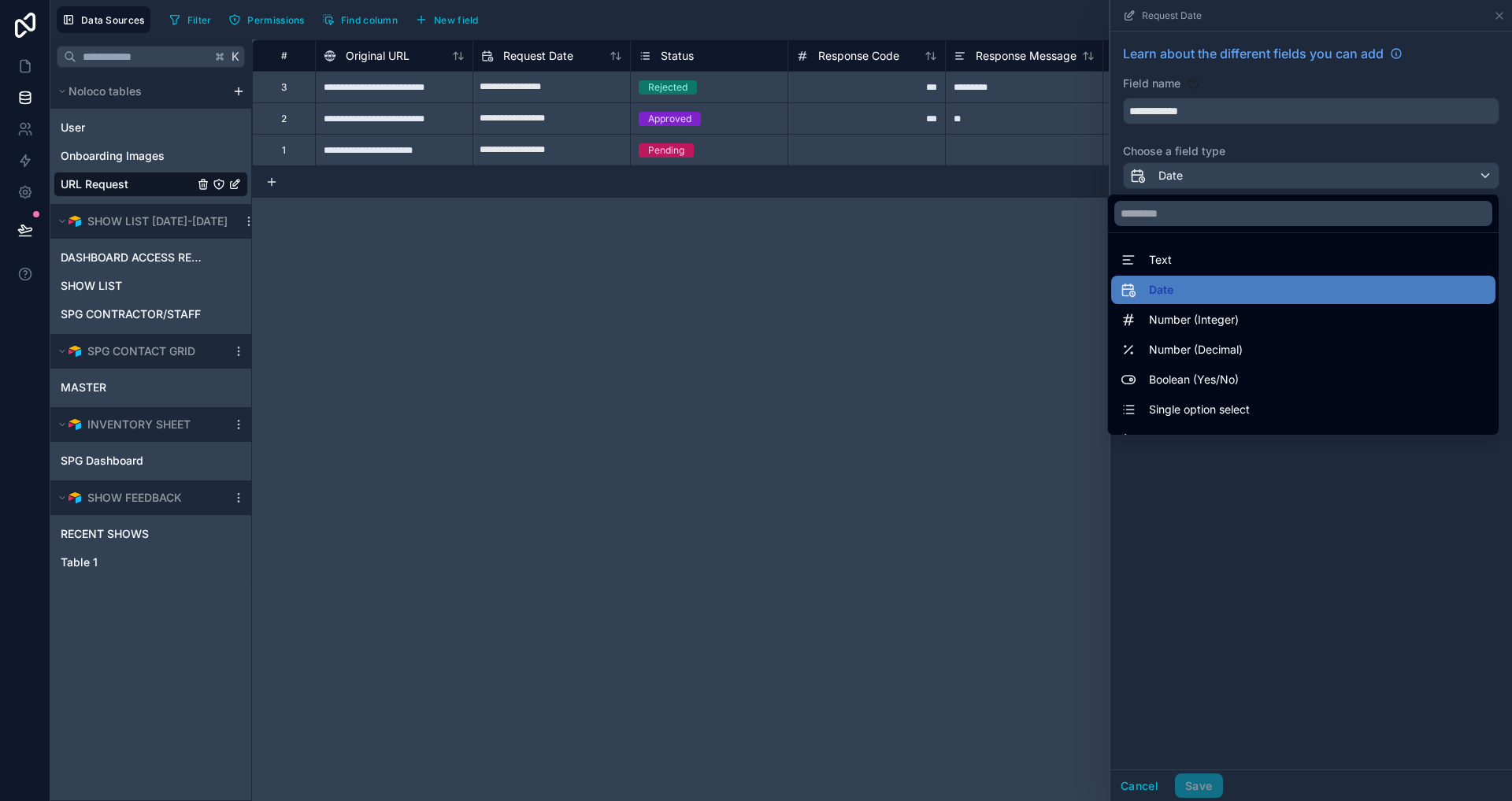
click at [1262, 137] on div at bounding box center [1311, 400] width 402 height 801
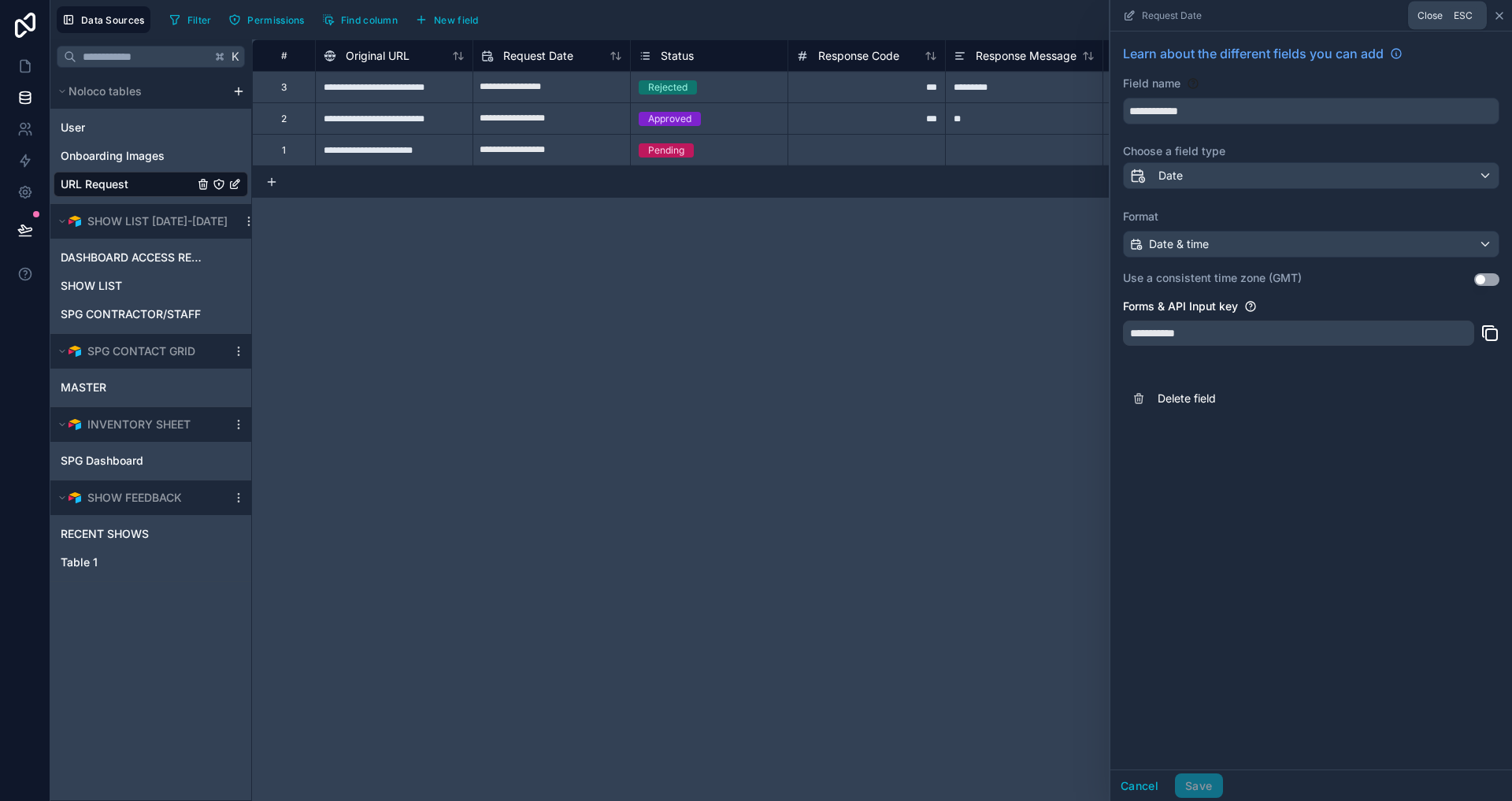
click at [1494, 17] on icon at bounding box center [1499, 16] width 13 height 13
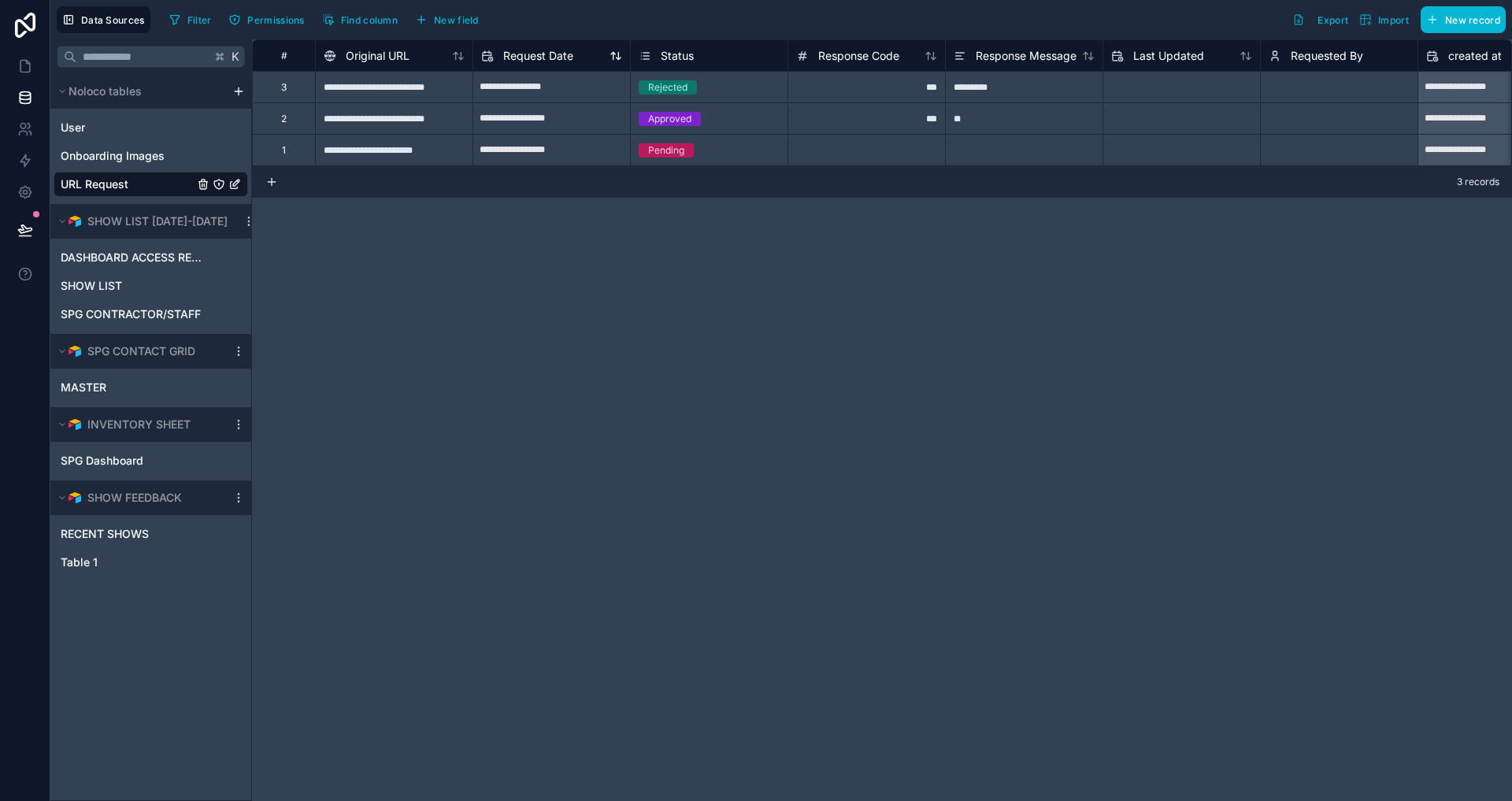
click at [581, 64] on div "Request Date" at bounding box center [552, 56] width 141 height 19
click at [564, 48] on span "Request Date" at bounding box center [538, 56] width 70 height 16
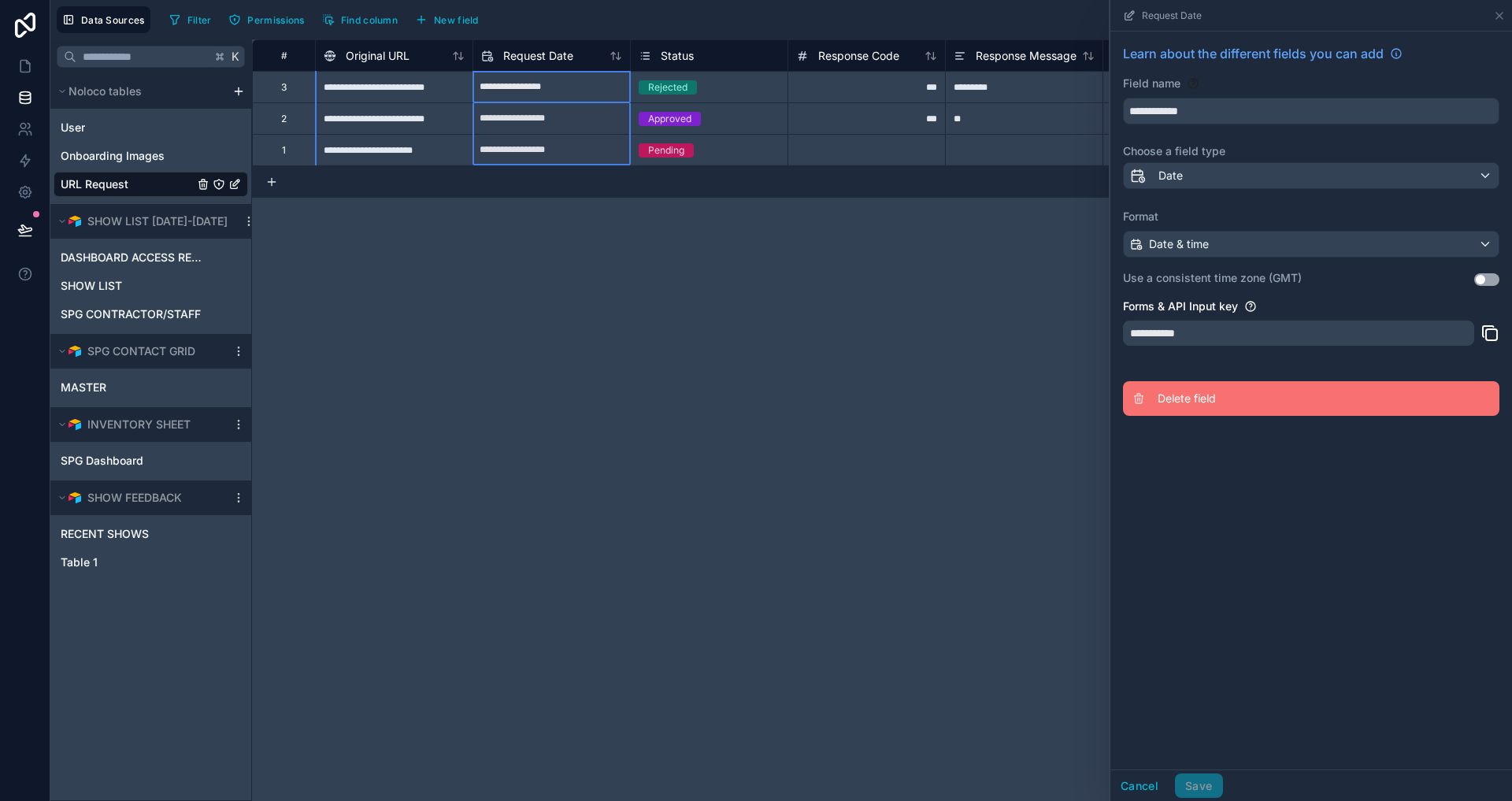
click at [1154, 402] on button "Delete field" at bounding box center [1312, 398] width 377 height 34
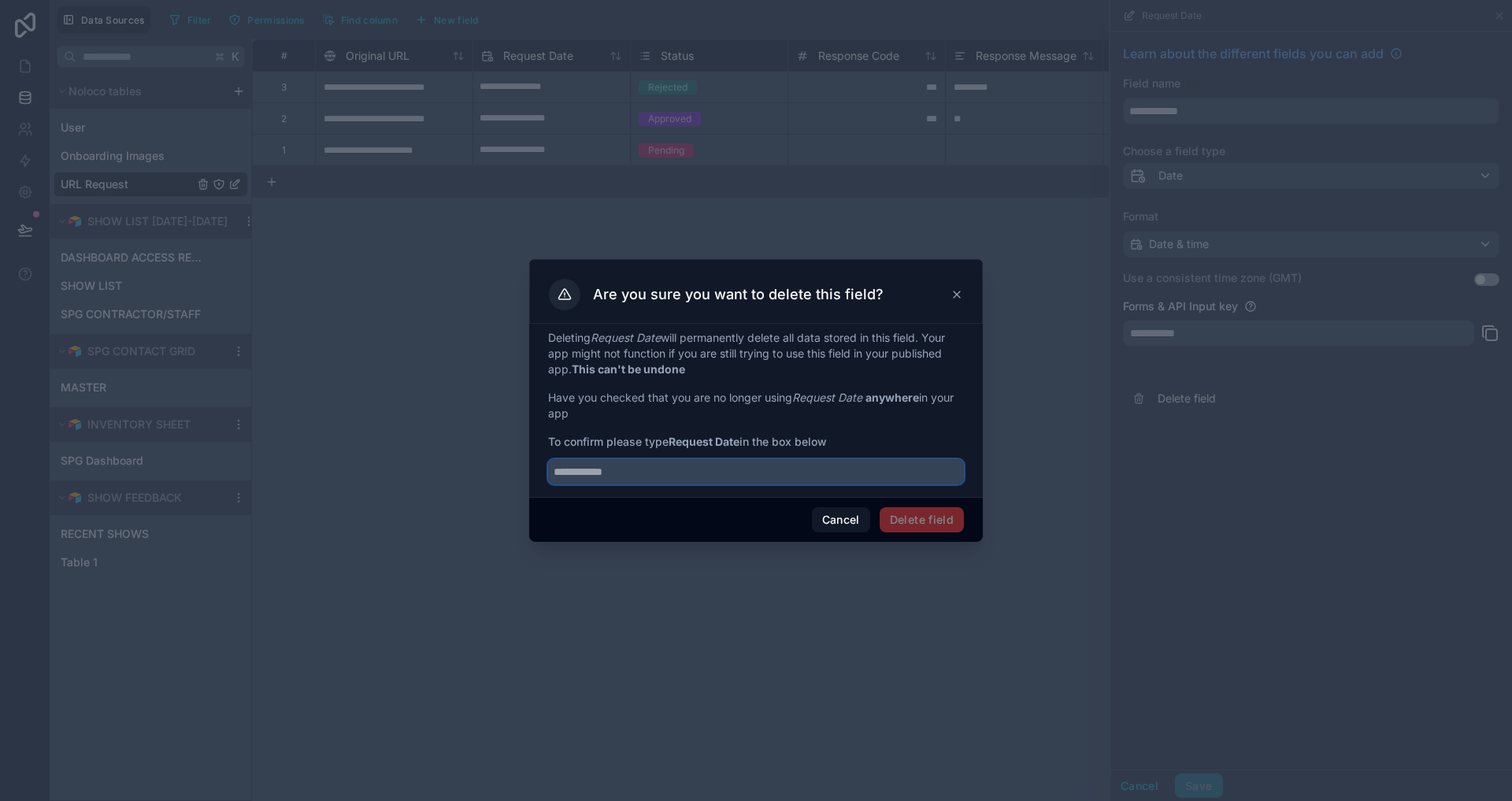
click at [895, 480] on input "text" at bounding box center [756, 472] width 416 height 26
type input "**********"
click at [946, 518] on button "Delete field" at bounding box center [922, 520] width 85 height 26
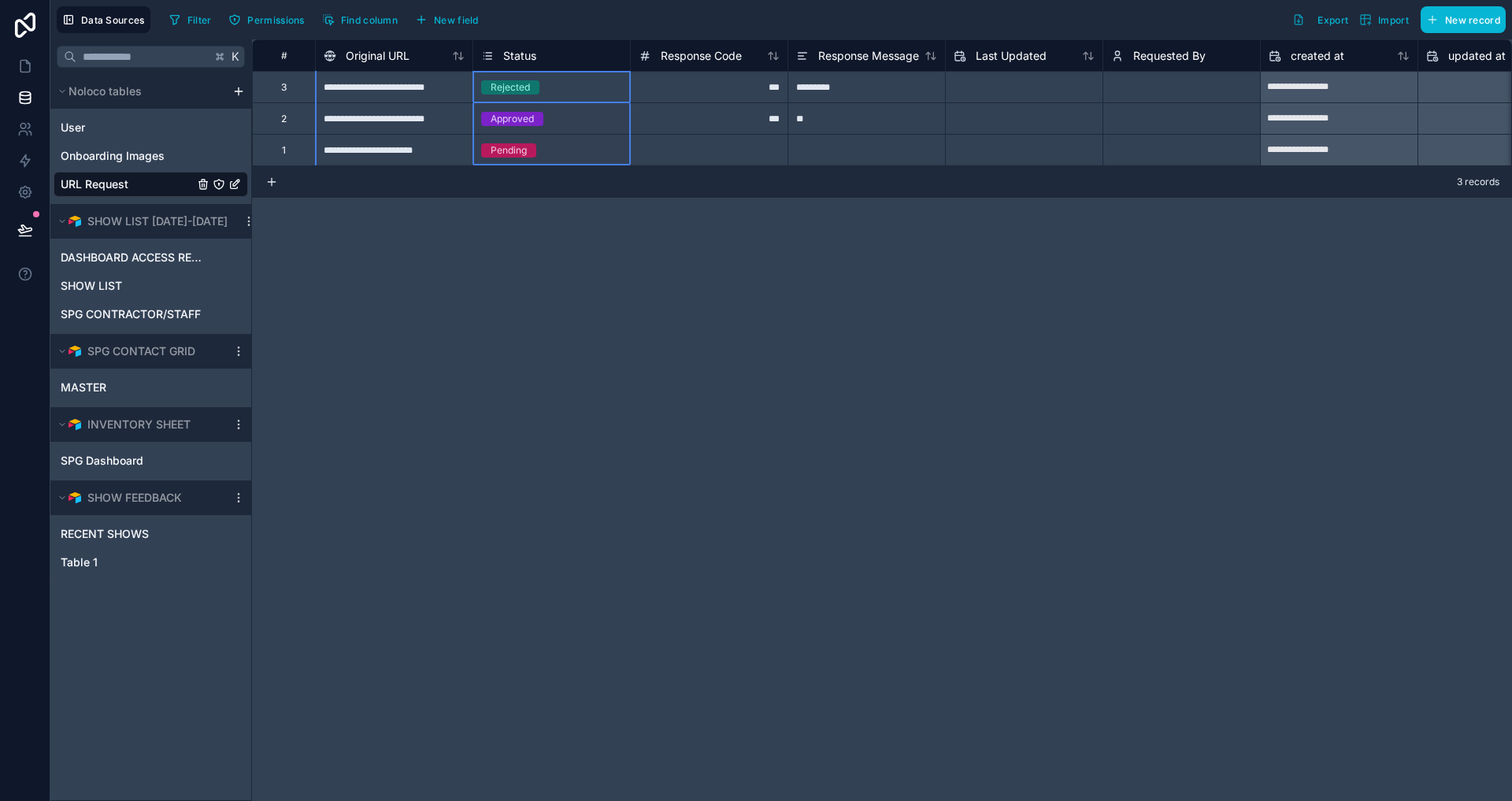
click at [553, 63] on div "Status" at bounding box center [552, 56] width 141 height 19
click at [535, 50] on span "Status" at bounding box center [519, 56] width 33 height 16
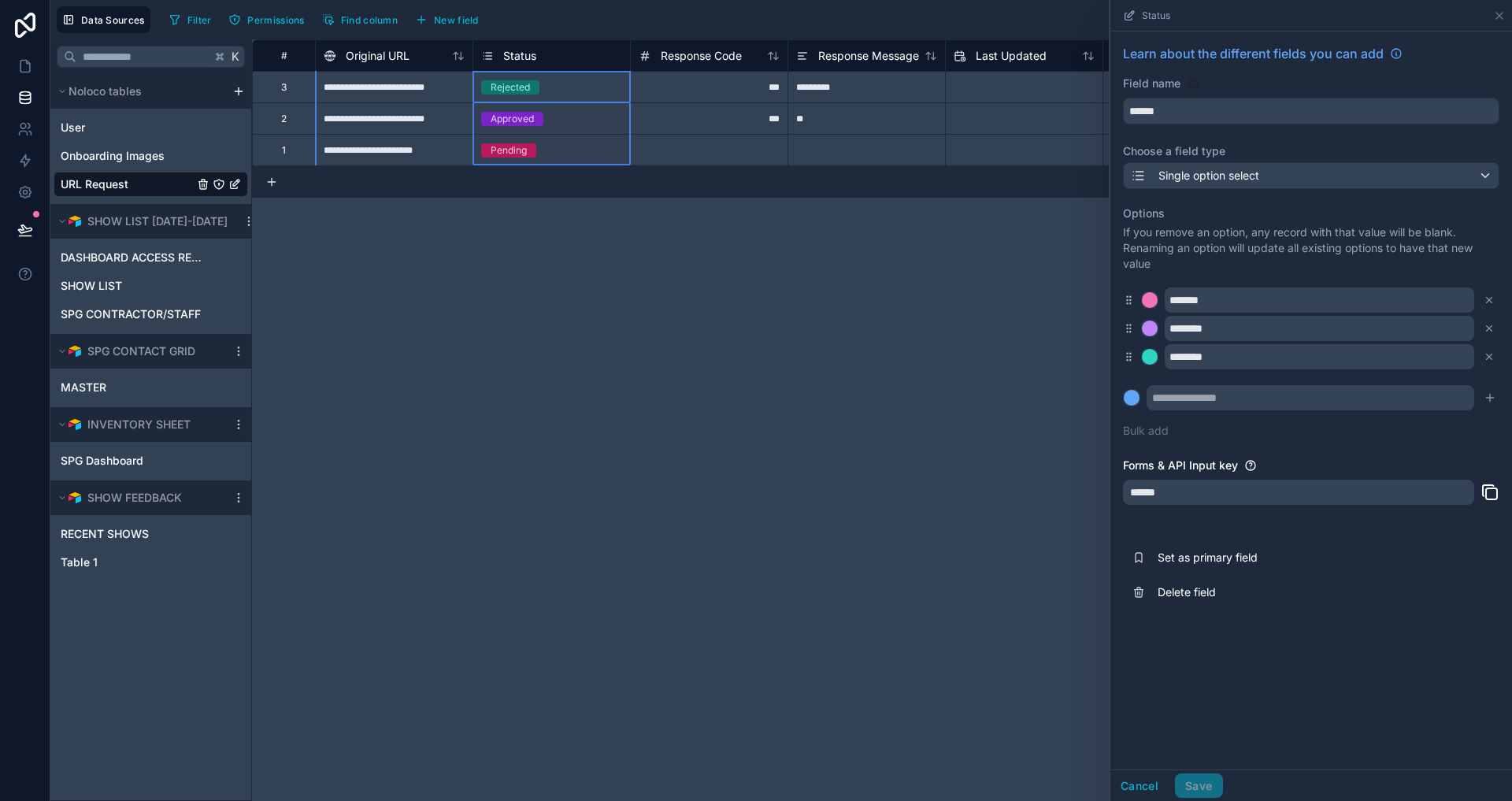
click at [527, 50] on span "Status" at bounding box center [519, 56] width 33 height 16
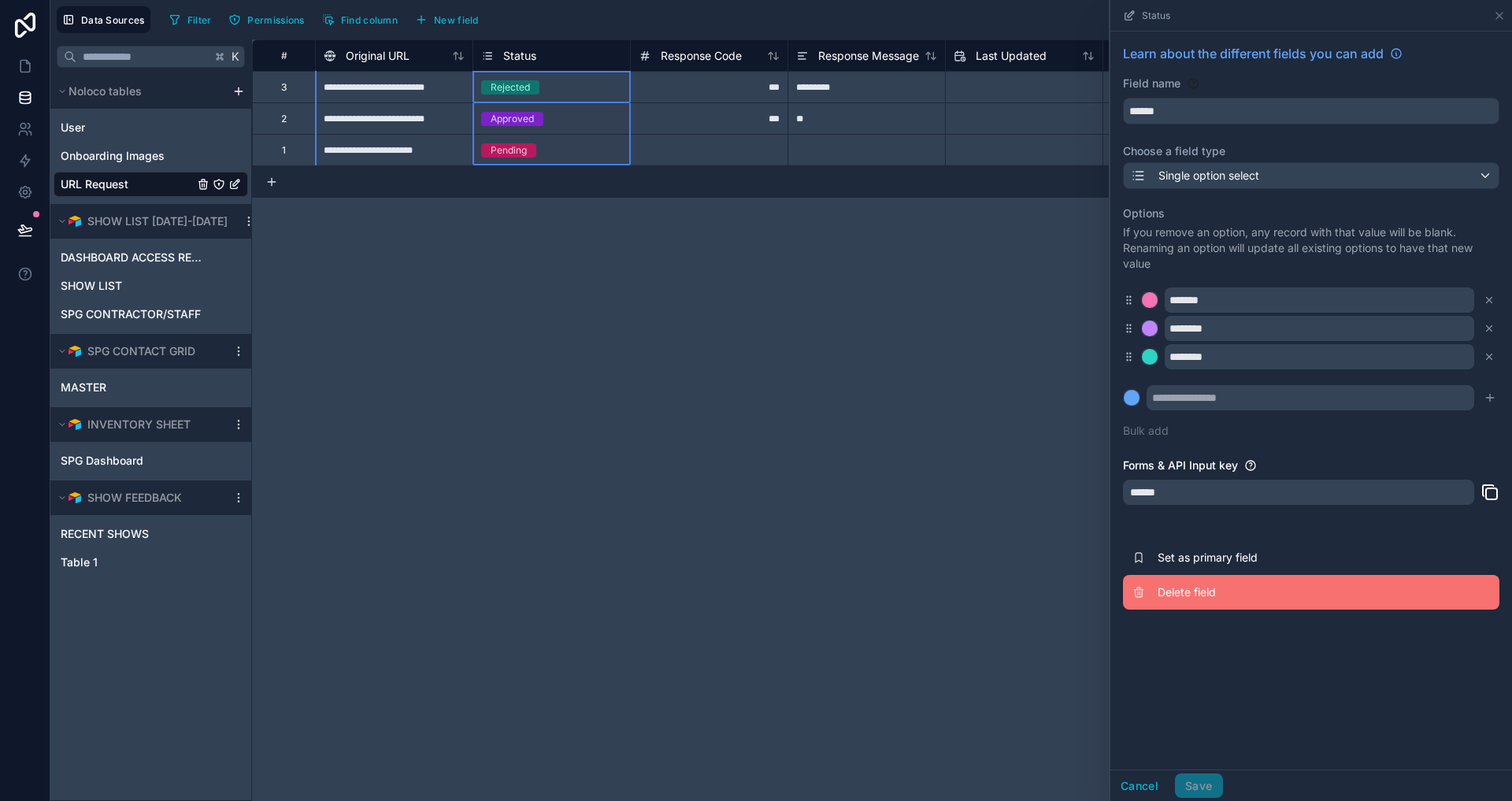
click at [1185, 599] on span "Delete field" at bounding box center [1271, 593] width 227 height 16
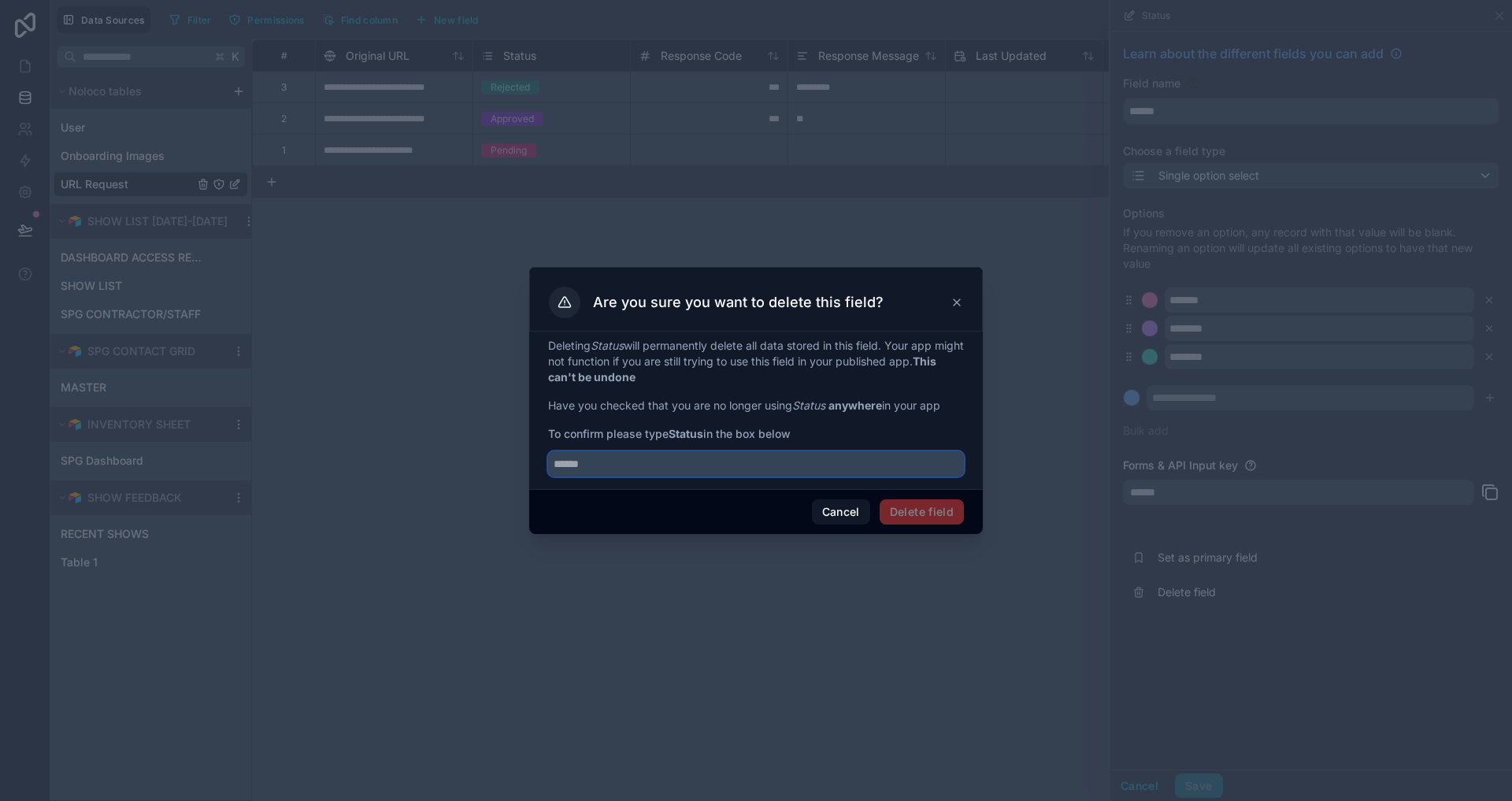
click at [818, 473] on input "text" at bounding box center [756, 464] width 416 height 26
type input "******"
click at [921, 520] on button "Delete field" at bounding box center [922, 512] width 85 height 26
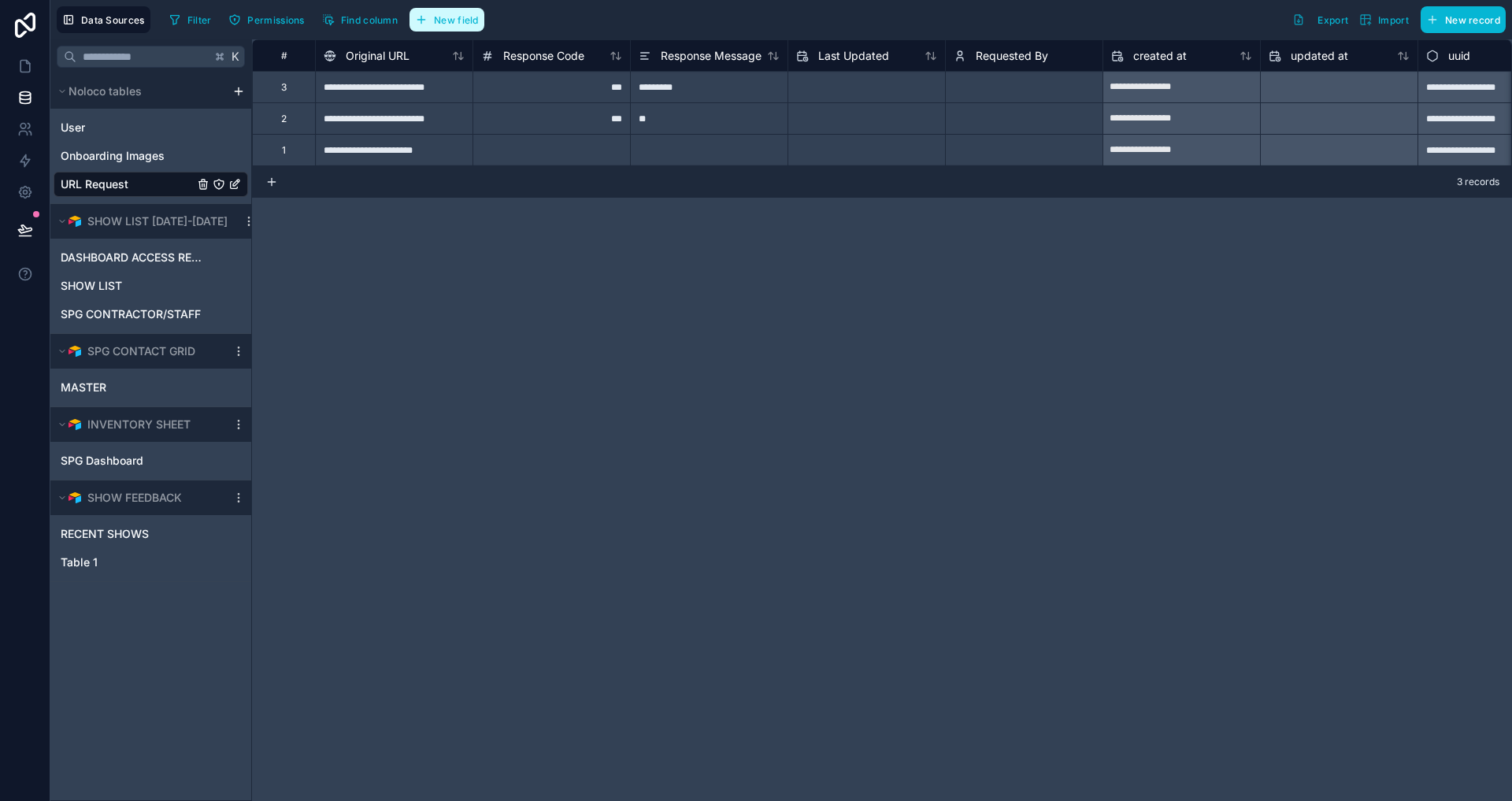
click at [465, 20] on span "New field" at bounding box center [457, 20] width 45 height 12
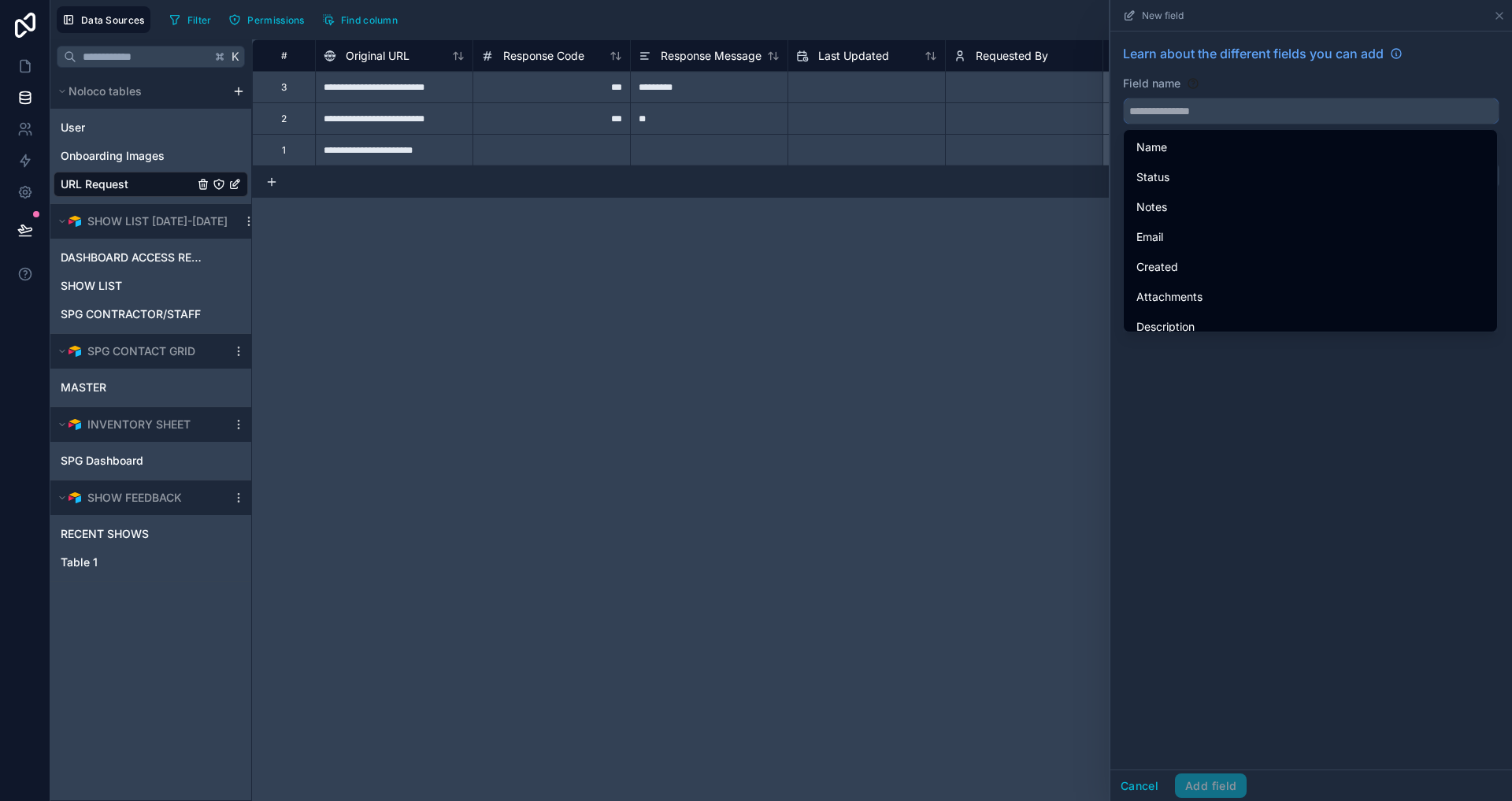
click at [1186, 113] on input "text" at bounding box center [1312, 111] width 375 height 26
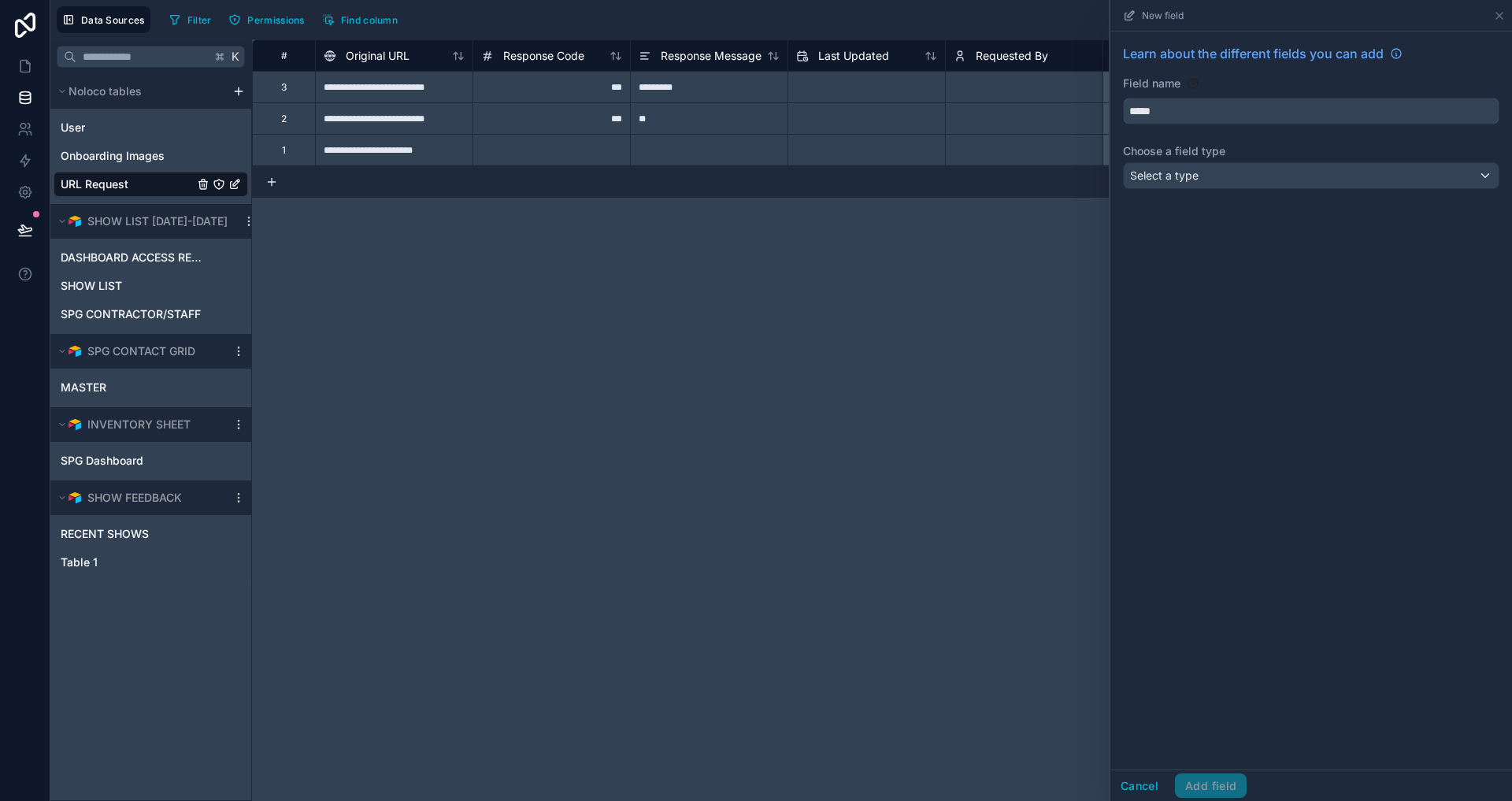
click at [1311, 111] on button "****" at bounding box center [1312, 111] width 377 height 27
click at [1311, 111] on button "*****" at bounding box center [1312, 111] width 377 height 27
type input "**********"
click at [1242, 169] on div "Select a type" at bounding box center [1312, 176] width 375 height 26
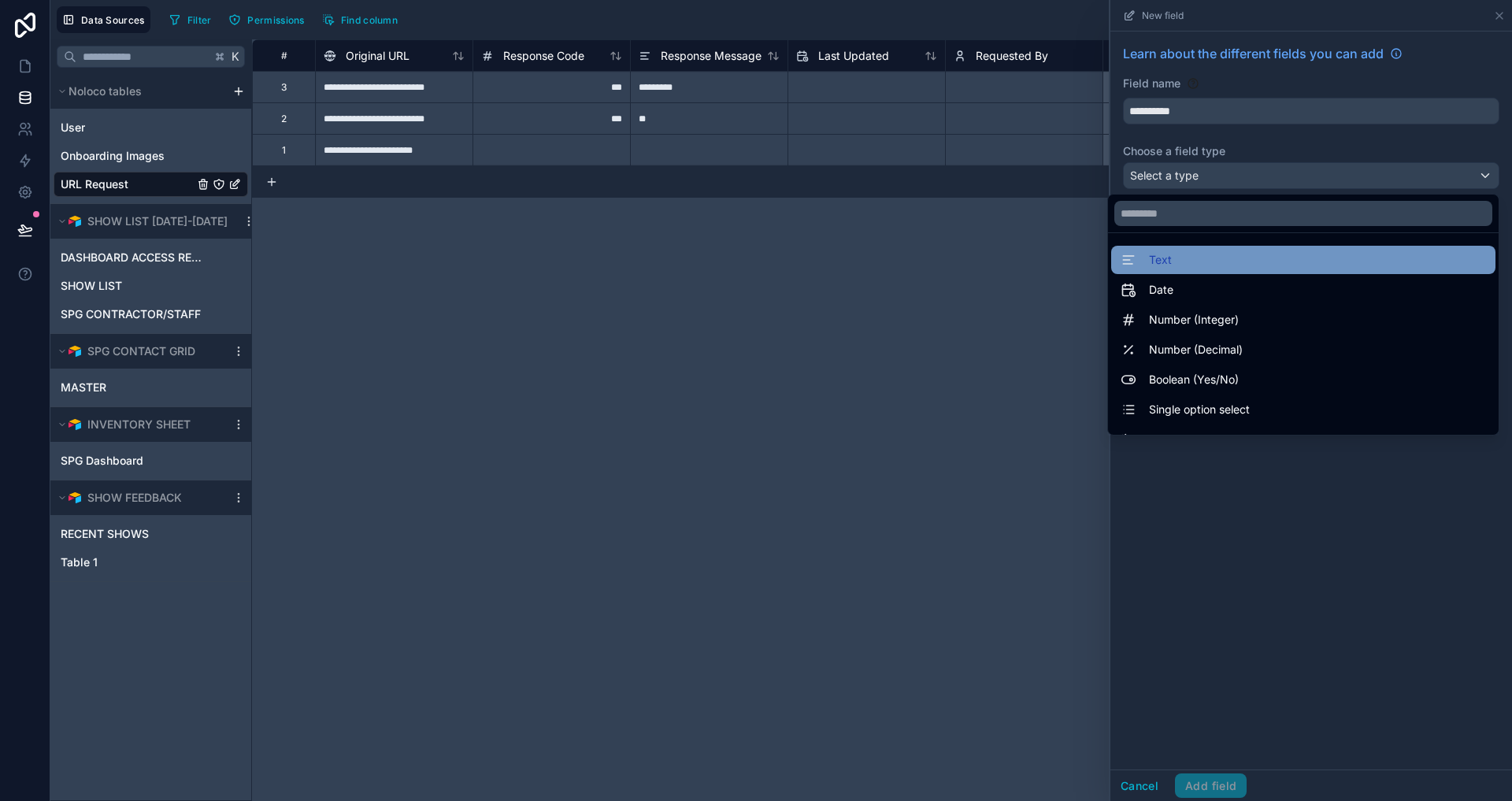
click at [1162, 264] on span "Text" at bounding box center [1160, 260] width 23 height 19
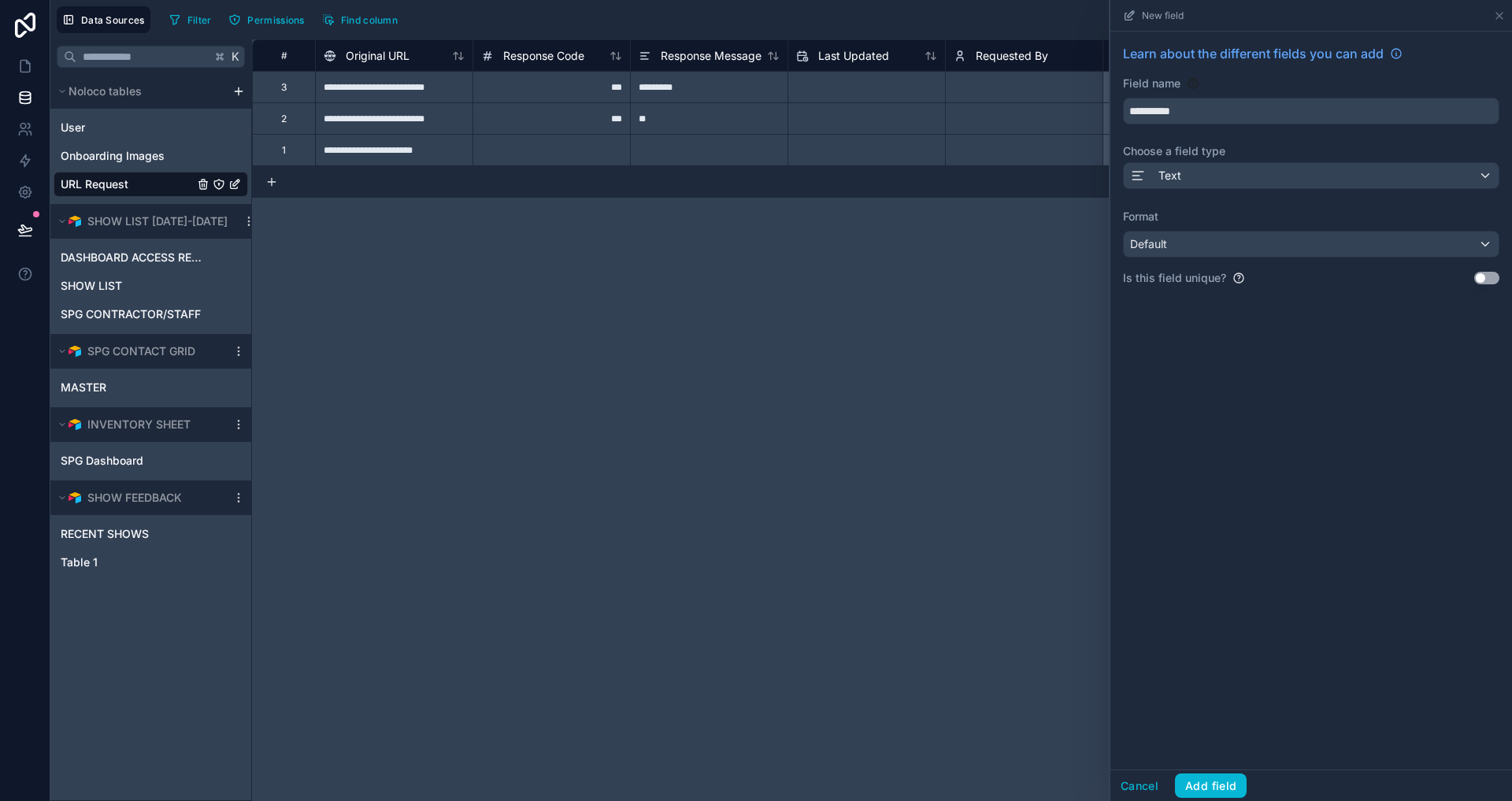
click at [1197, 241] on div "Default" at bounding box center [1312, 244] width 375 height 26
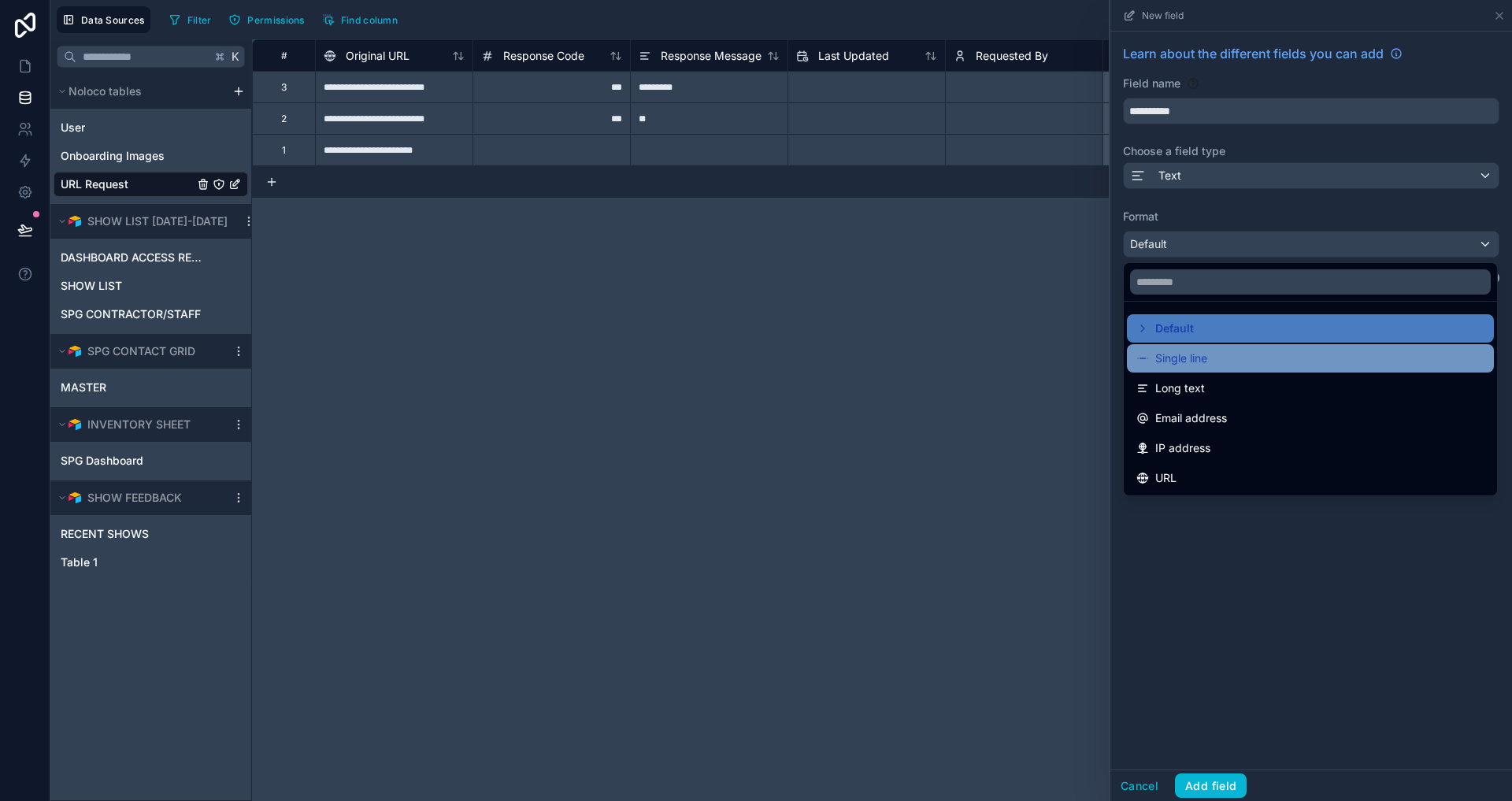
click at [1170, 349] on span "Single line" at bounding box center [1181, 359] width 52 height 19
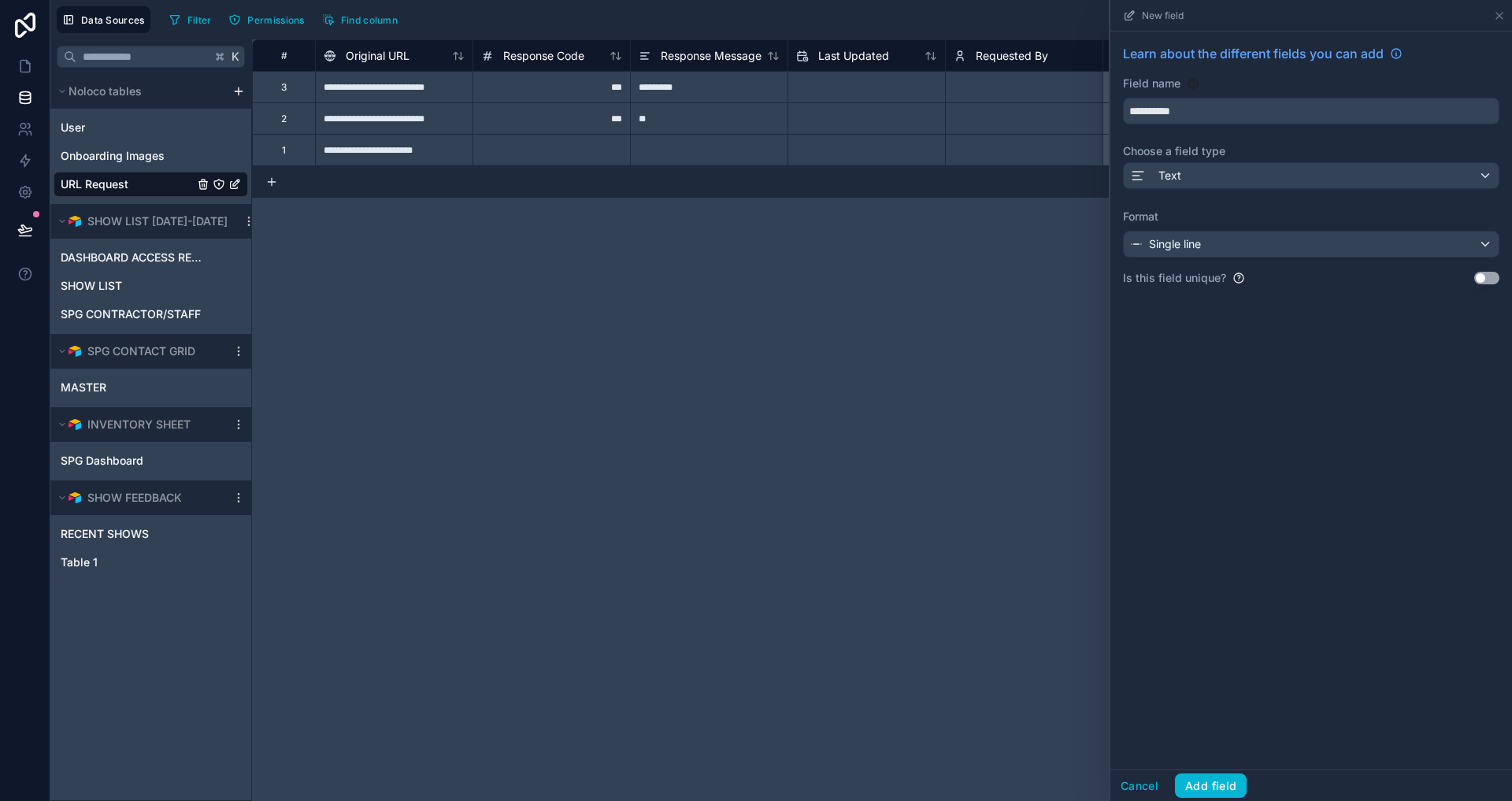
click at [1224, 419] on div "**********" at bounding box center [1311, 400] width 402 height 738
click at [1214, 784] on button "Add field" at bounding box center [1211, 787] width 72 height 26
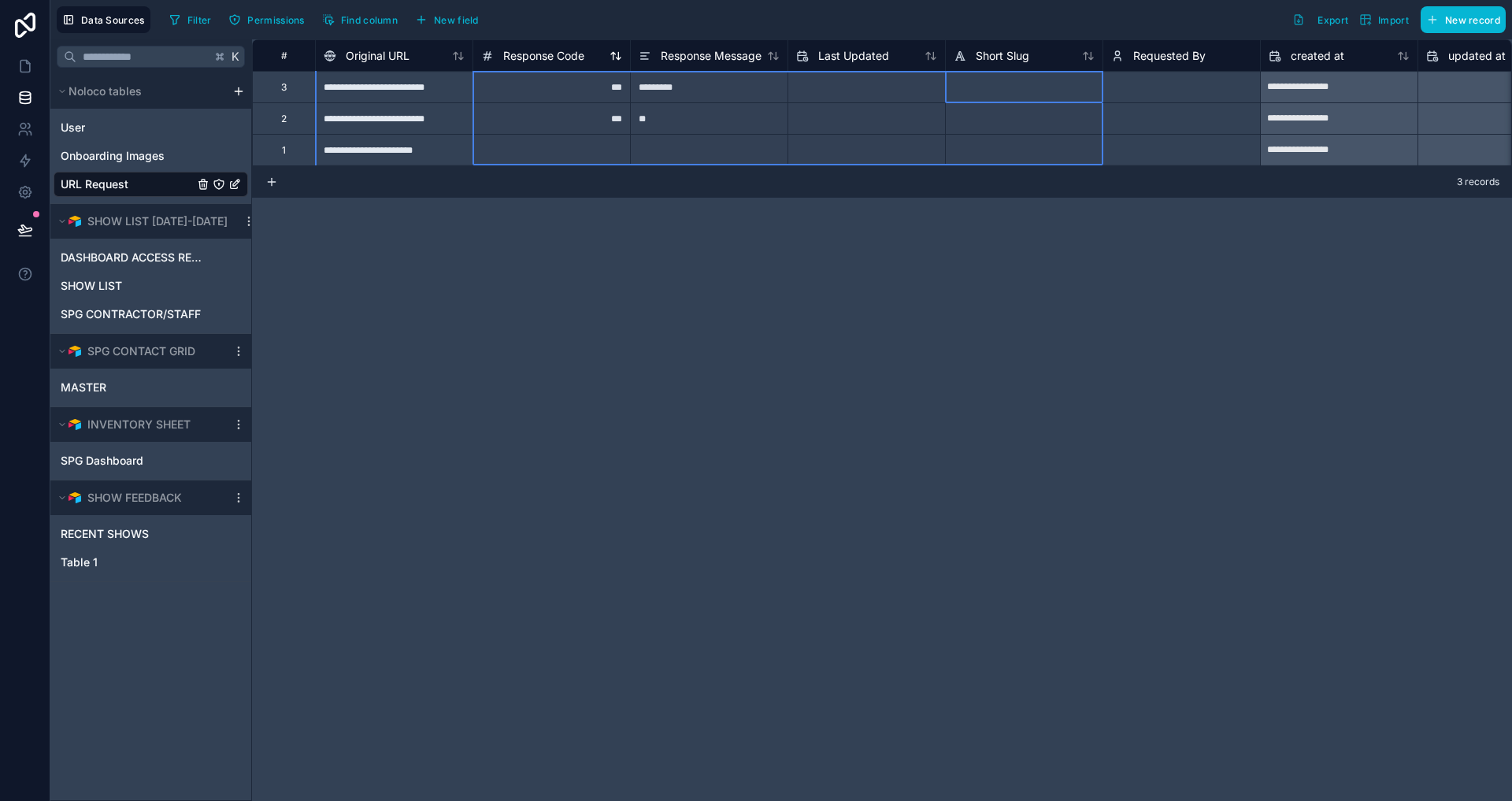
drag, startPoint x: 1034, startPoint y: 55, endPoint x: 499, endPoint y: 61, distance: 535.0
click at [499, 61] on div "# Original URL Response Code Response Message Last Updated Short Slug Requested…" at bounding box center [992, 54] width 1481 height 31
click at [960, 219] on div "**********" at bounding box center [882, 420] width 1260 height 762
drag, startPoint x: 994, startPoint y: 53, endPoint x: 957, endPoint y: 57, distance: 37.2
click at [957, 57] on div "Short Slug" at bounding box center [992, 56] width 76 height 19
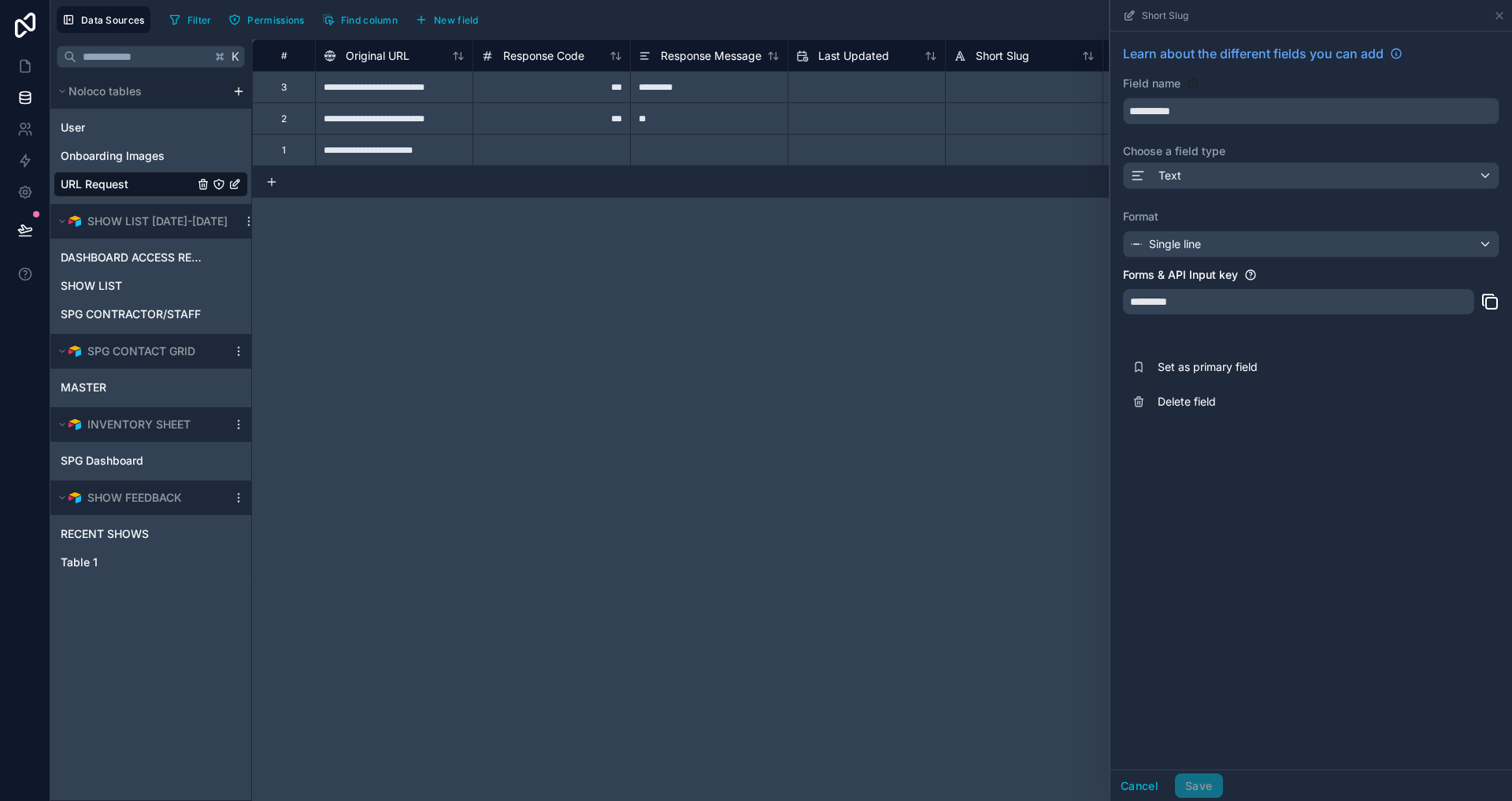
click at [956, 228] on div "**********" at bounding box center [882, 420] width 1260 height 762
click at [1498, 17] on icon at bounding box center [1499, 16] width 13 height 13
